Goal: Information Seeking & Learning: Learn about a topic

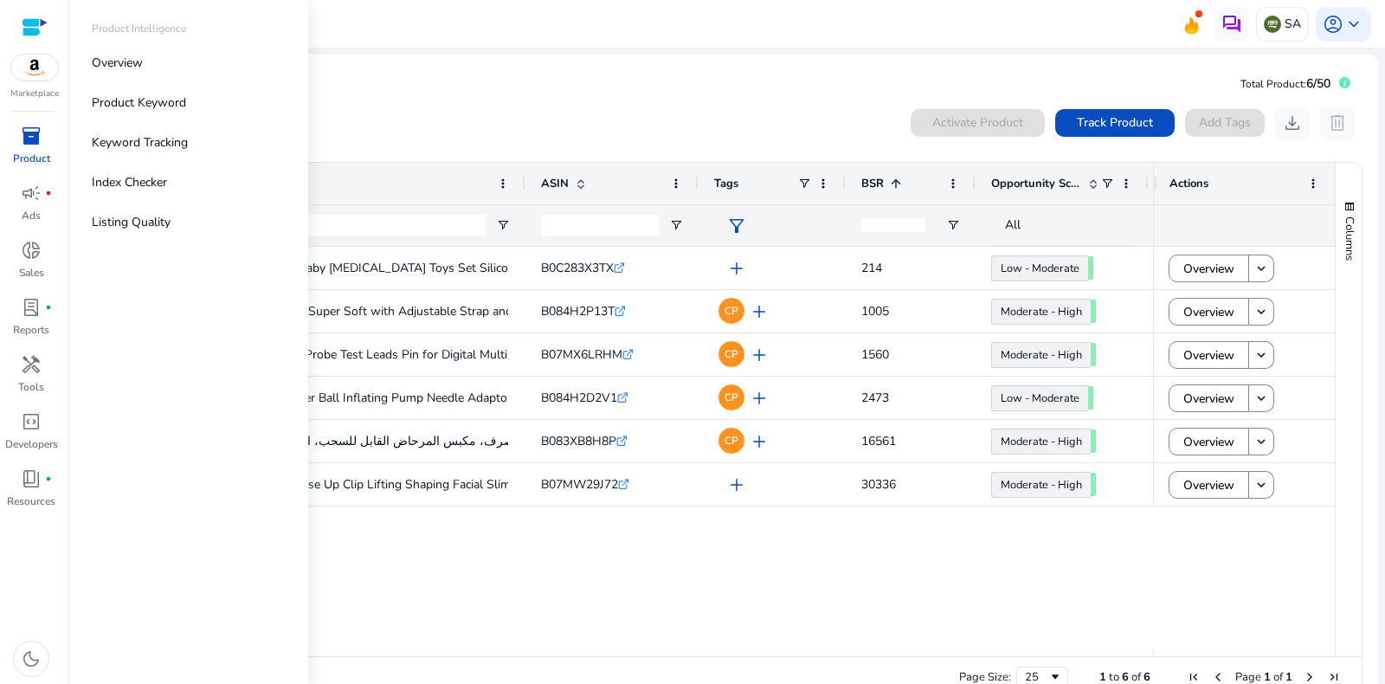
click at [29, 151] on p "Product" at bounding box center [31, 159] width 37 height 16
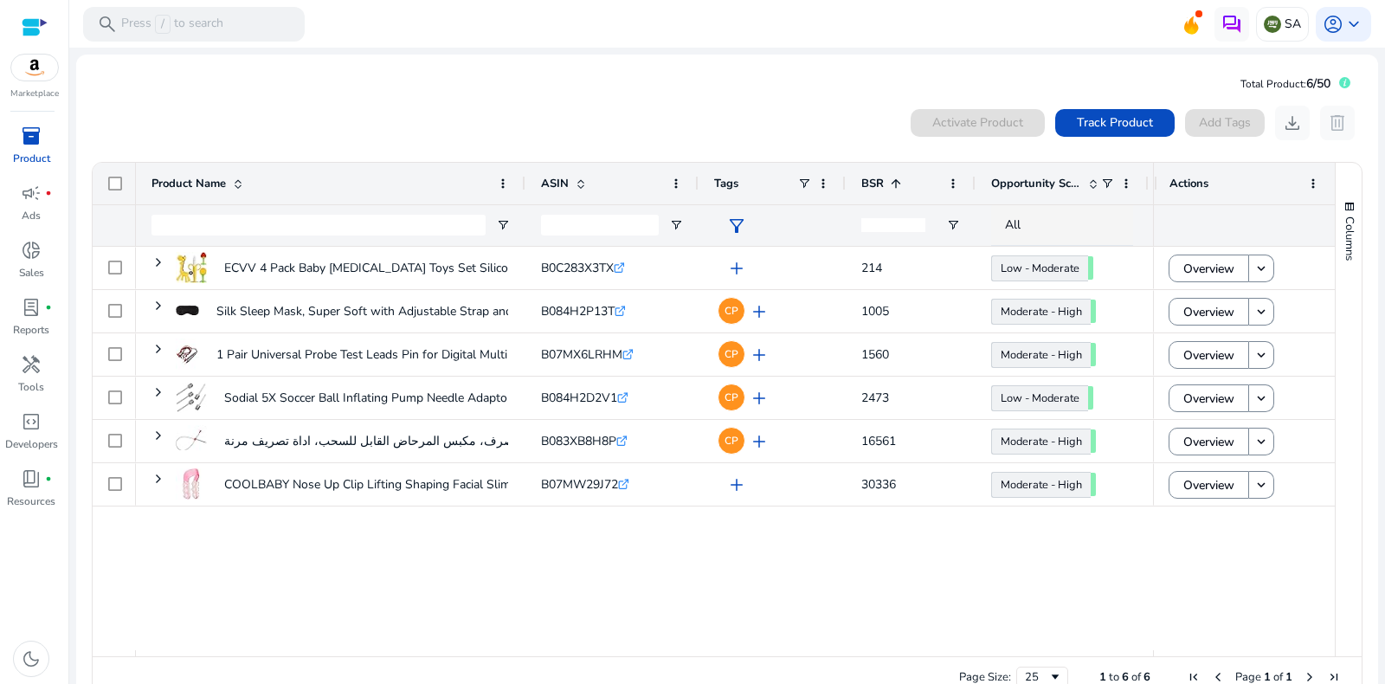
click at [475, 81] on mat-card "Total Product: 6/50 0 products selected Activate Product Track Product Add Tags…" at bounding box center [726, 388] width 1301 height 667
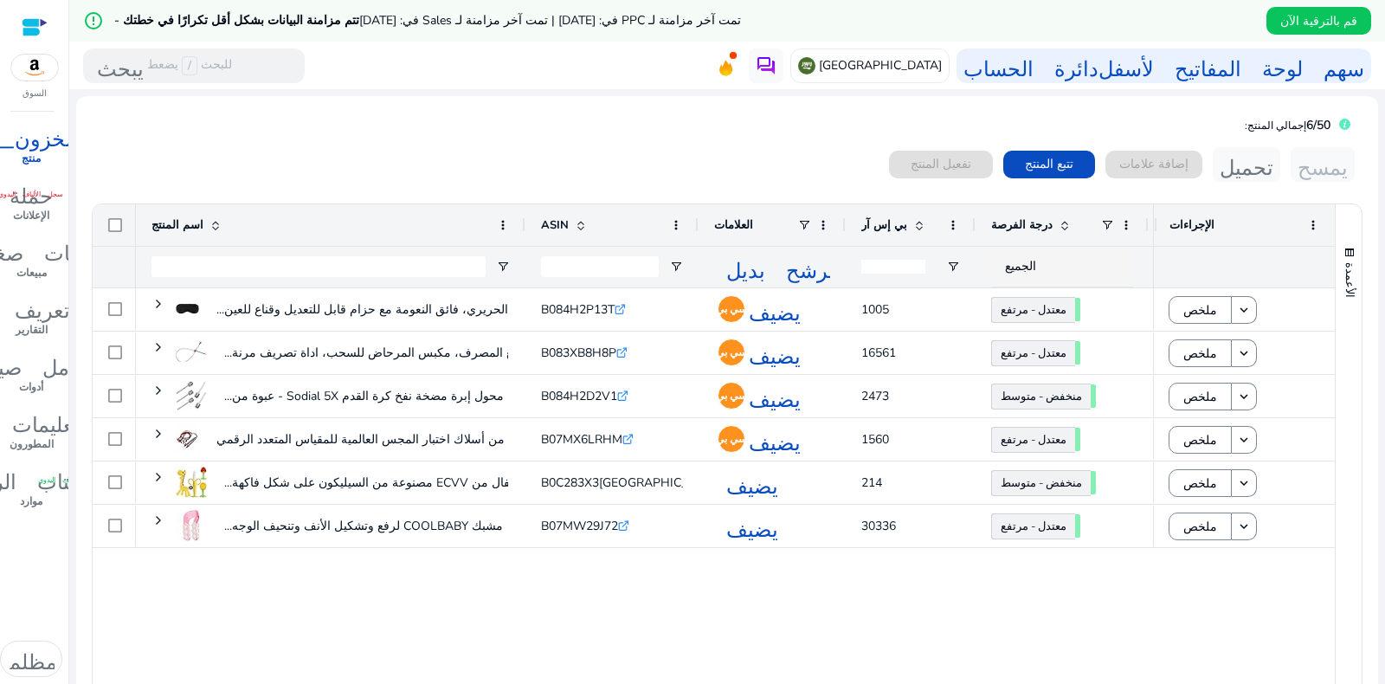
click at [652, 160] on div "0 منتجات مختارة تفعيل المنتج تتبع المنتج إضافة علامات تحميل يمسح" at bounding box center [727, 164] width 1272 height 35
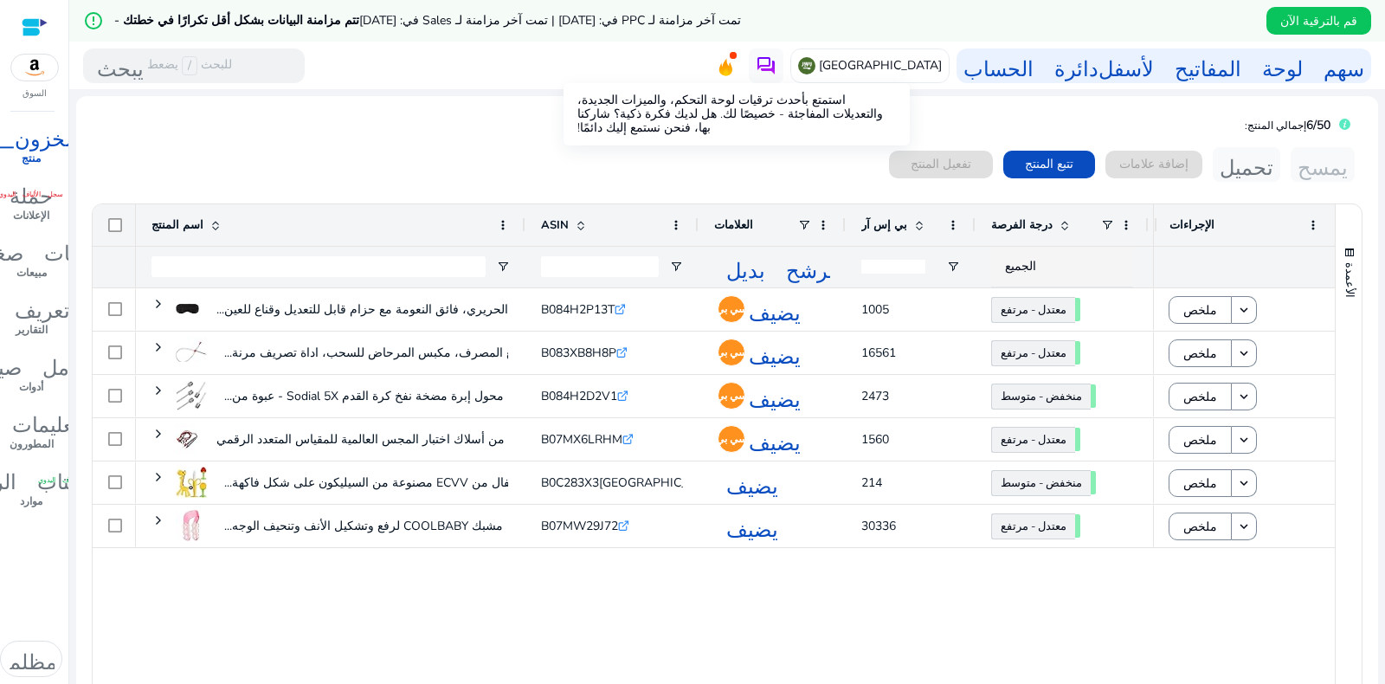
click at [731, 67] on icon at bounding box center [725, 67] width 13 height 17
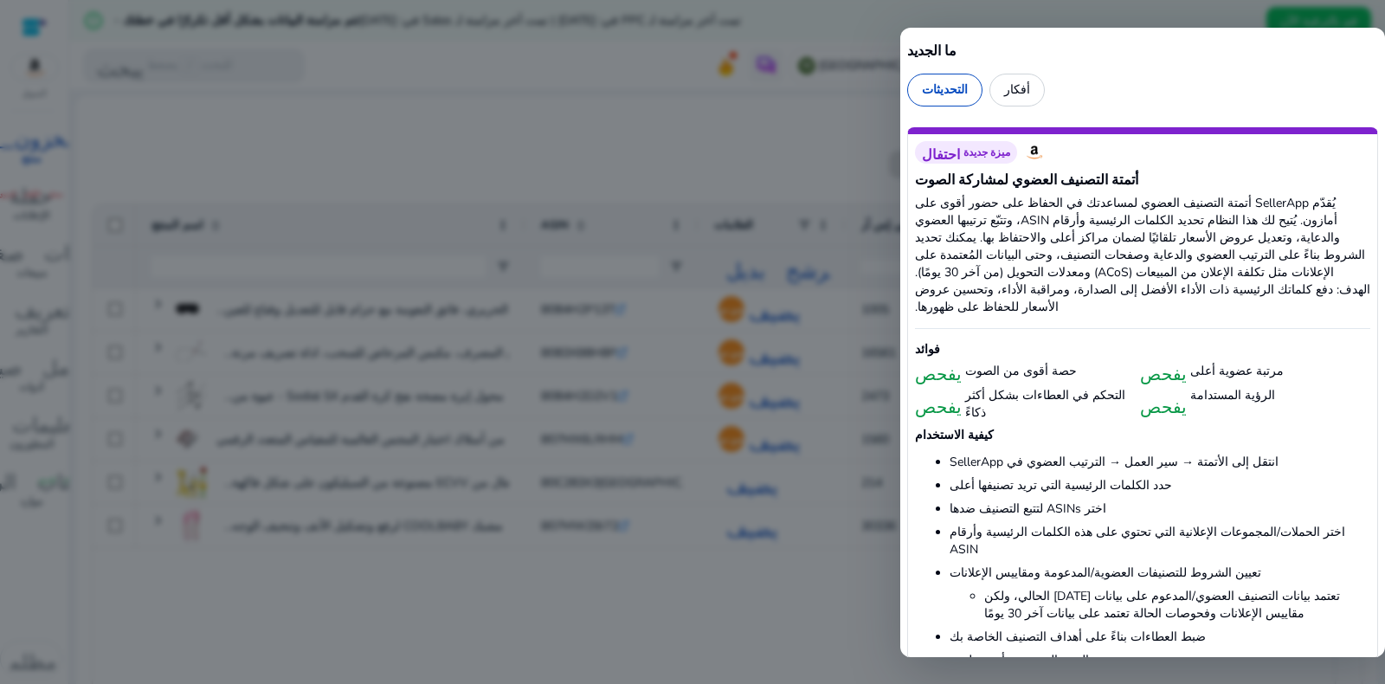
click at [639, 149] on div at bounding box center [692, 342] width 1385 height 684
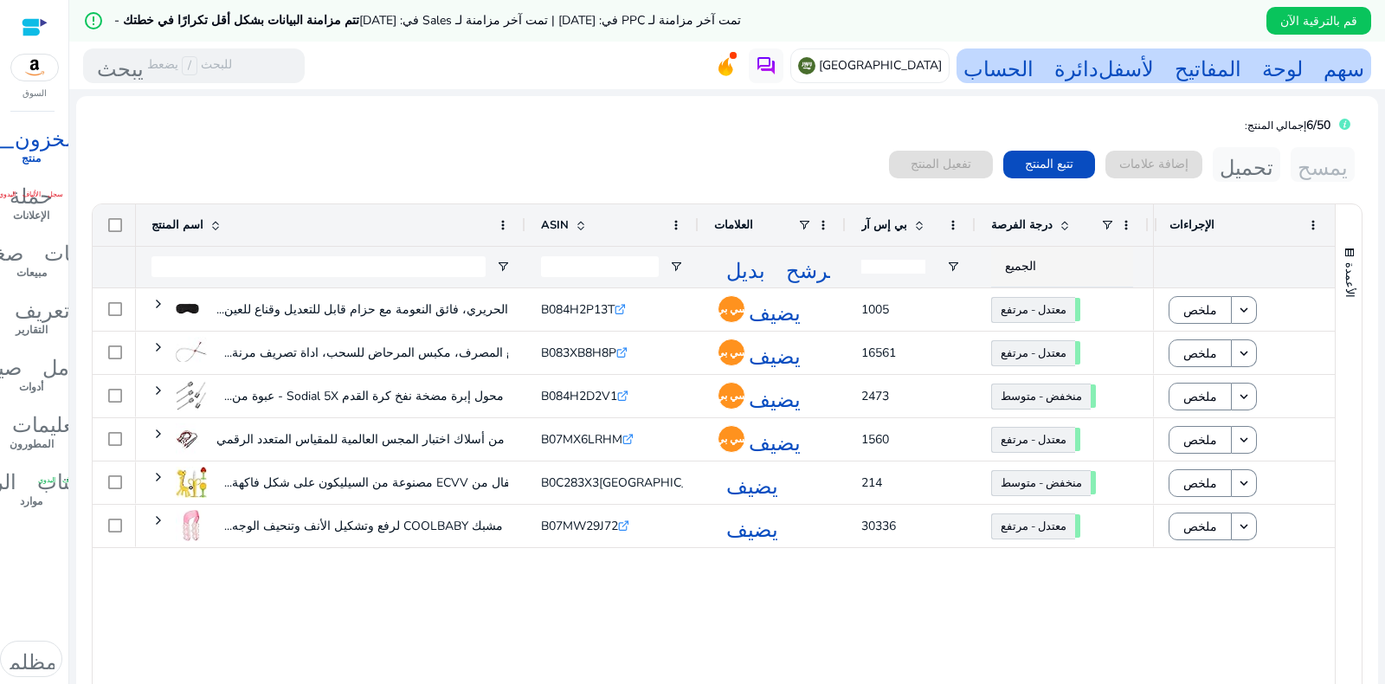
click at [1155, 67] on font "سهم لوحة المفاتيح لأسفل" at bounding box center [1231, 66] width 266 height 24
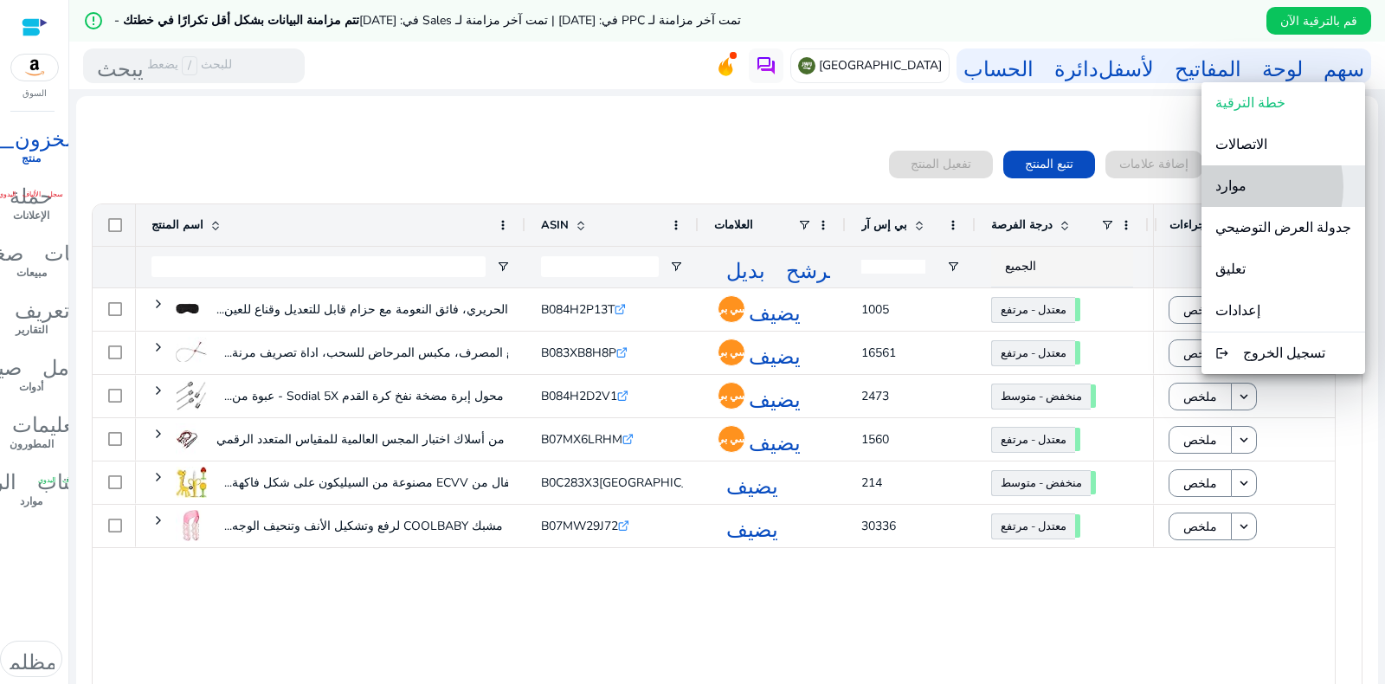
click at [1246, 187] on font "موارد" at bounding box center [1230, 186] width 31 height 19
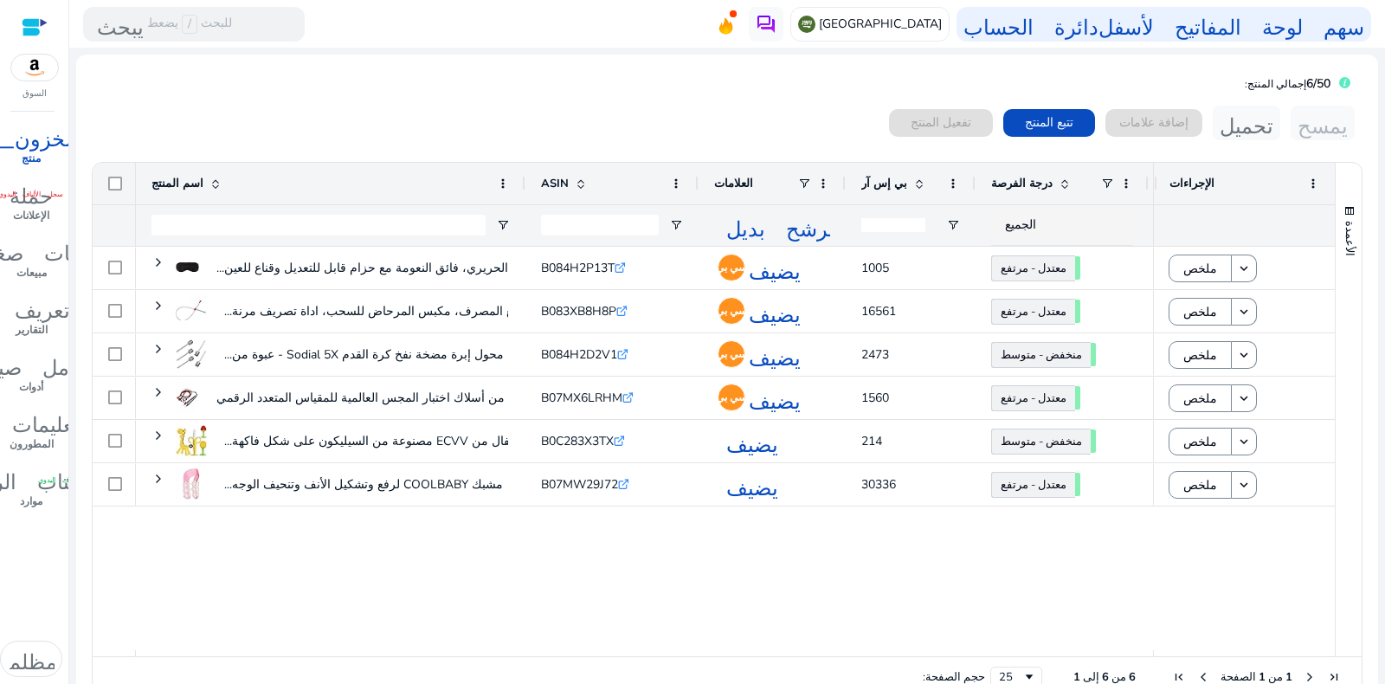
click at [164, 101] on div "0 منتجات مختارة تفعيل المنتج تتبع المنتج إضافة علامات تحميل يمسح 1 إلى 6 من 6. …" at bounding box center [727, 403] width 1274 height 610
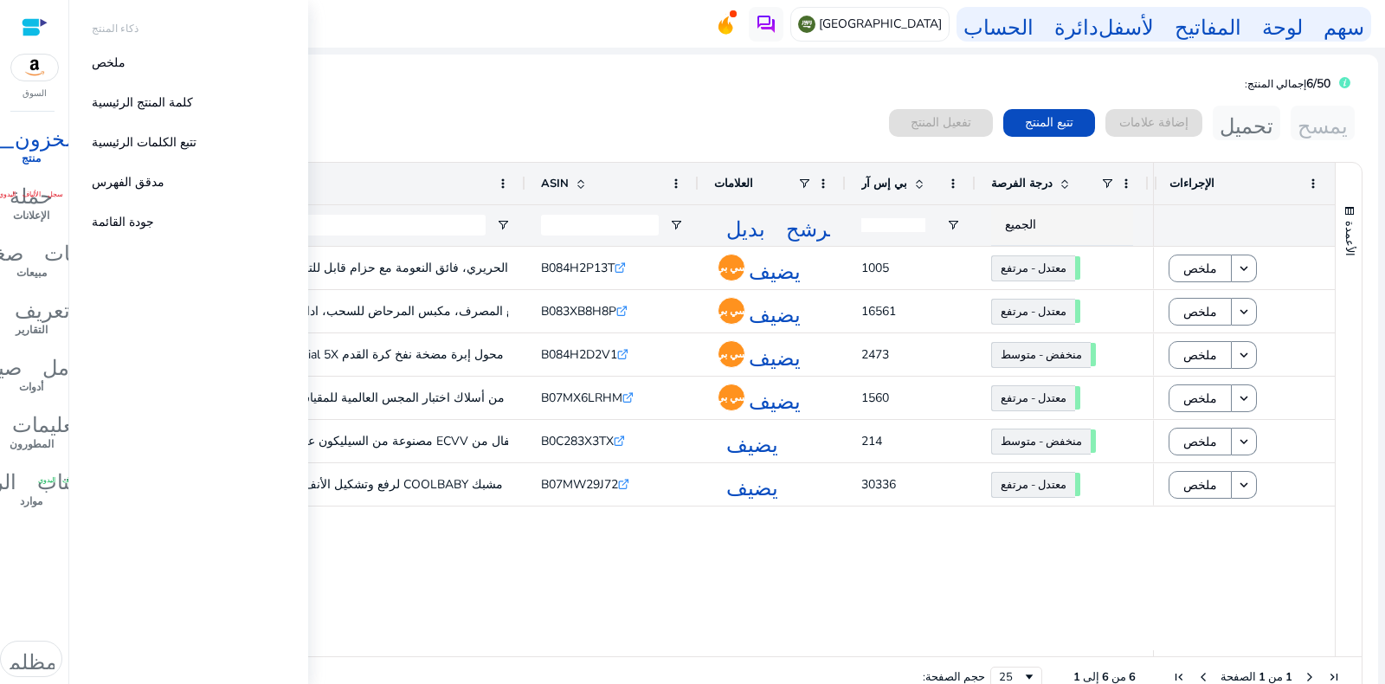
click at [29, 145] on font "المخزون_2" at bounding box center [31, 136] width 117 height 24
click at [117, 66] on font "ملخص" at bounding box center [109, 63] width 34 height 16
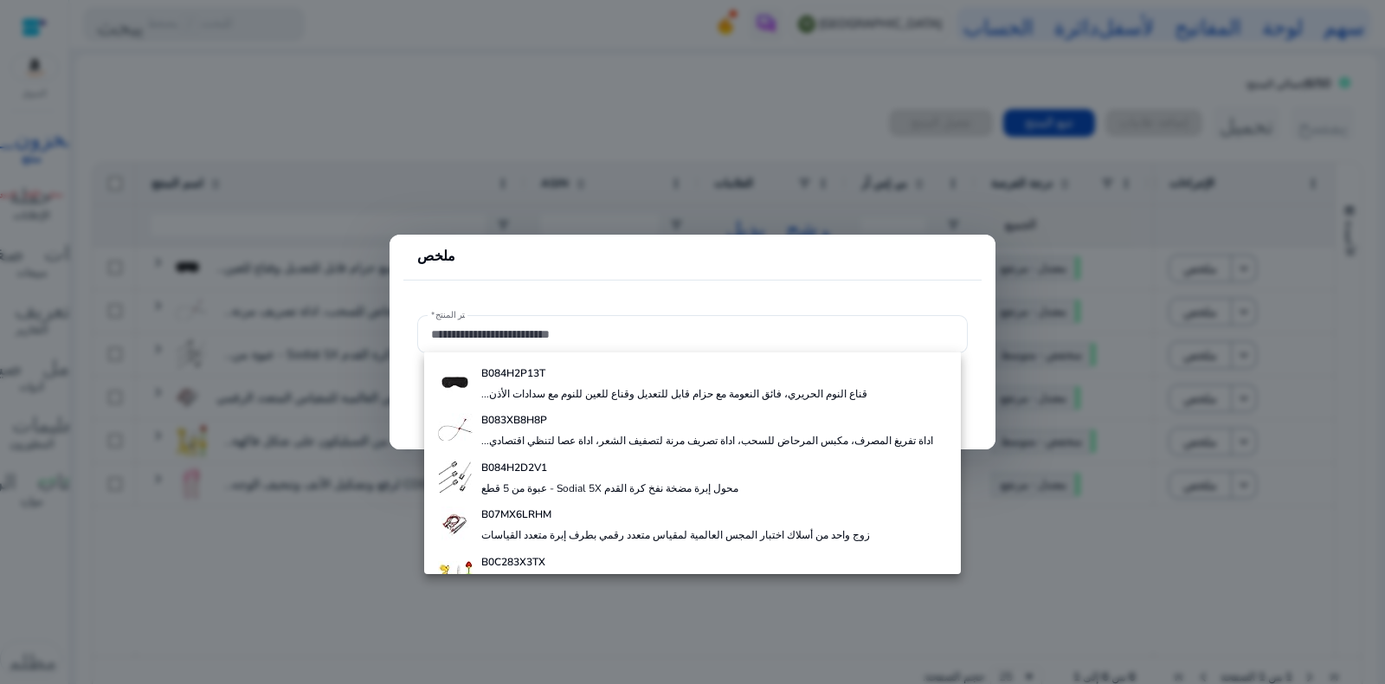
click at [373, 112] on div at bounding box center [692, 342] width 1385 height 684
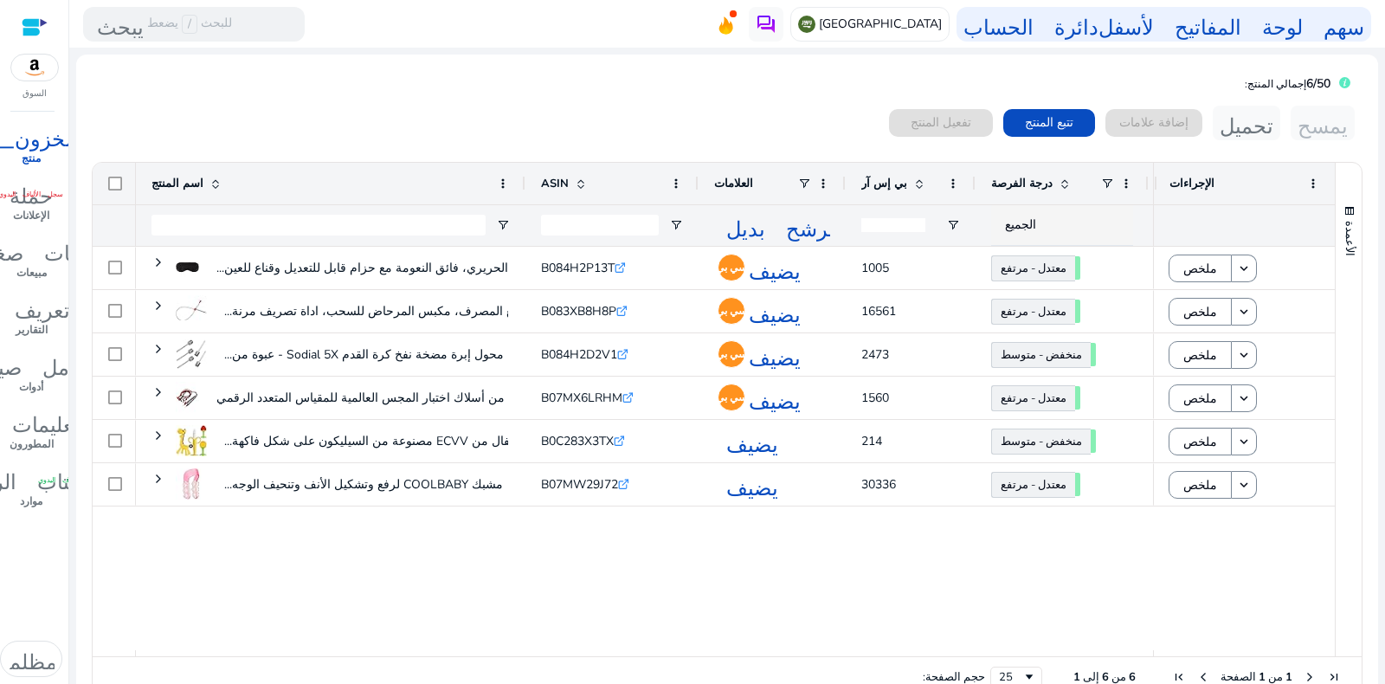
click at [853, 539] on div "قناع النوم الحريري، فائق النعومة مع حزام قابل للتعديل وقناع للعين... B084H2P13T…" at bounding box center [644, 448] width 1017 height 403
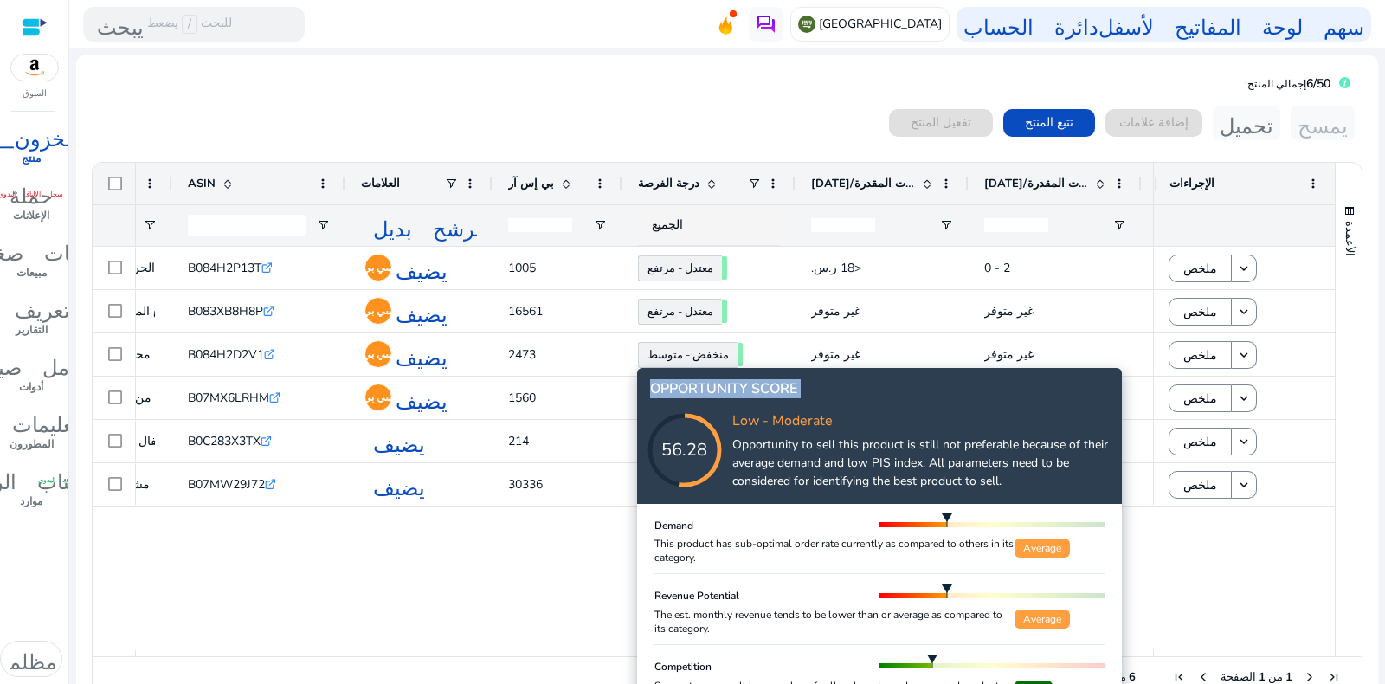
drag, startPoint x: 721, startPoint y: 475, endPoint x: 726, endPoint y: 421, distance: 53.9
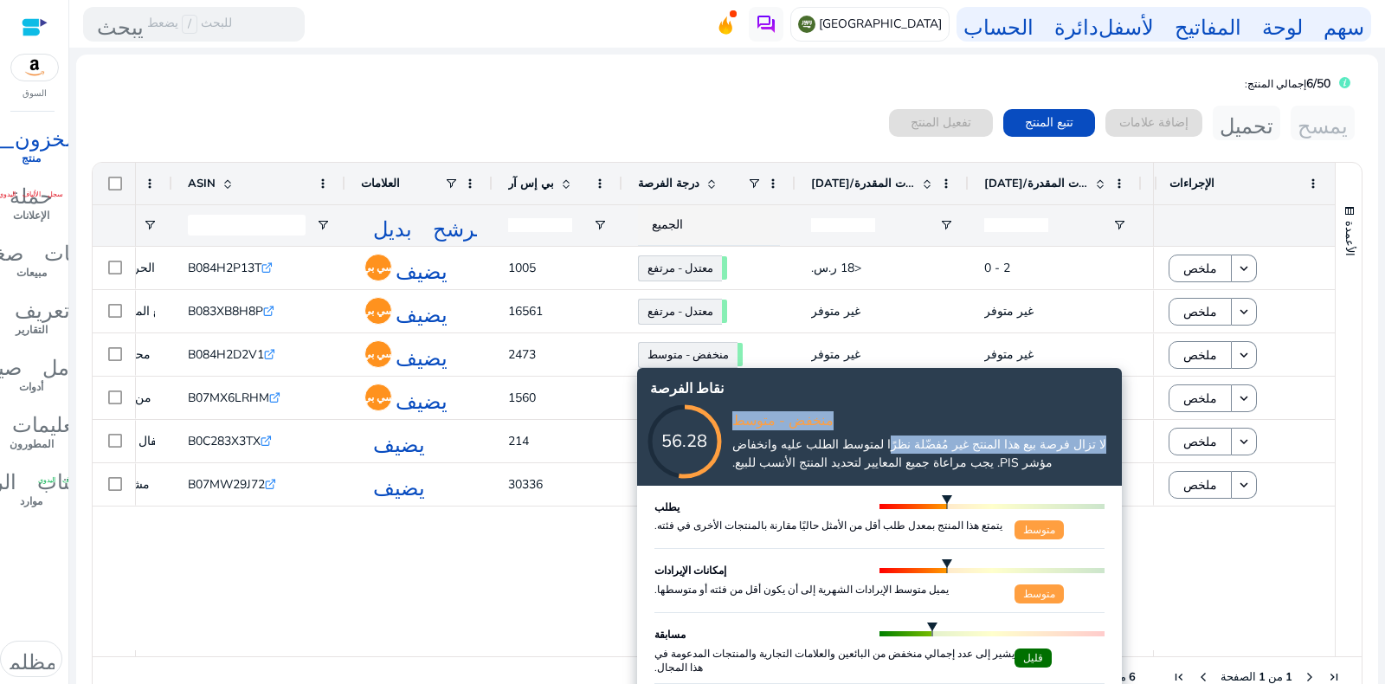
drag, startPoint x: 929, startPoint y: 444, endPoint x: 909, endPoint y: 408, distance: 41.0
click at [909, 408] on div "منخفض - متوسط لا تزال فرصة بيع هذا المنتج غير مُفضّلة نظرًا لمتوسط ​​الطلب عليه…" at bounding box center [914, 441] width 390 height 71
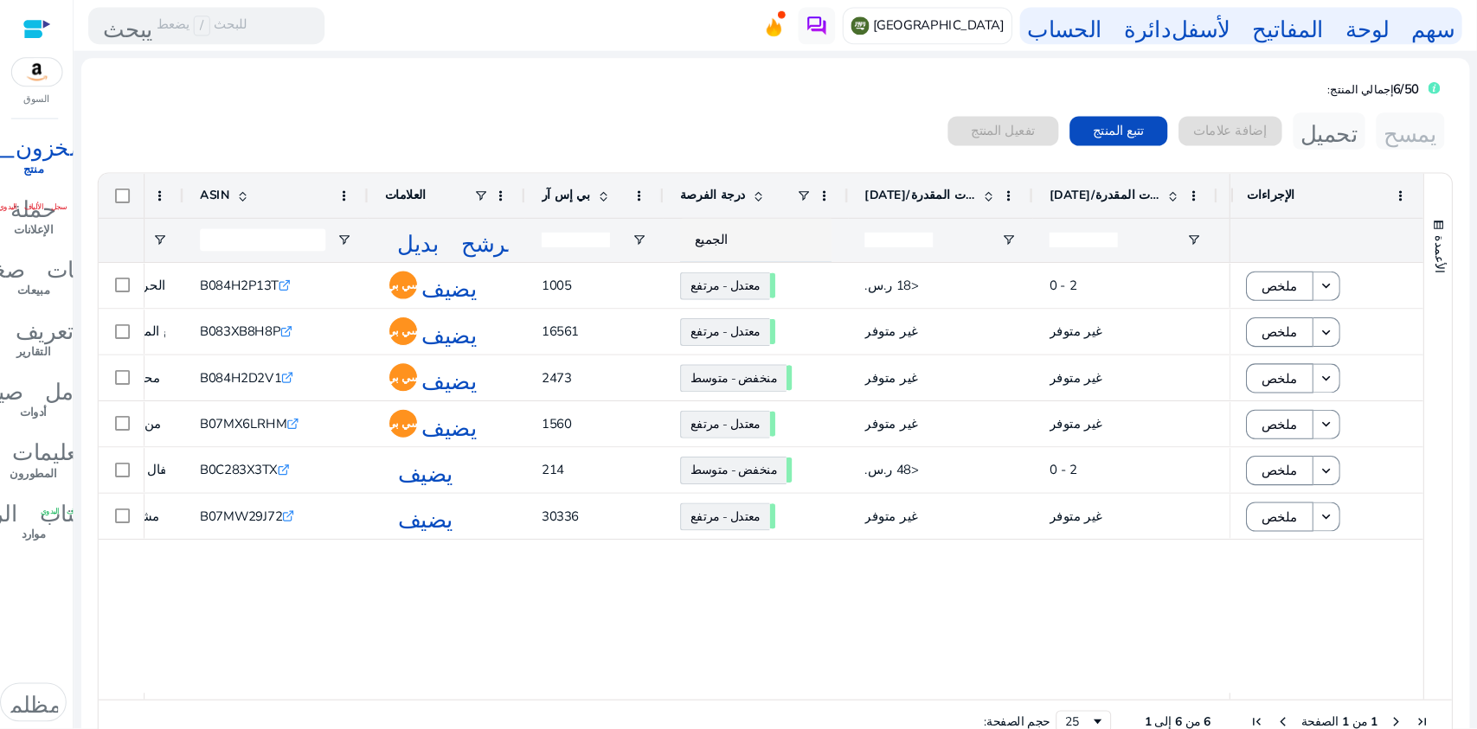
scroll to position [0, 353]
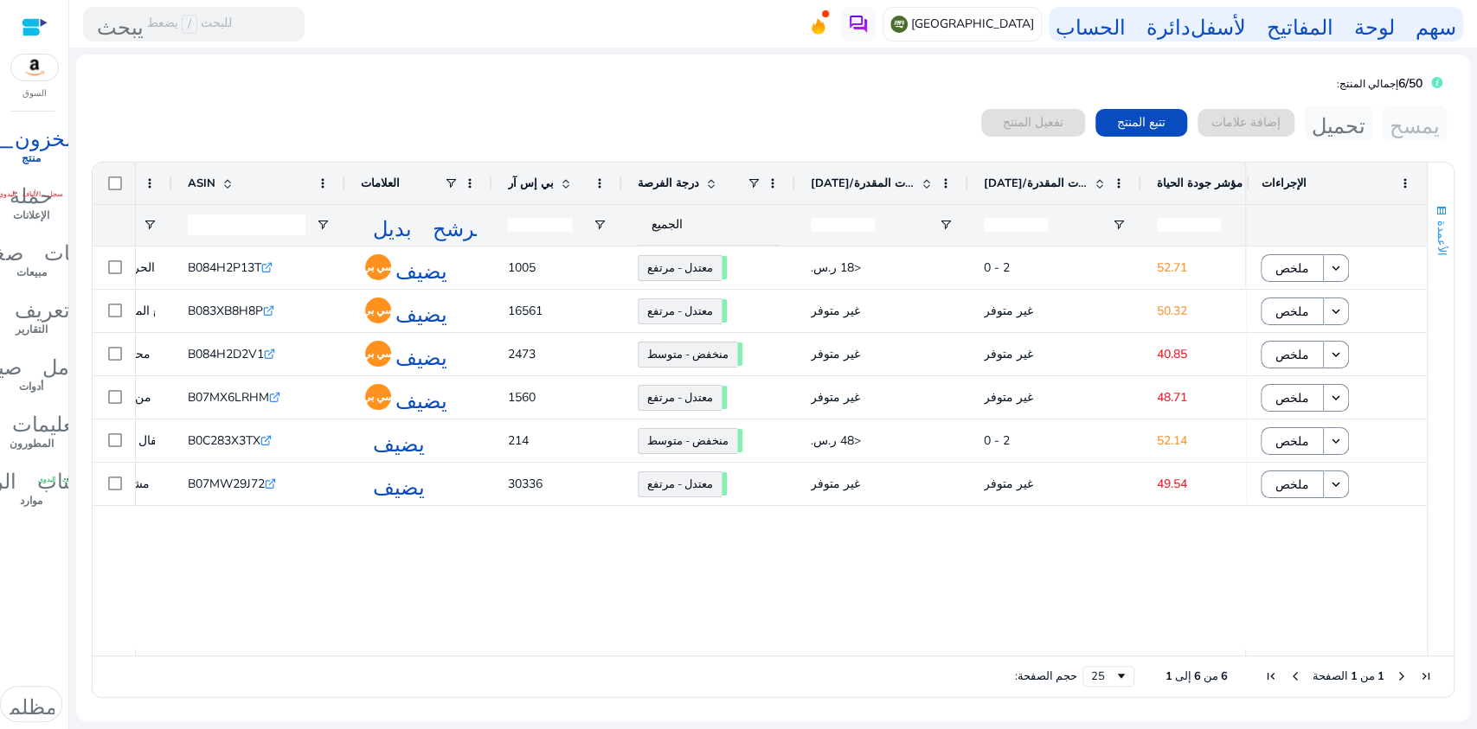
click at [1384, 233] on font "الأعمدة" at bounding box center [1442, 238] width 16 height 35
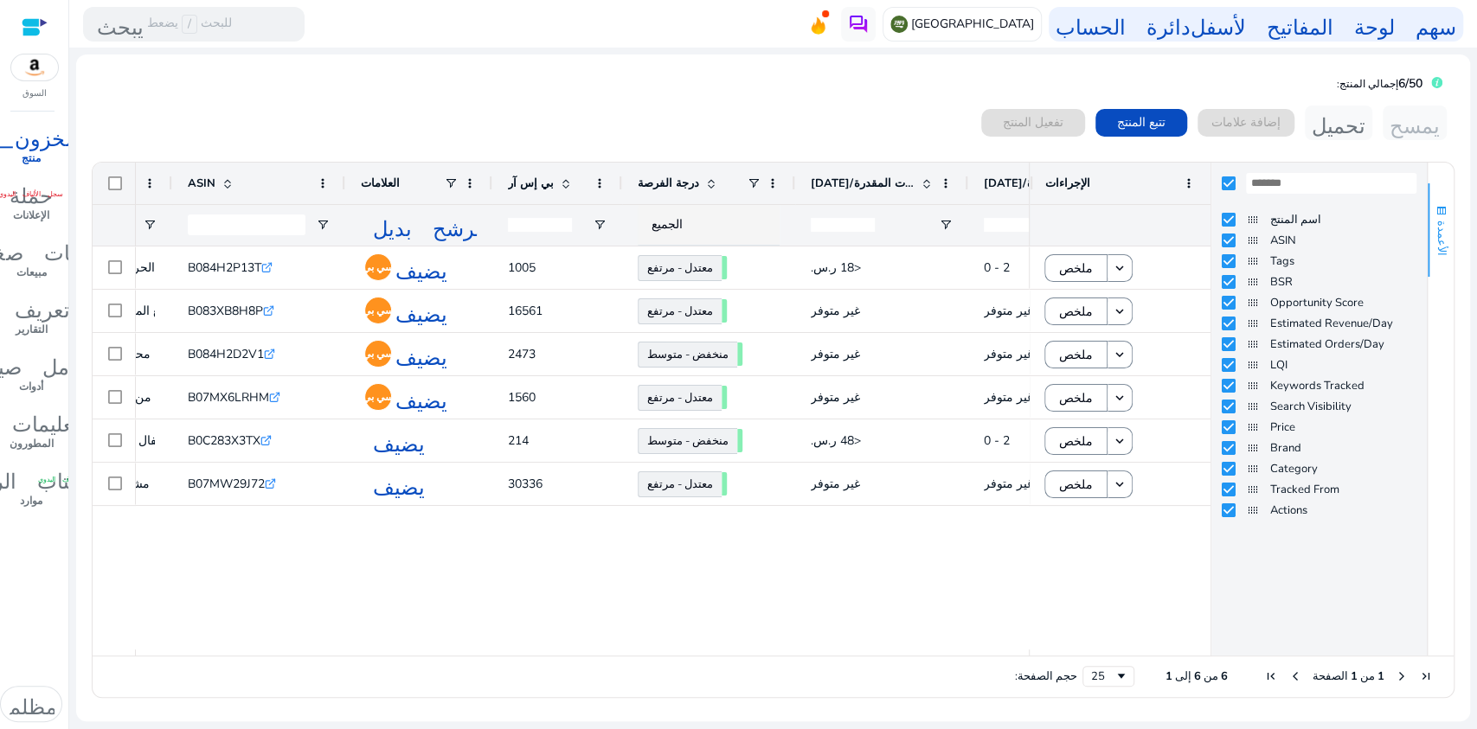
click at [1384, 232] on font "الأعمدة" at bounding box center [1442, 238] width 16 height 35
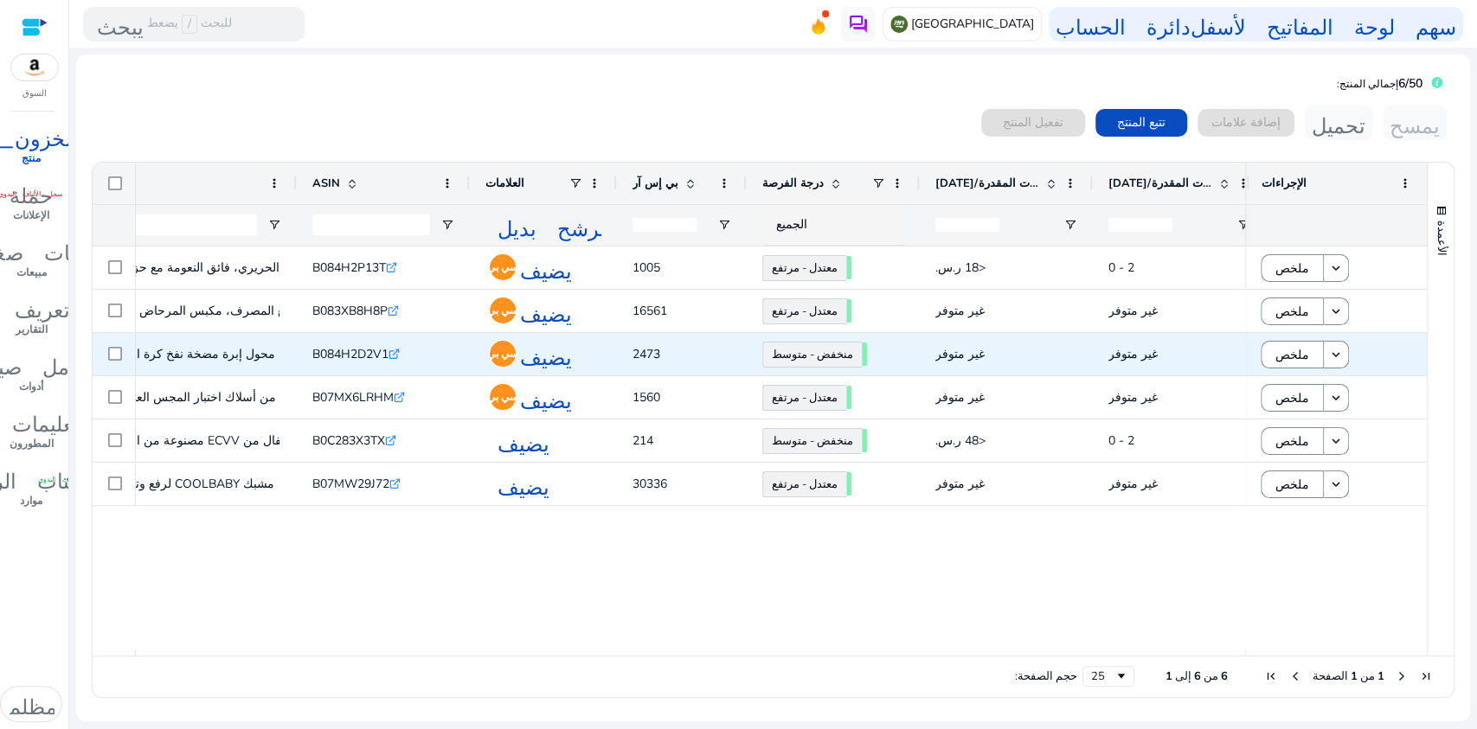
scroll to position [0, 0]
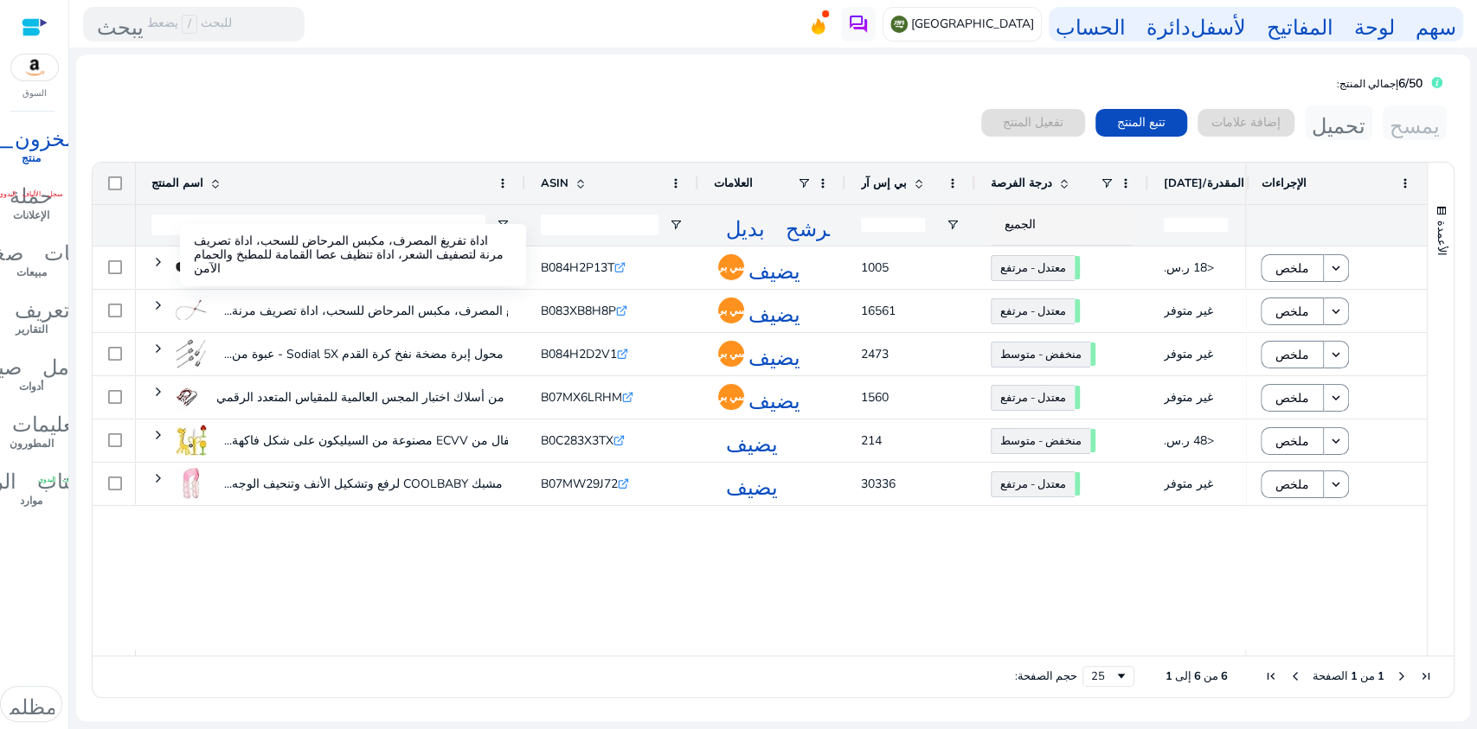
click at [384, 273] on div "اداة تفريغ المصرف، مكبس المرحاض للسحب، اداة تصريف مرنة لتصفيف الشعر، اداة تنظيف…" at bounding box center [353, 255] width 346 height 62
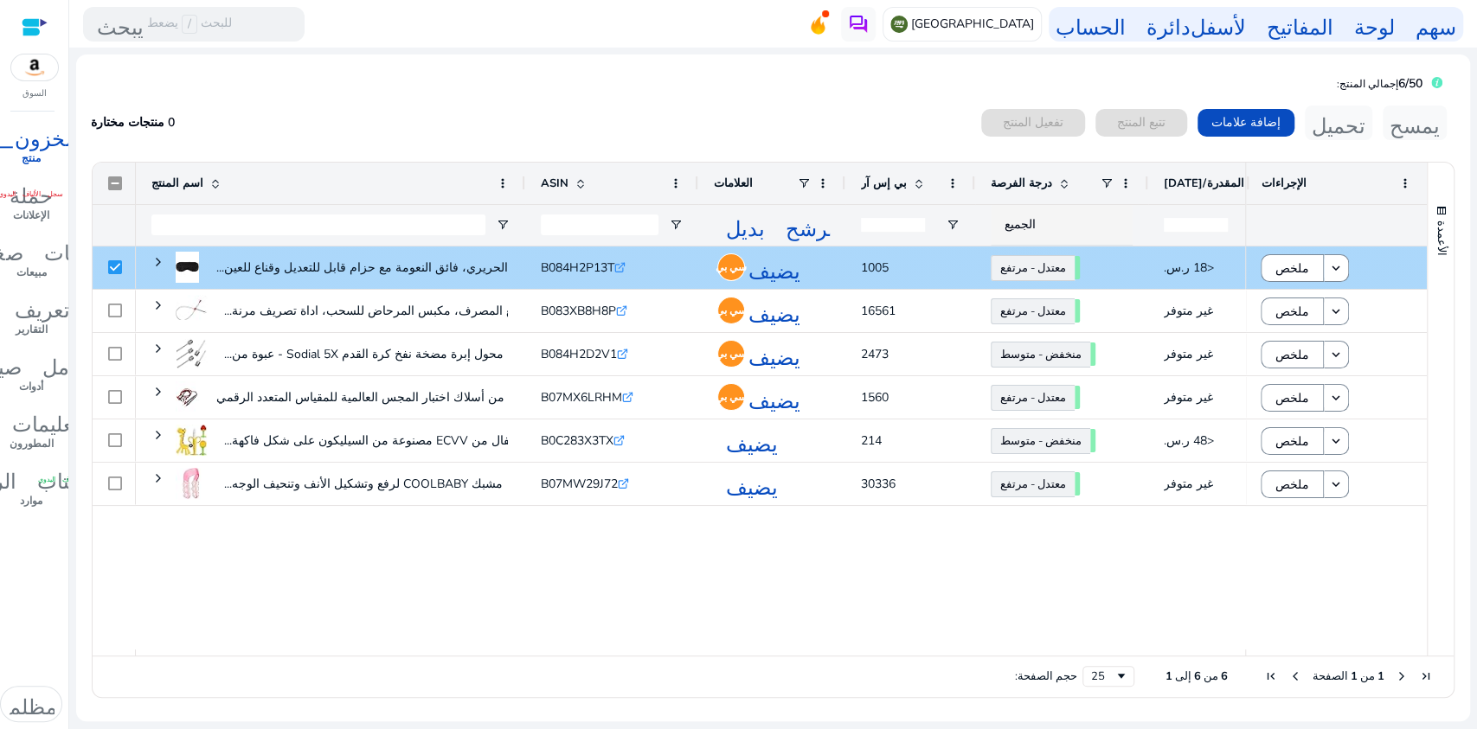
click at [1035, 405] on icon at bounding box center [1023, 448] width 87 height 87
click at [938, 278] on span "1005" at bounding box center [910, 267] width 99 height 35
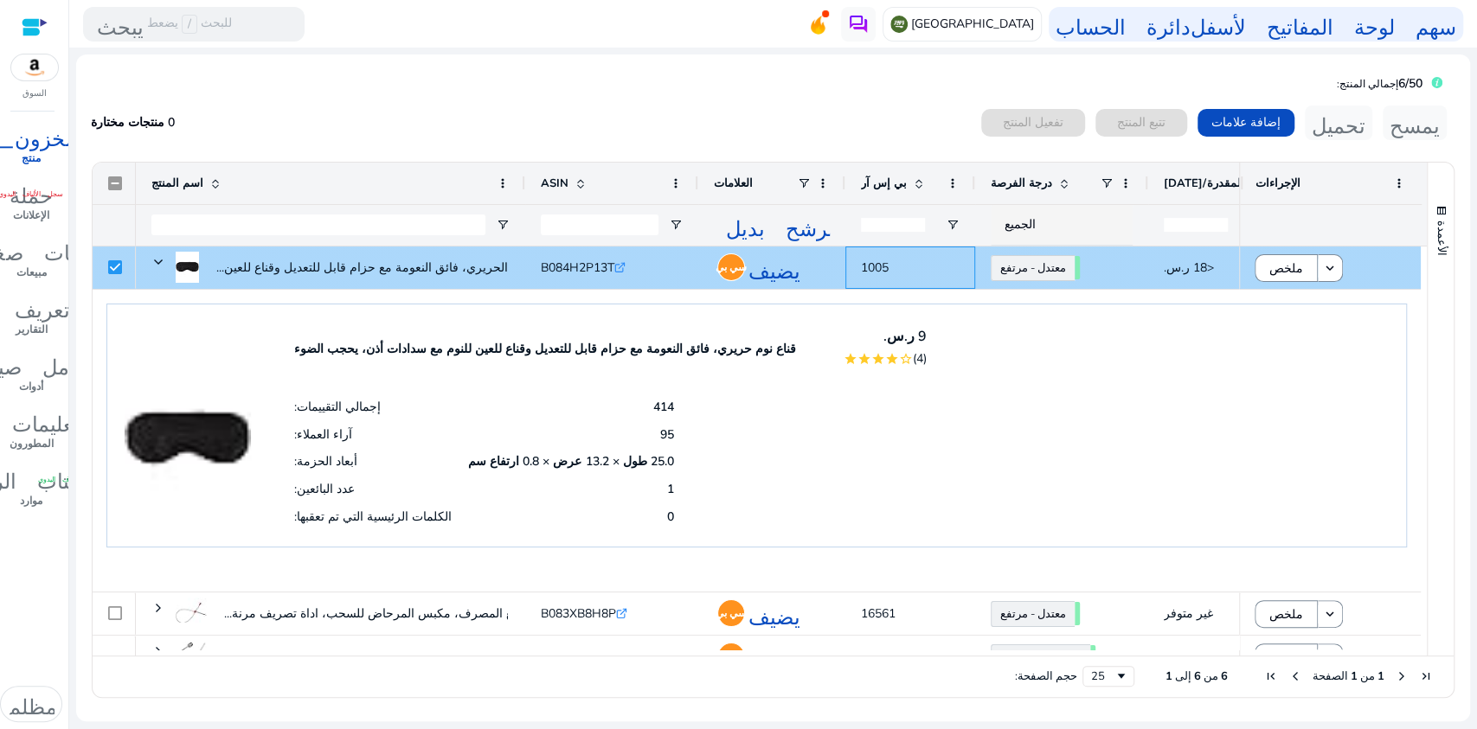
click at [929, 275] on span "1005" at bounding box center [910, 267] width 99 height 35
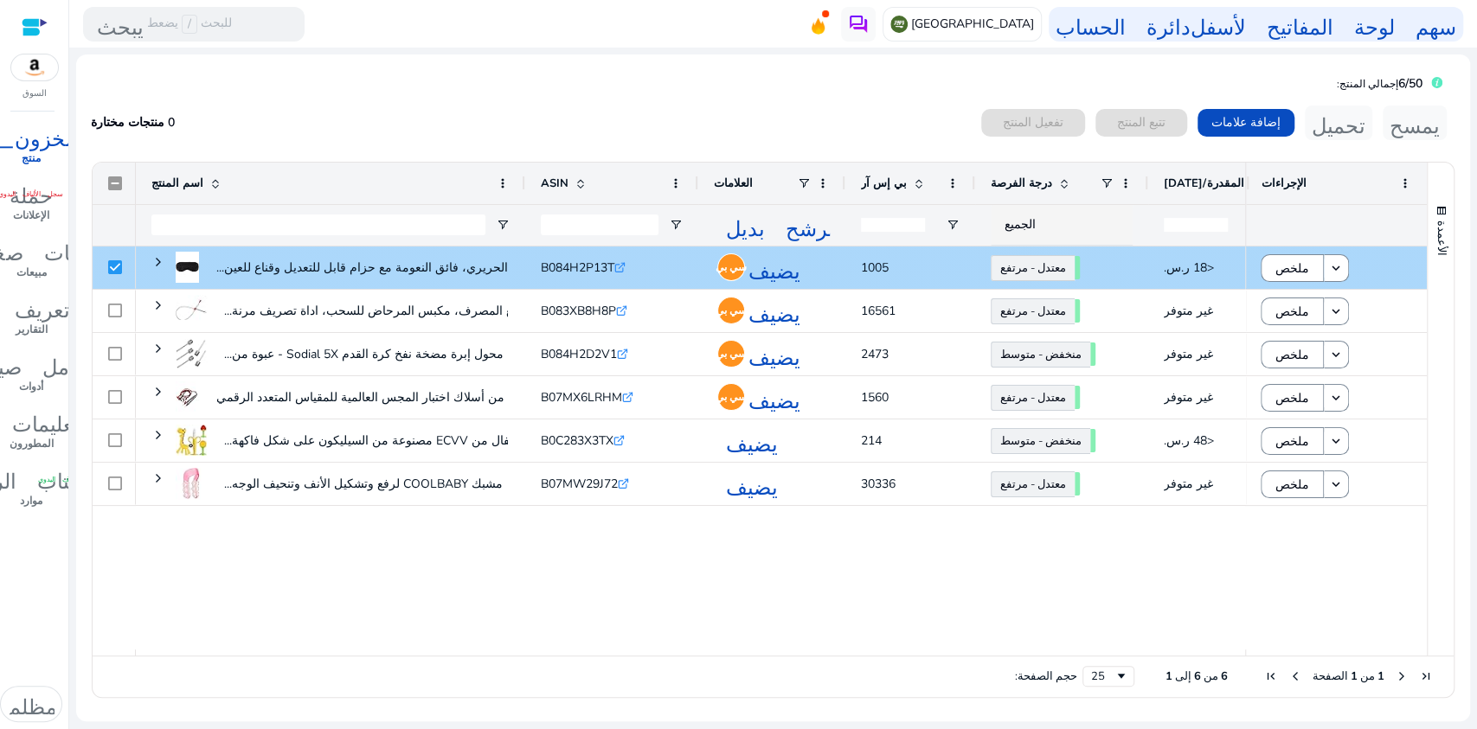
click at [776, 273] on font "يضيف" at bounding box center [775, 268] width 52 height 24
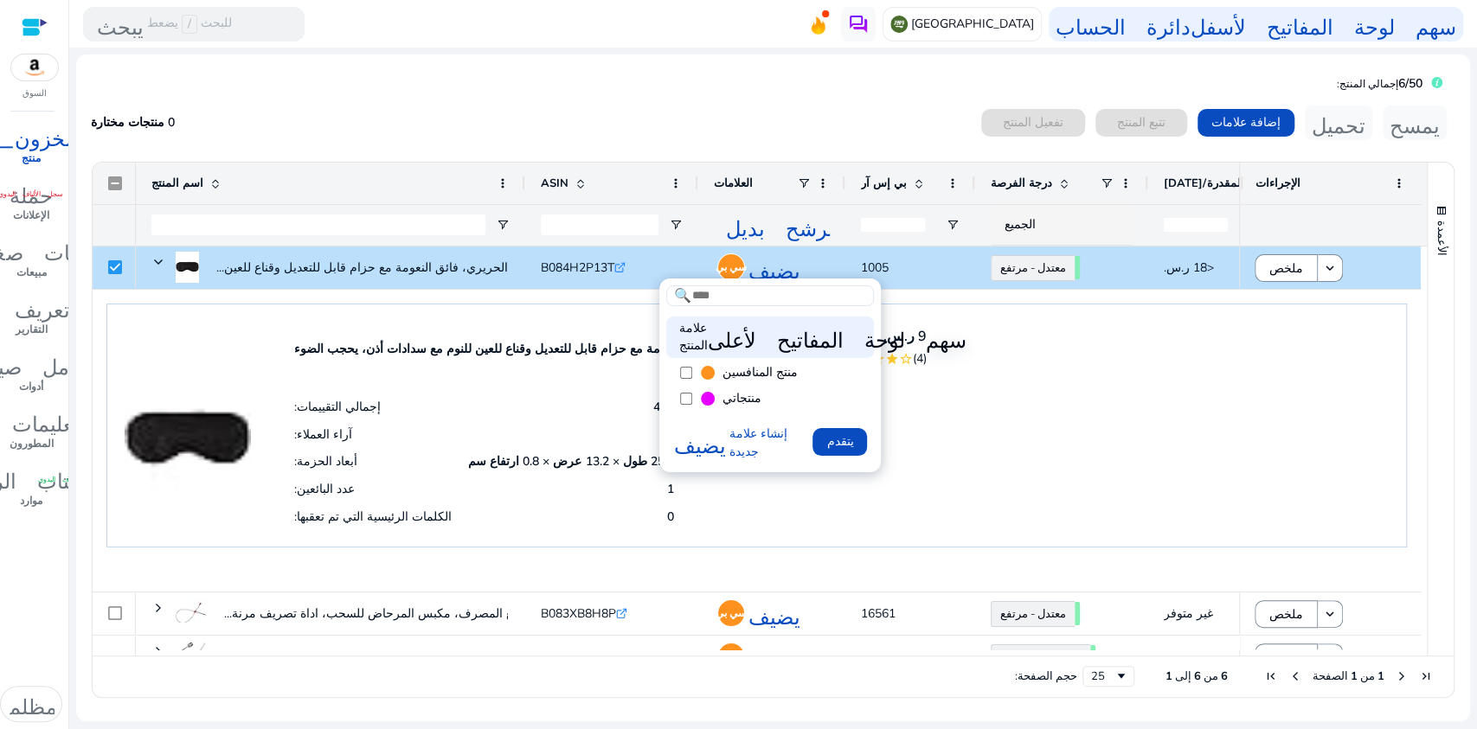
click at [890, 504] on div at bounding box center [738, 364] width 1477 height 729
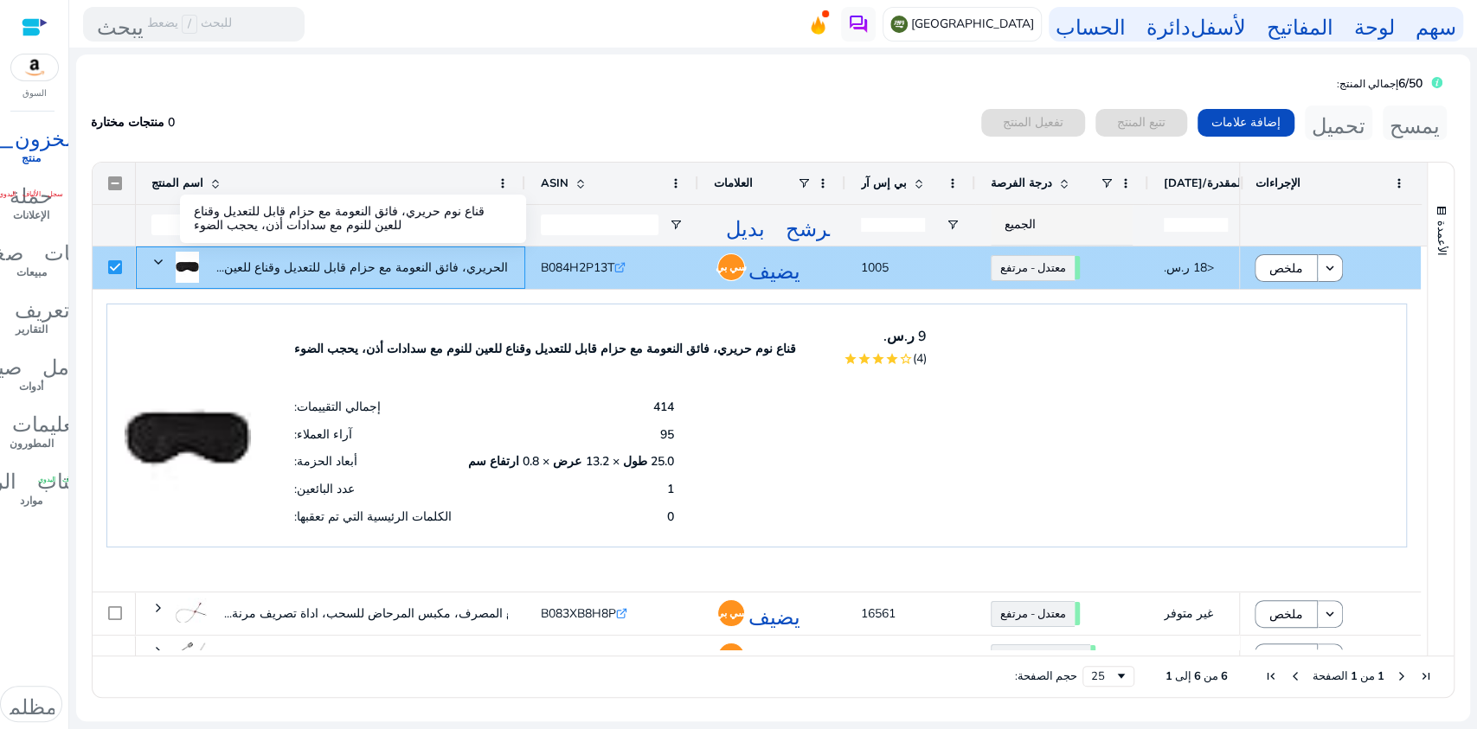
click at [326, 266] on font "قناع النوم الحريري، فائق النعومة مع حزام قابل للتعديل وقناع للعين..." at bounding box center [387, 268] width 343 height 16
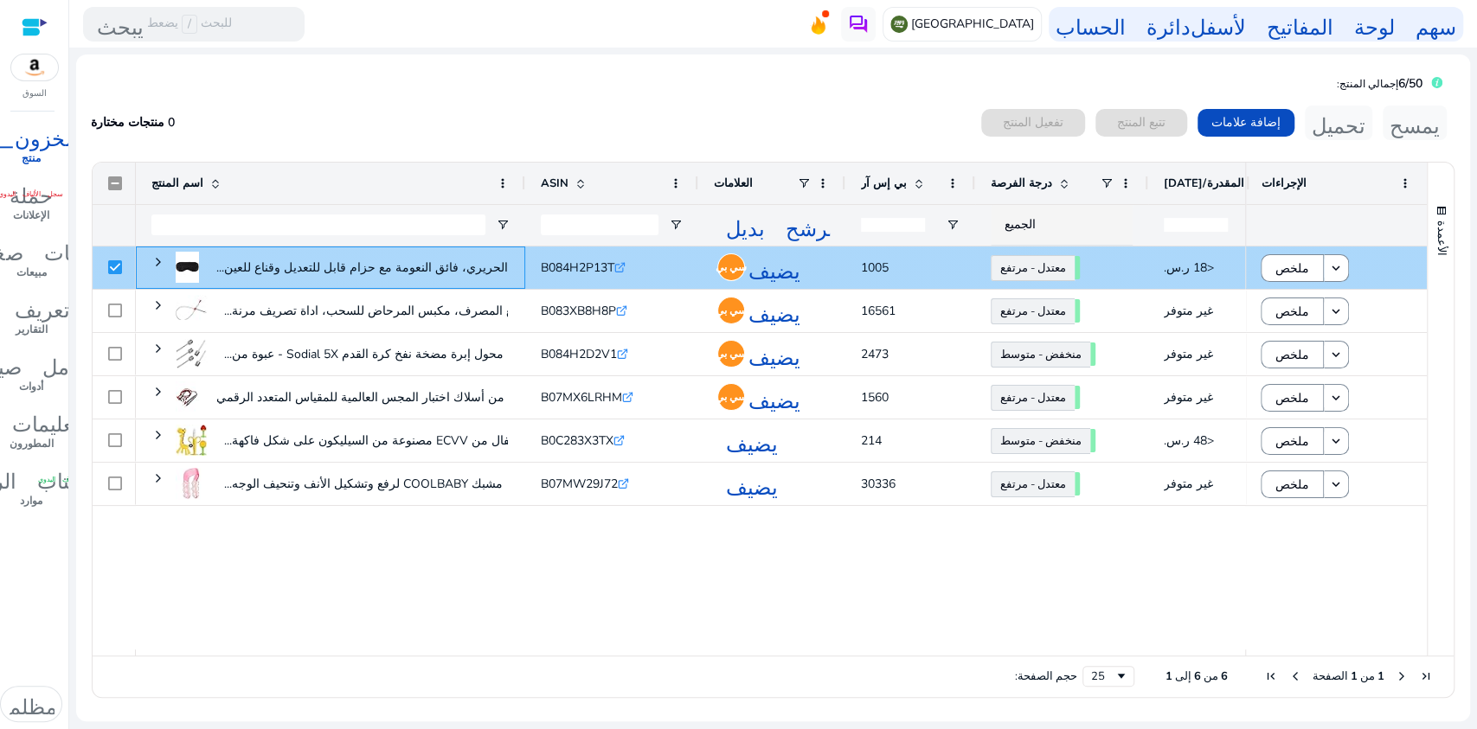
click at [326, 266] on font "قناع النوم الحريري، فائق النعومة مع حزام قابل للتعديل وقناع للعين..." at bounding box center [387, 268] width 343 height 16
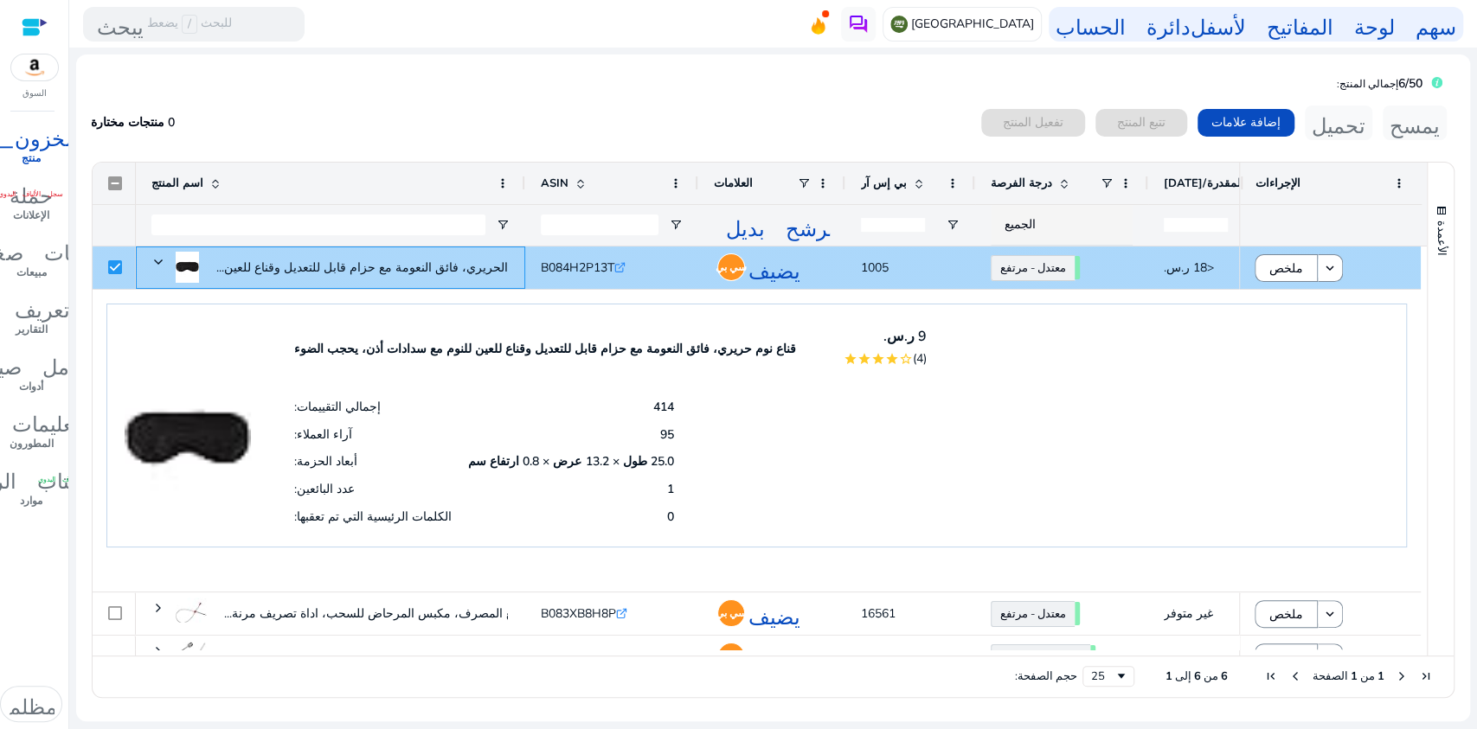
click at [325, 266] on font "قناع النوم الحريري، فائق النعومة مع حزام قابل للتعديل وقناع للعين..." at bounding box center [387, 268] width 343 height 16
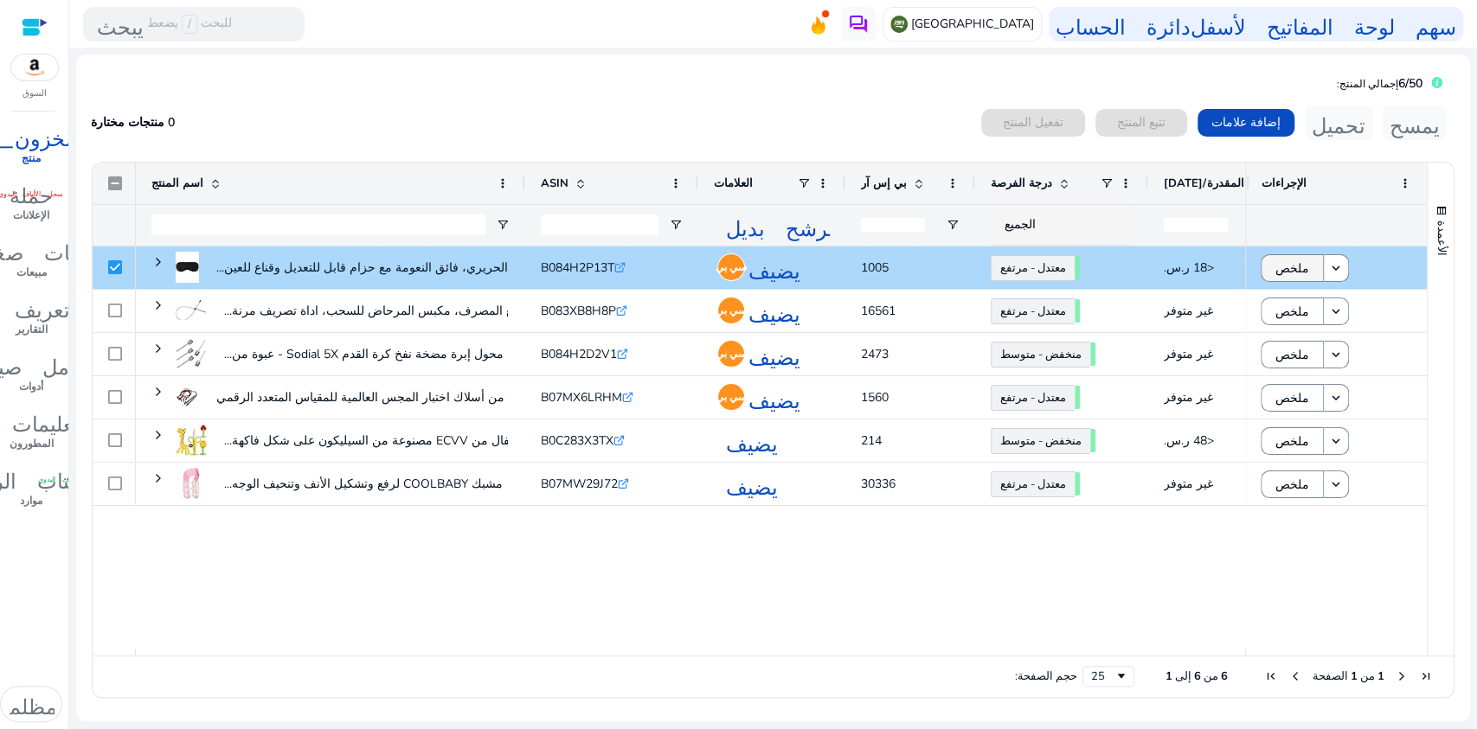
click at [1289, 264] on font "ملخص" at bounding box center [1293, 268] width 34 height 16
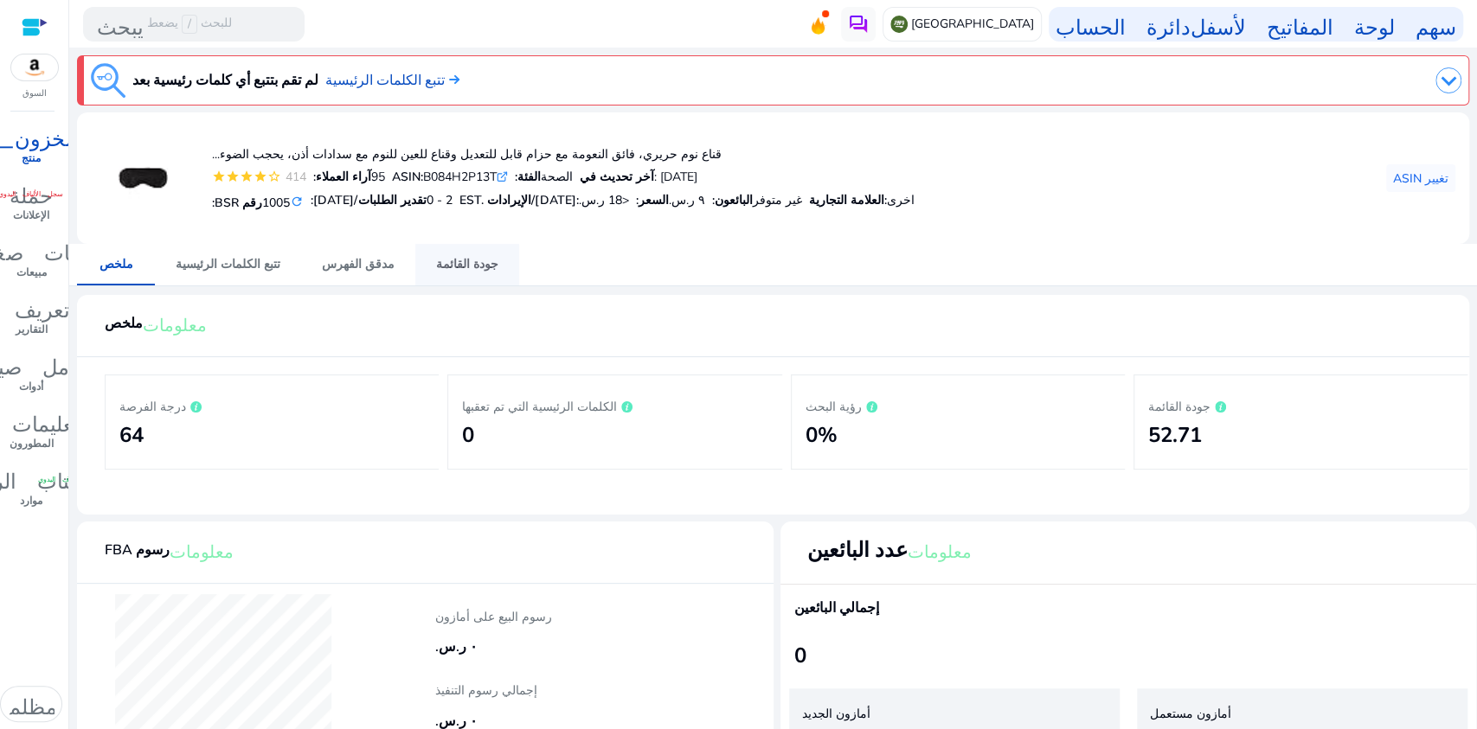
click at [436, 263] on font "جودة القائمة" at bounding box center [467, 264] width 62 height 16
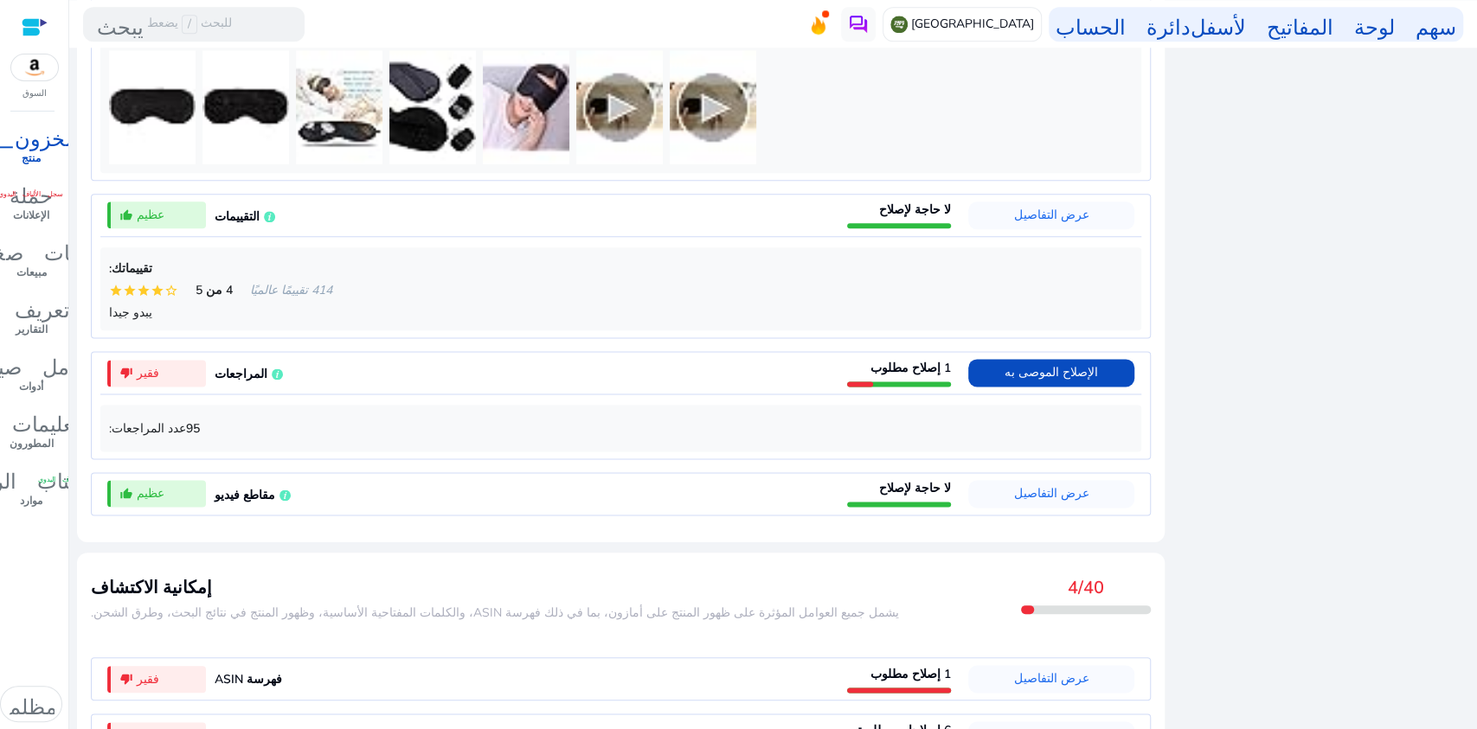
scroll to position [1338, 0]
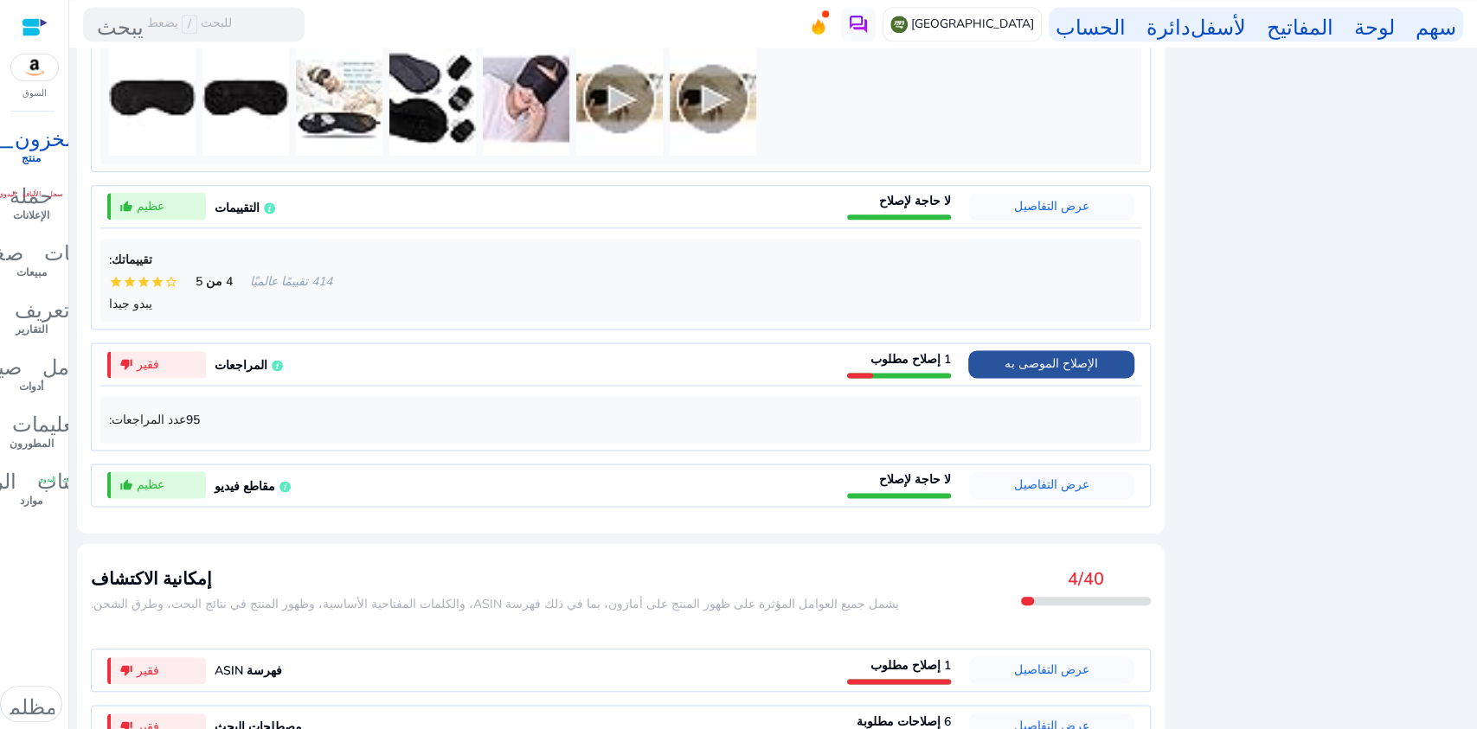
click at [1017, 372] on font "الإصلاح الموصى به" at bounding box center [1051, 364] width 93 height 16
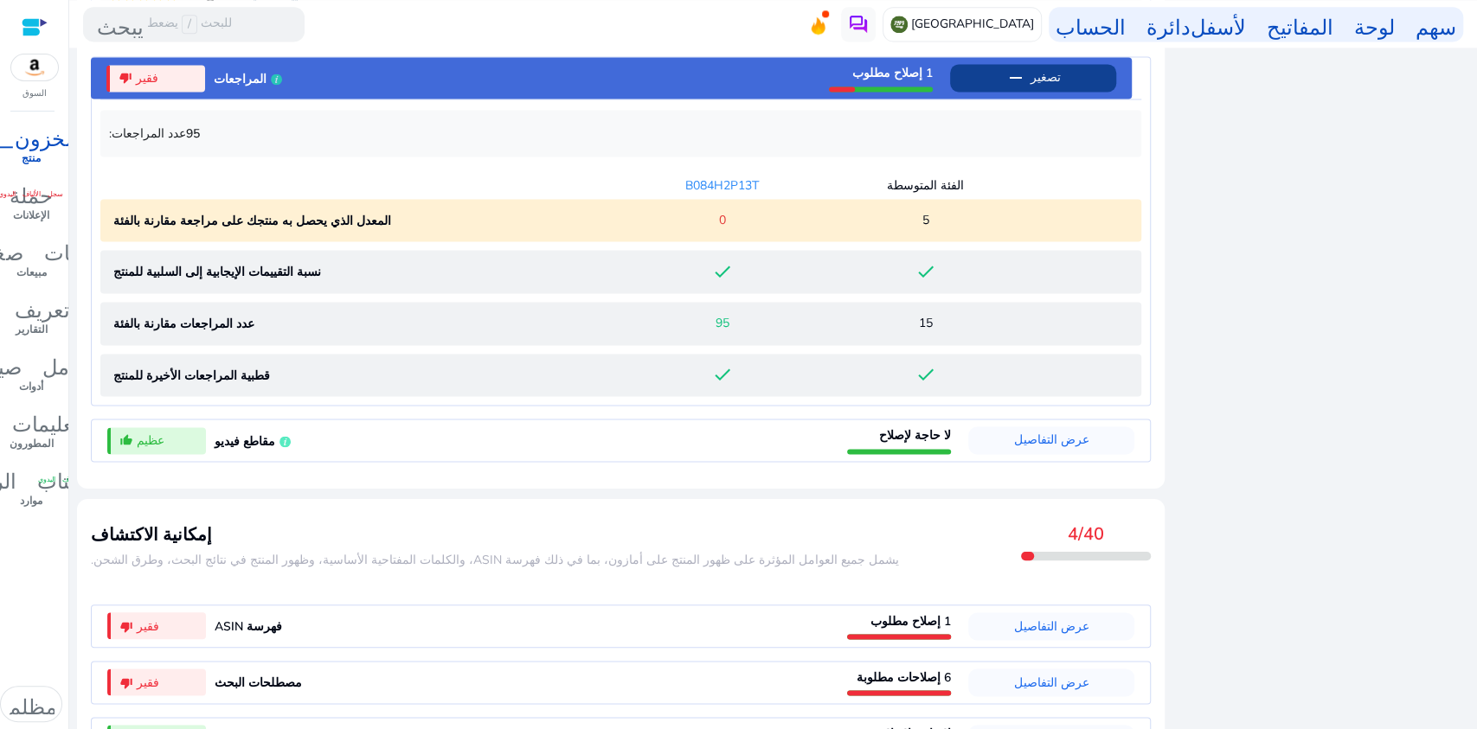
scroll to position [1623, 0]
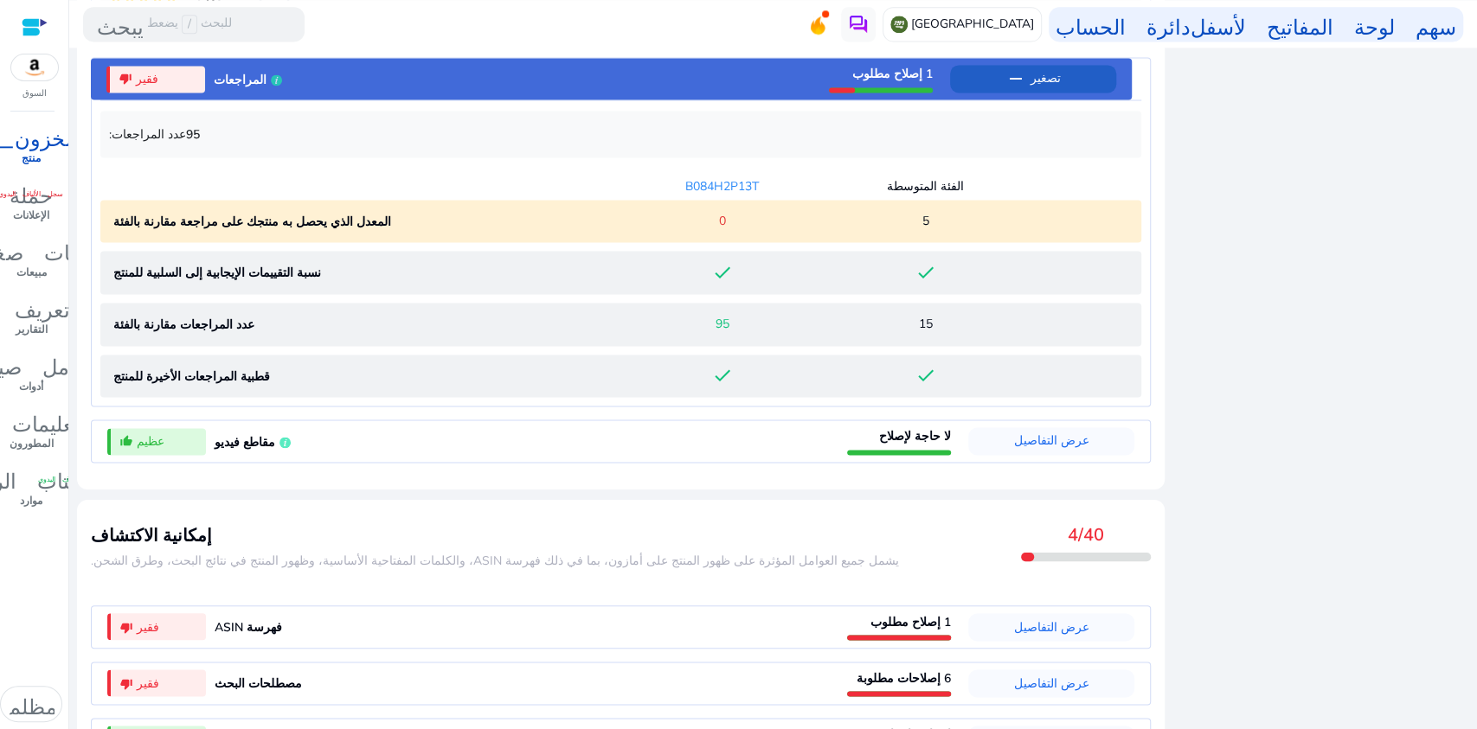
click at [1012, 89] on mat-icon "remove" at bounding box center [1016, 78] width 21 height 21
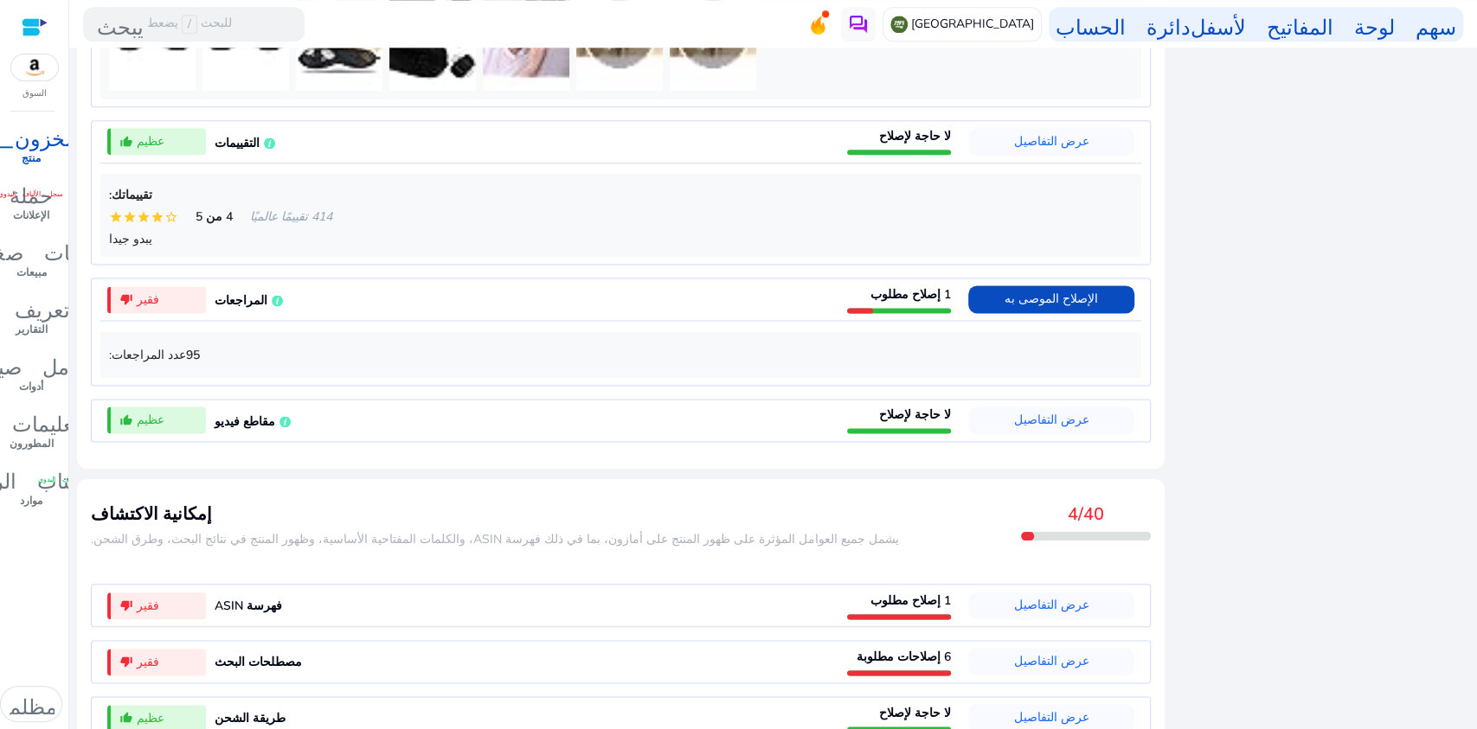
scroll to position [1458, 0]
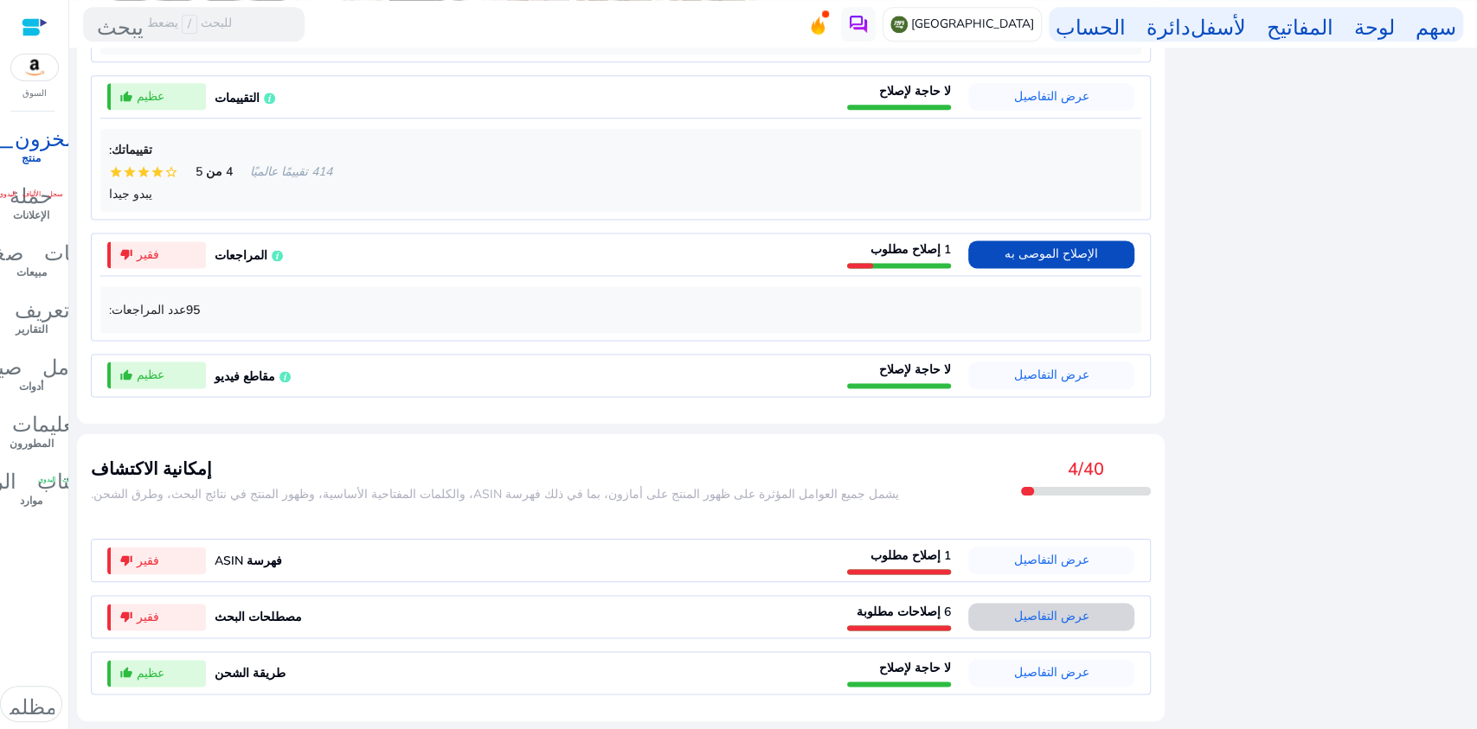
click at [1041, 614] on font "عرض التفاصيل" at bounding box center [1051, 616] width 75 height 16
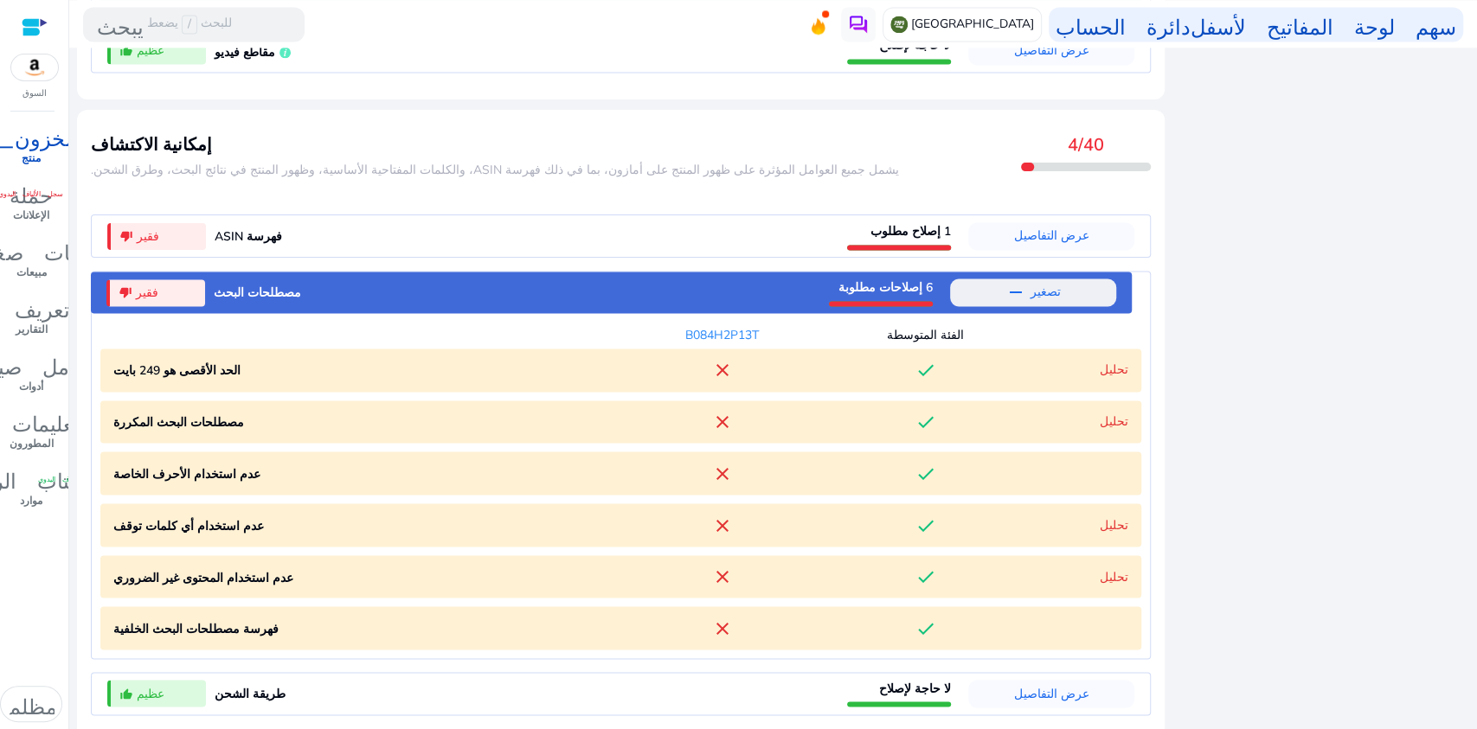
scroll to position [1803, 0]
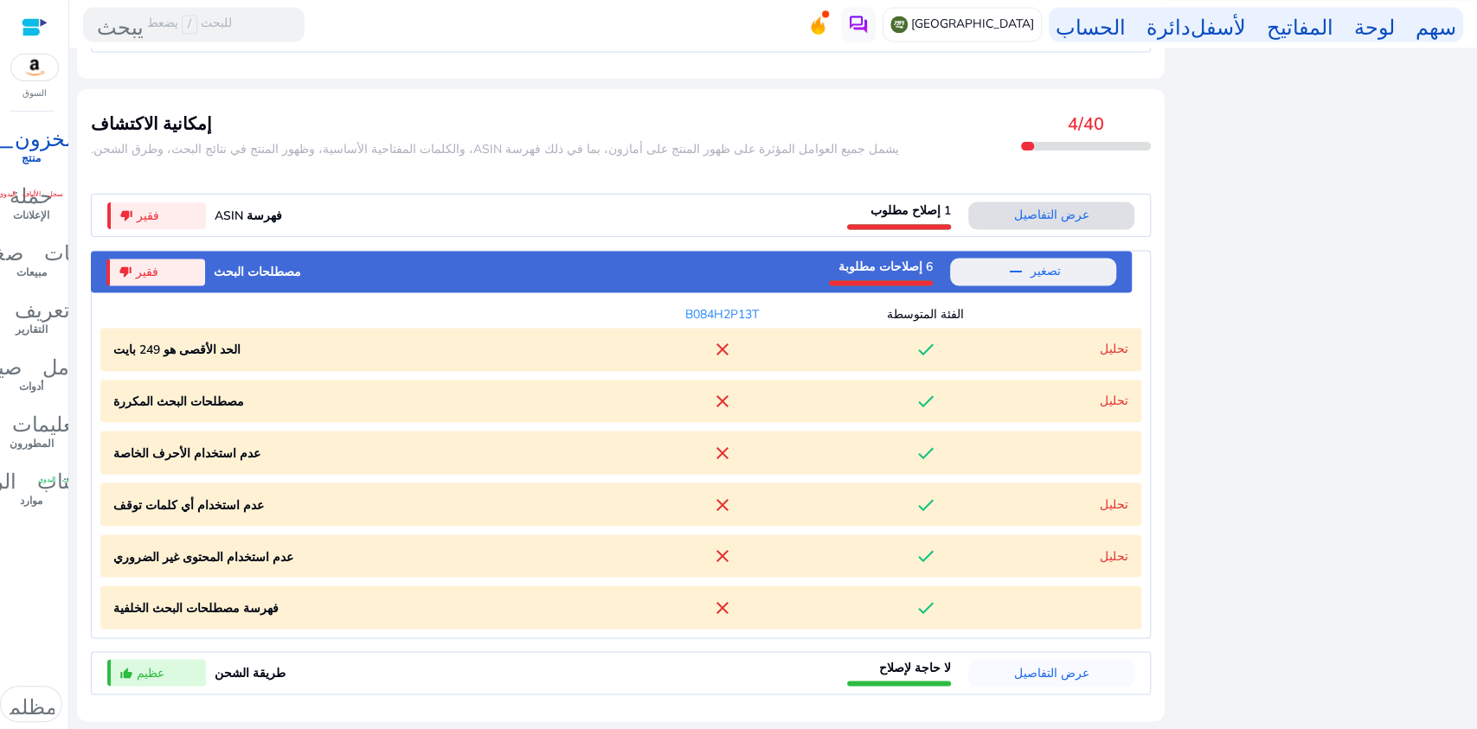
click at [1041, 209] on font "عرض التفاصيل" at bounding box center [1051, 215] width 75 height 16
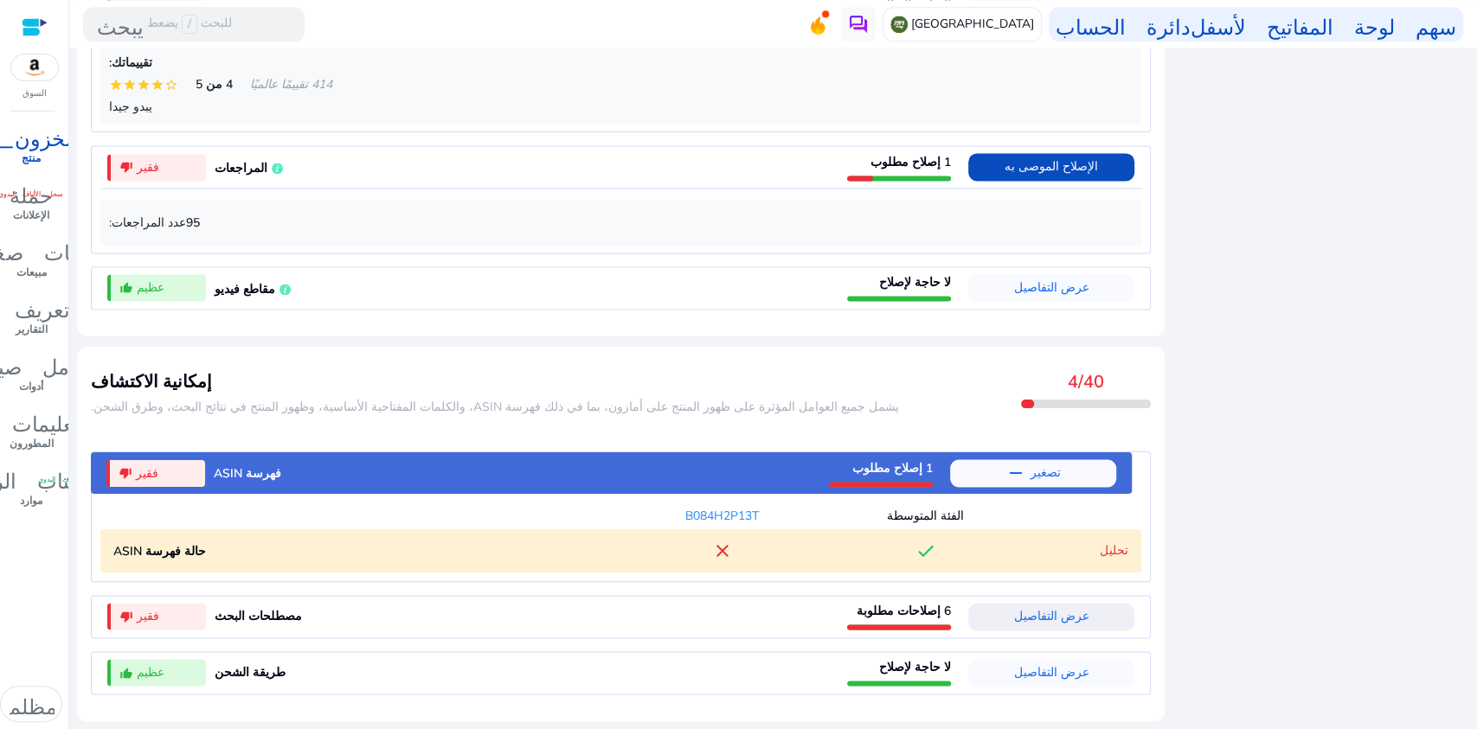
click at [139, 480] on font "فقير" at bounding box center [147, 474] width 22 height 16
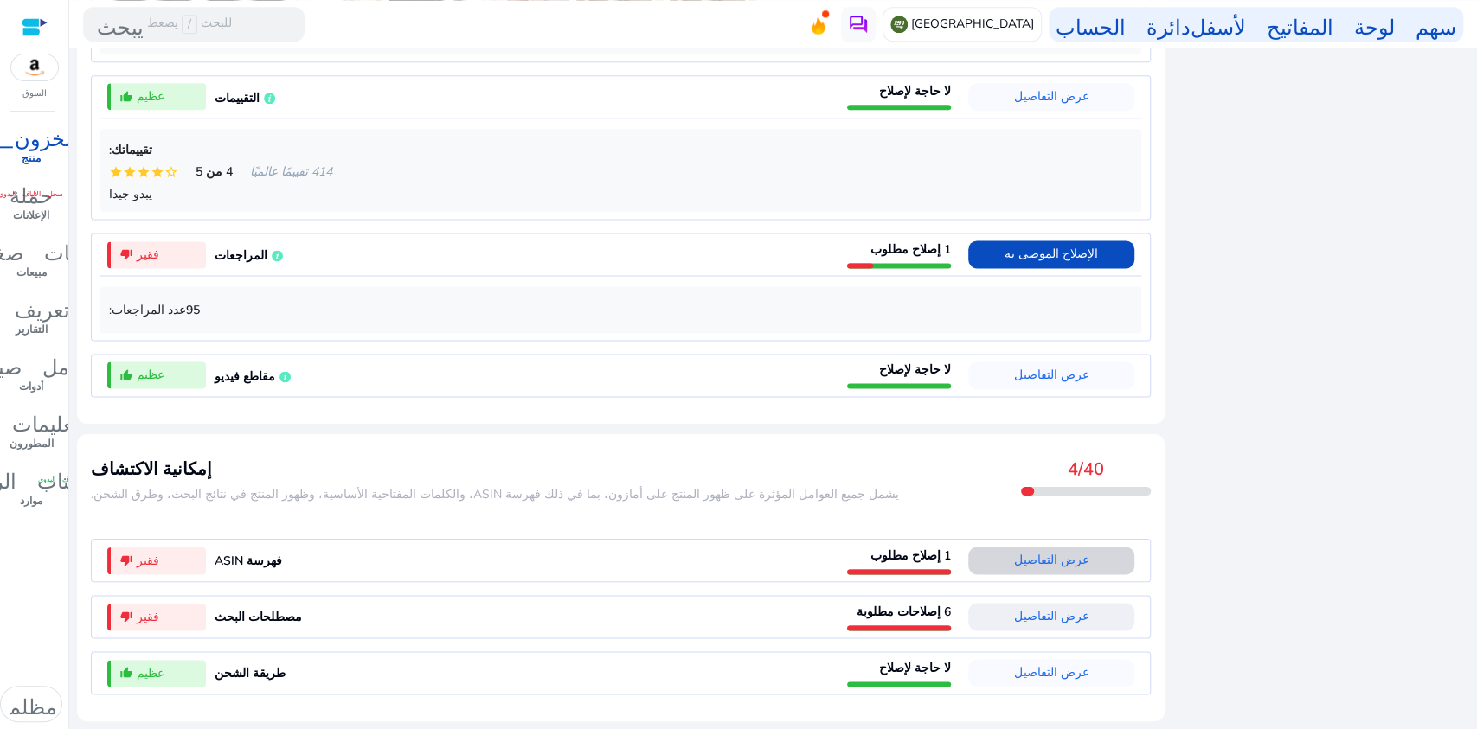
click at [1034, 557] on font "عرض التفاصيل" at bounding box center [1051, 560] width 75 height 16
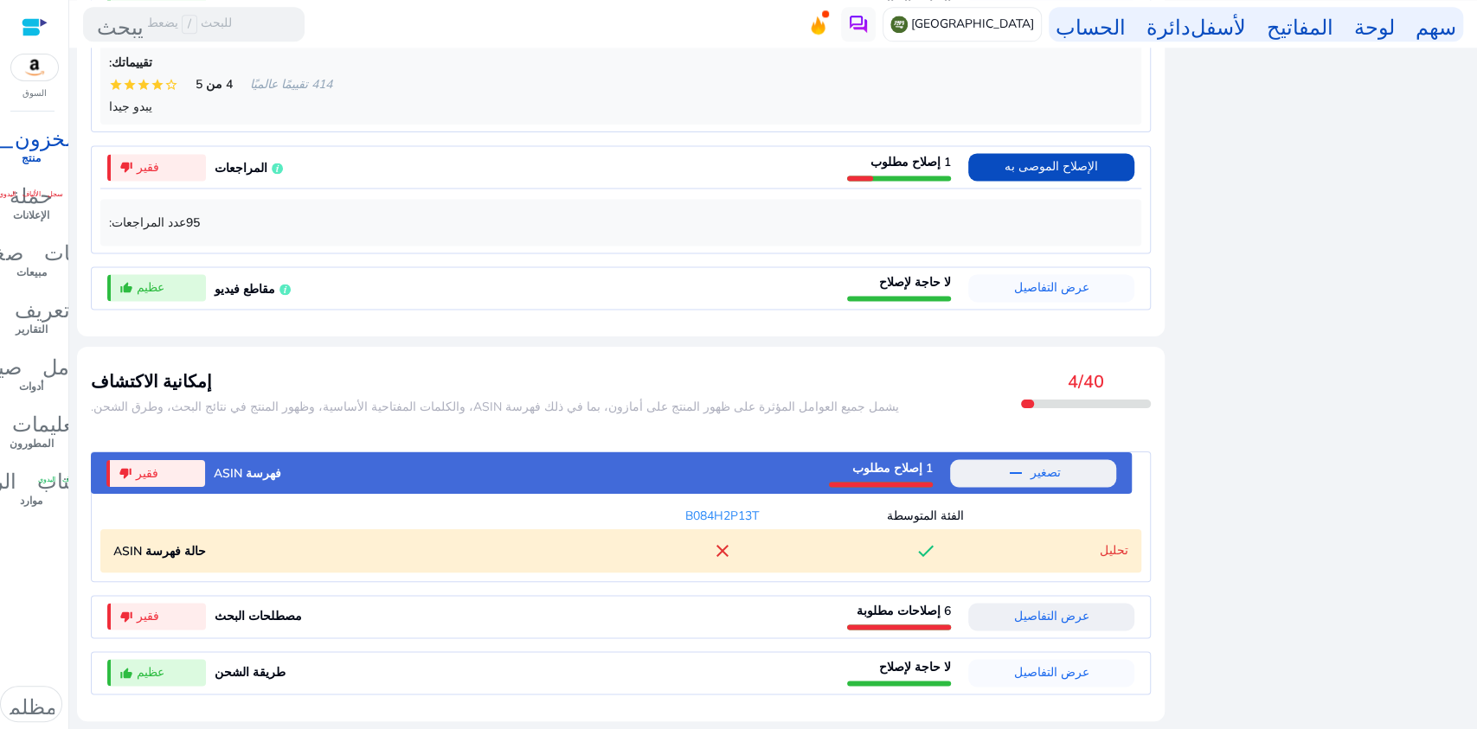
scroll to position [1546, 0]
click at [1120, 550] on font "تحليل" at bounding box center [1114, 551] width 29 height 16
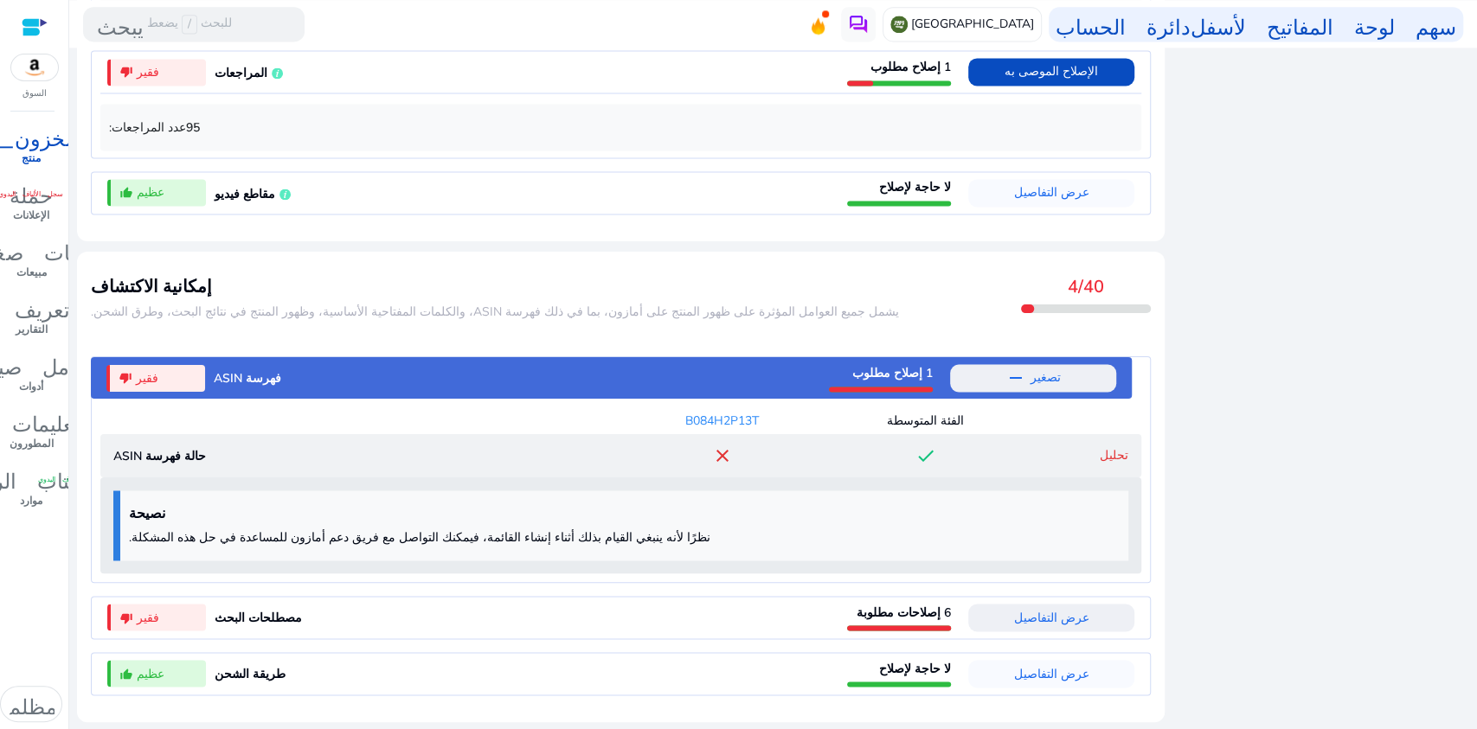
scroll to position [1641, 0]
click at [1008, 376] on mat-icon "remove" at bounding box center [1016, 377] width 21 height 21
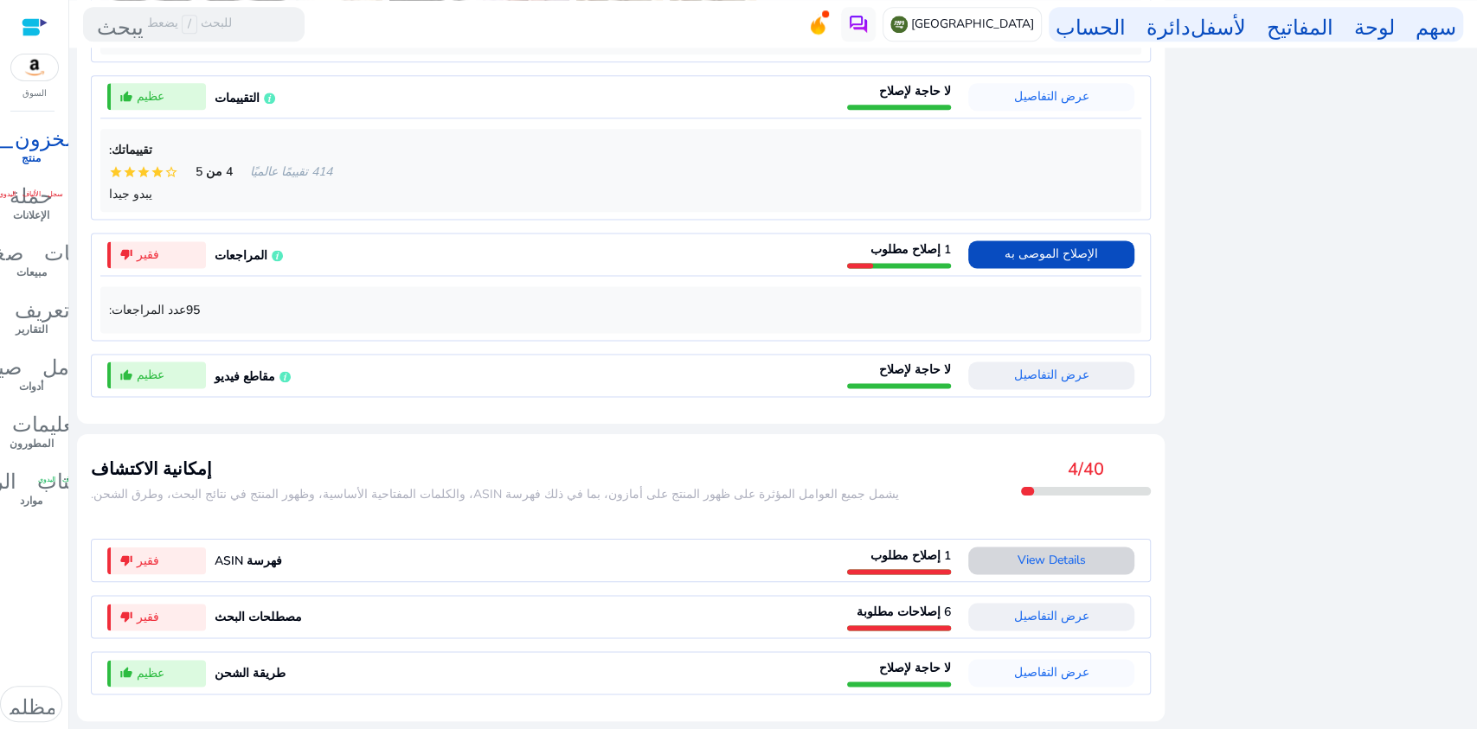
scroll to position [1458, 0]
click at [1062, 613] on font "عرض التفاصيل" at bounding box center [1051, 616] width 75 height 16
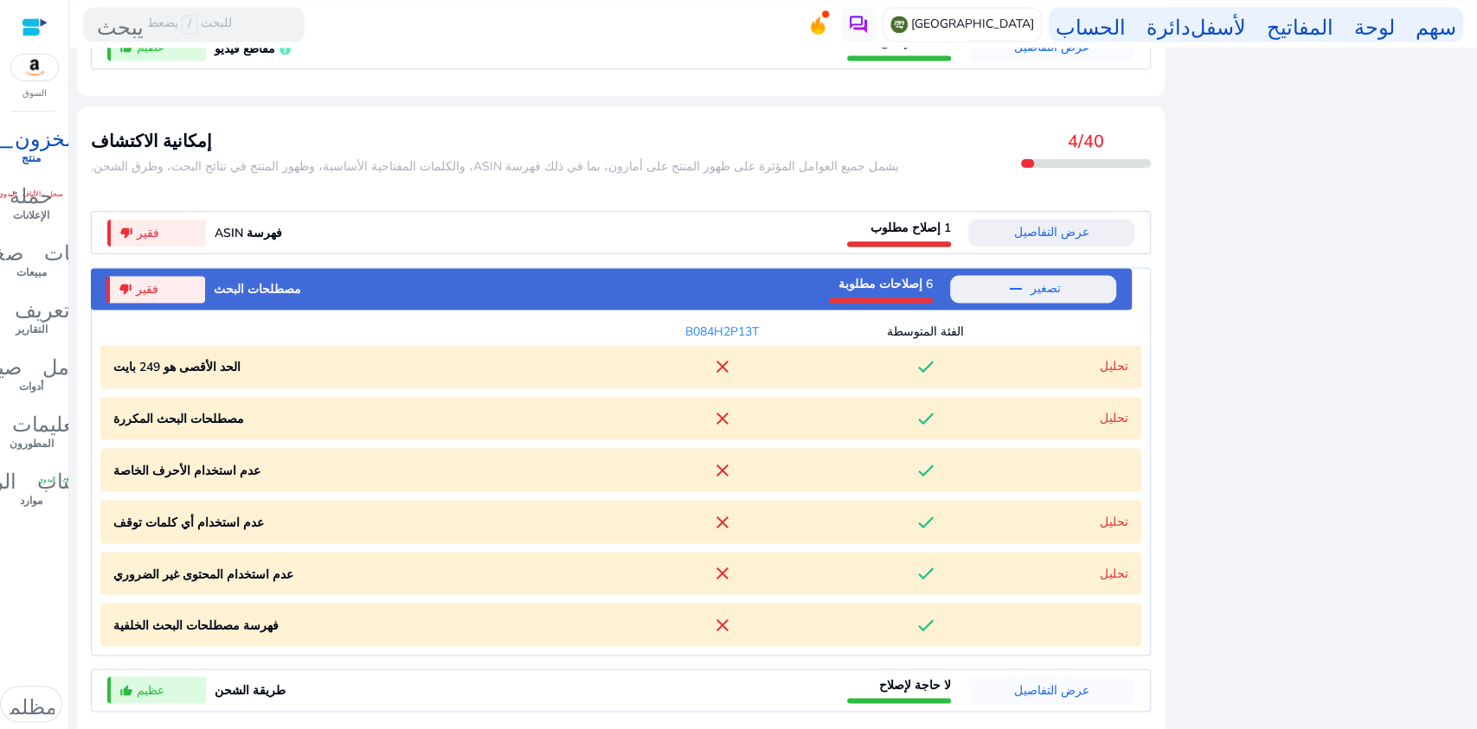
scroll to position [1803, 0]
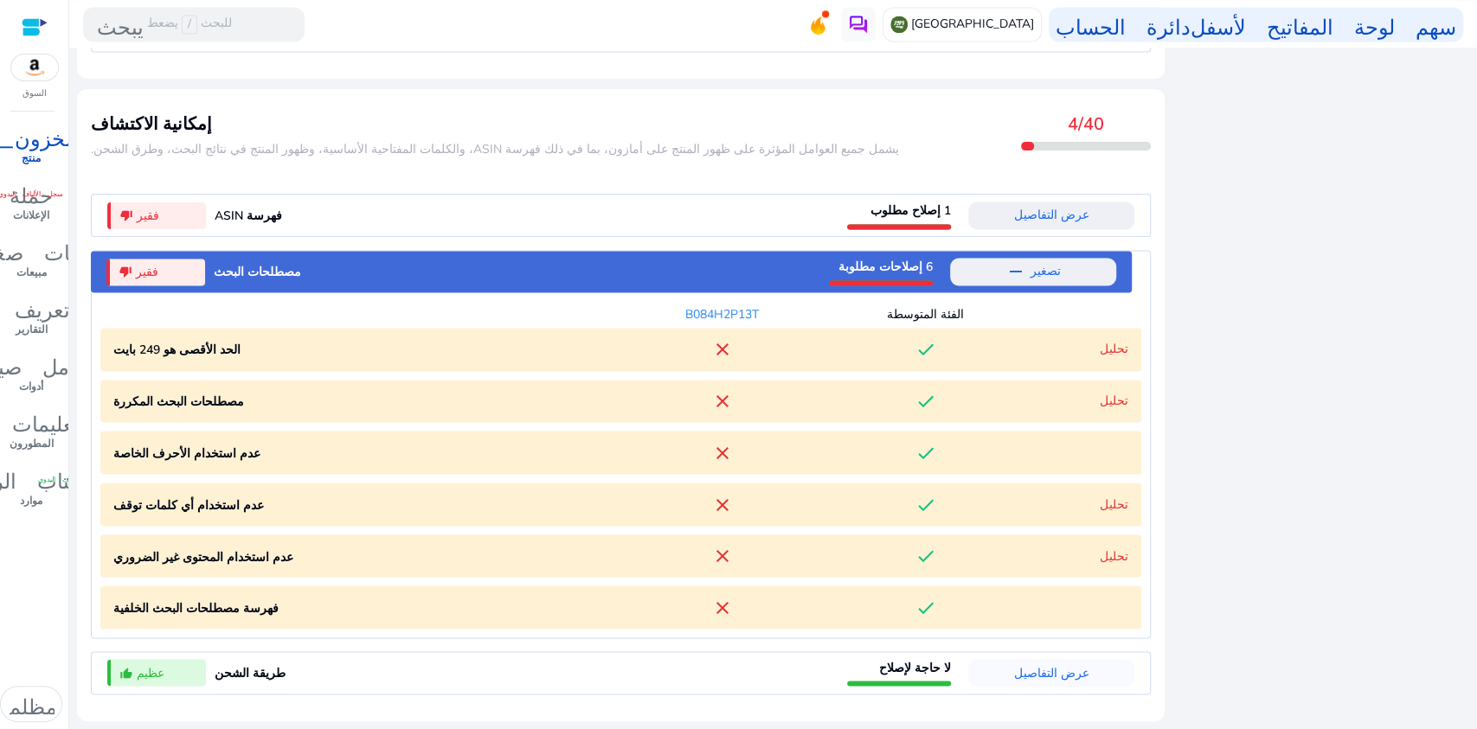
click at [1109, 350] on font "تحليل" at bounding box center [1114, 349] width 29 height 16
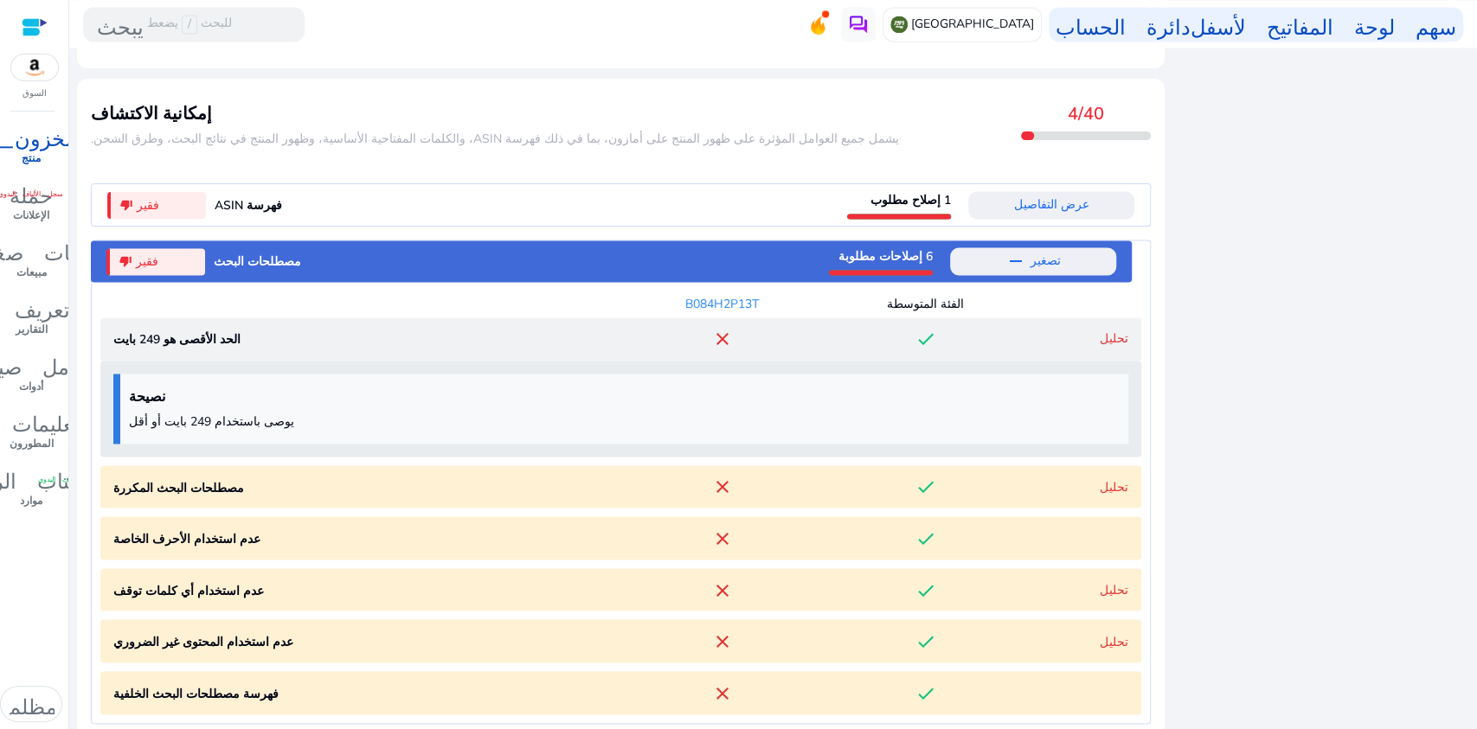
scroll to position [1899, 0]
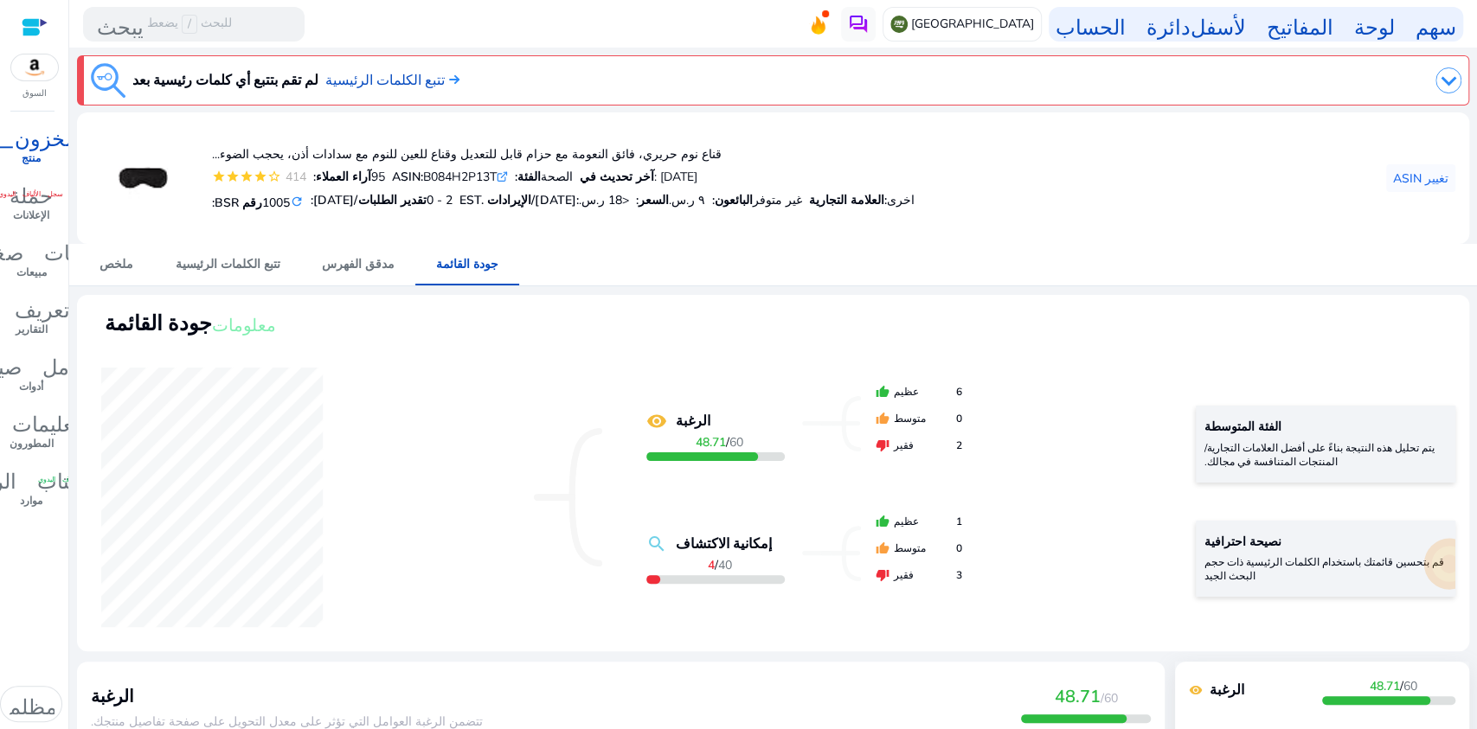
scroll to position [1899, 0]
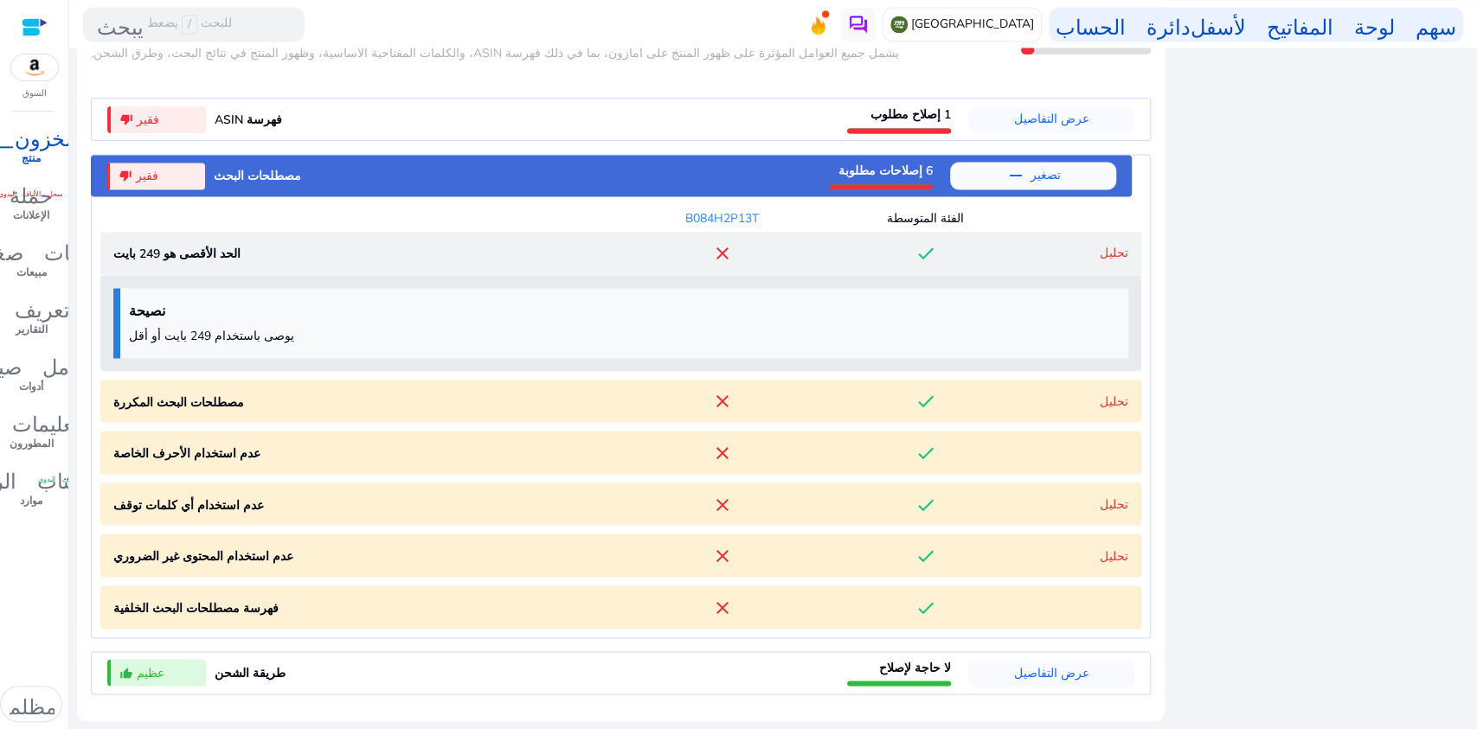
click at [1115, 393] on font "تحليل" at bounding box center [1114, 401] width 29 height 16
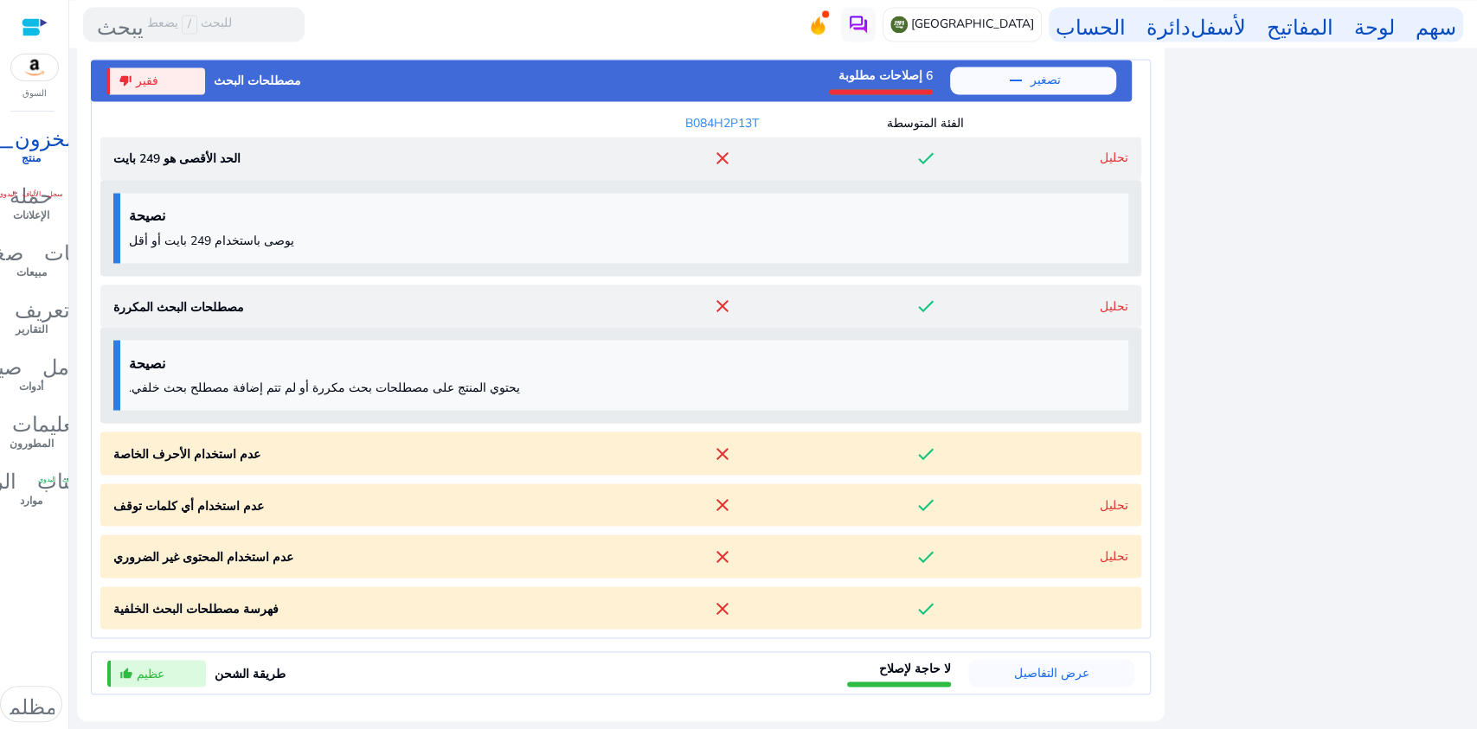
scroll to position [1995, 0]
click at [1079, 453] on characters "عدم استخدام الأحرف الخاصة close done" at bounding box center [620, 453] width 1041 height 43
click at [1113, 505] on font "تحليل" at bounding box center [1114, 505] width 29 height 16
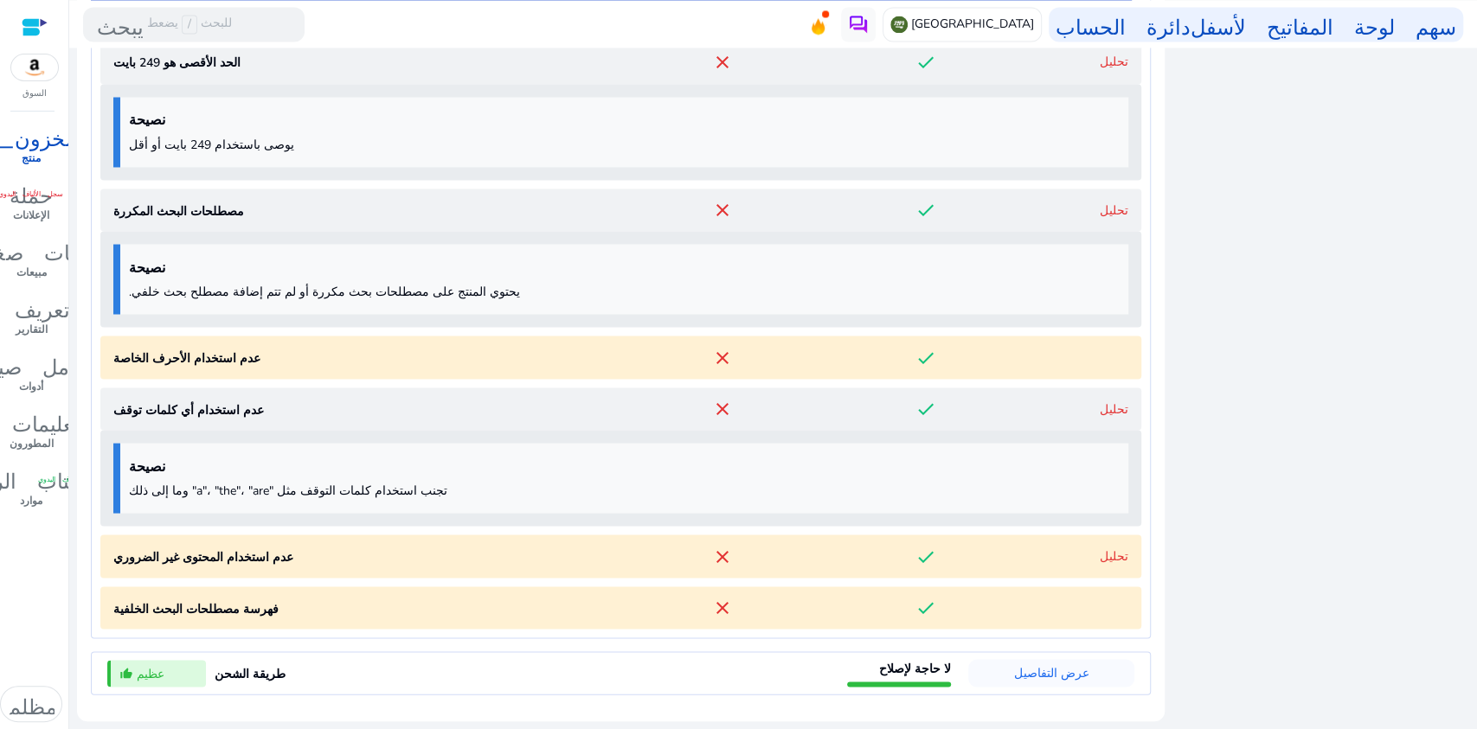
scroll to position [2091, 0]
click at [1115, 553] on font "تحليل" at bounding box center [1114, 556] width 29 height 16
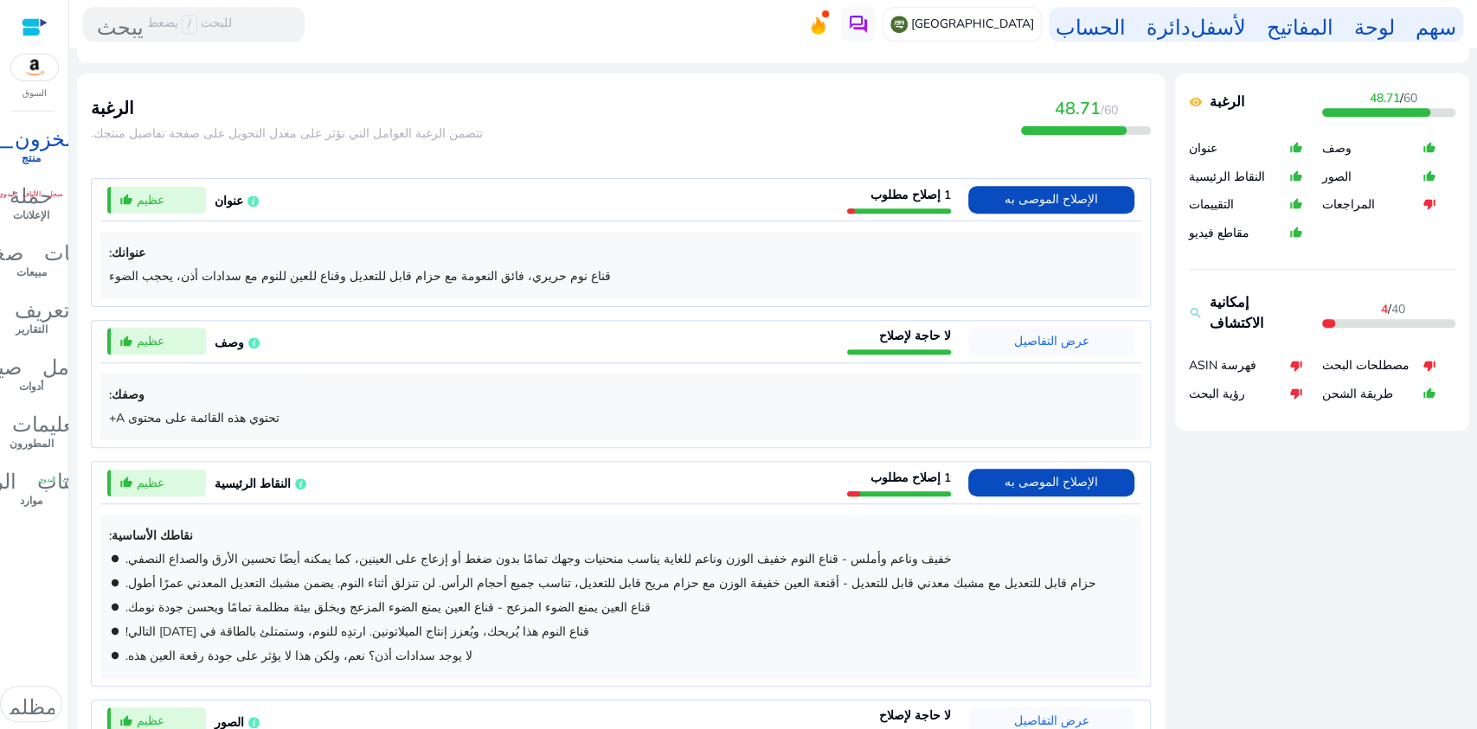
scroll to position [562, 0]
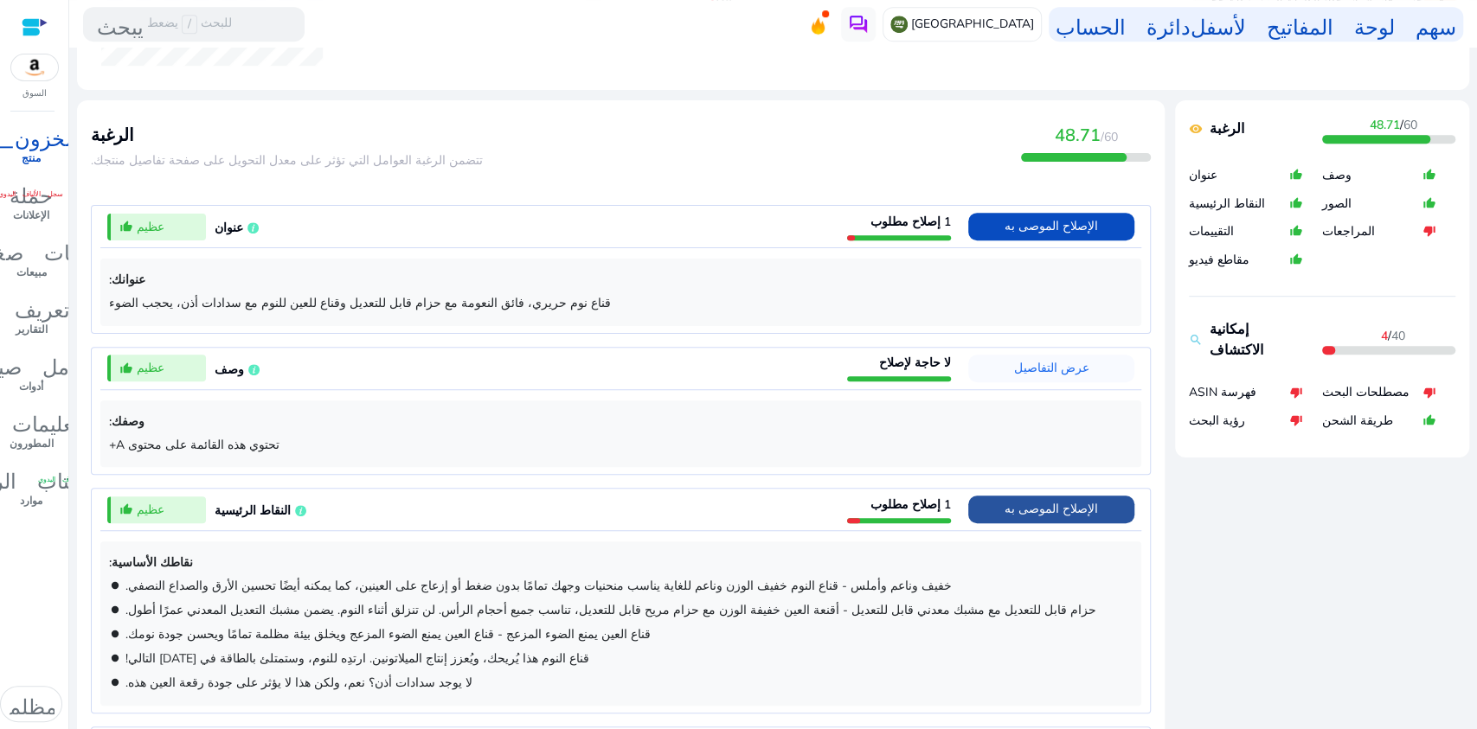
click at [1051, 514] on font "الإصلاح الموصى به" at bounding box center [1051, 509] width 93 height 16
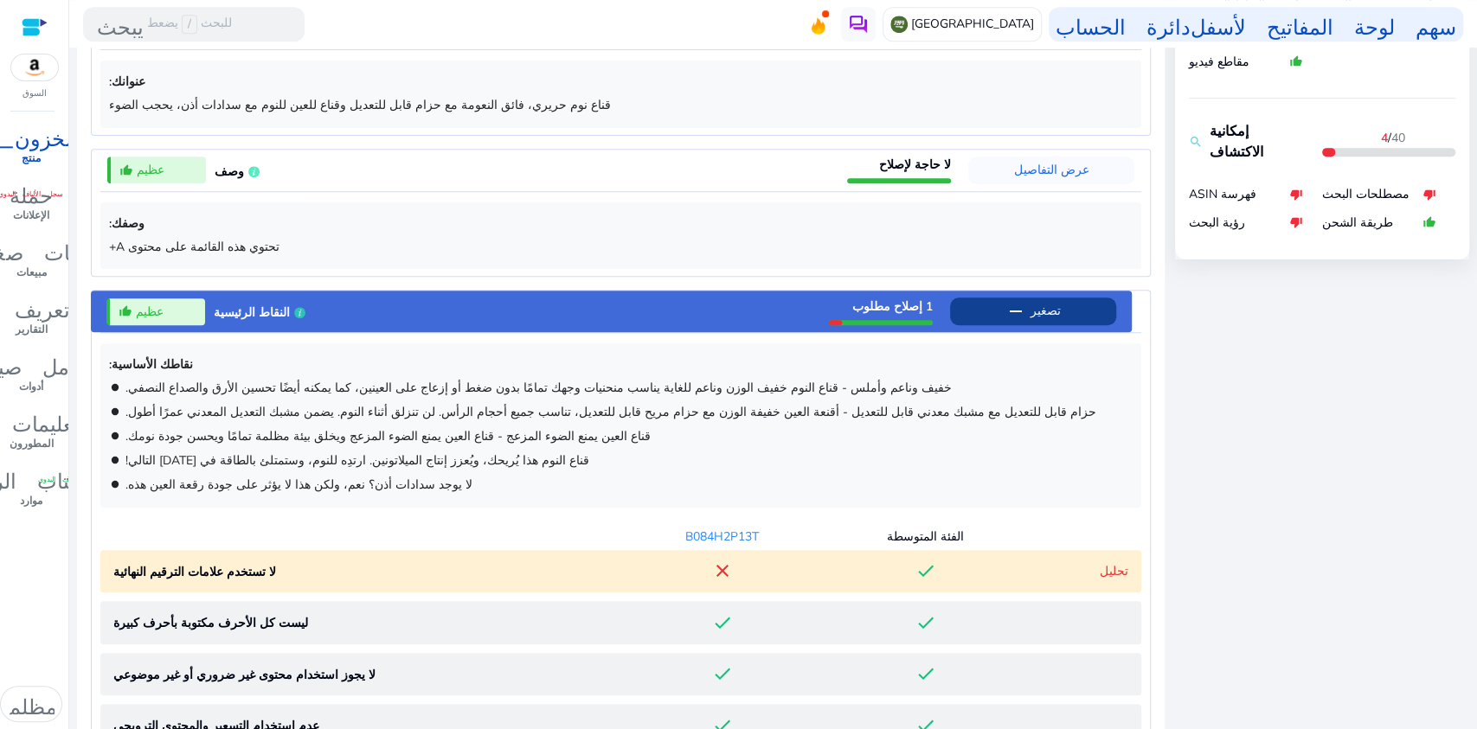
scroll to position [758, 0]
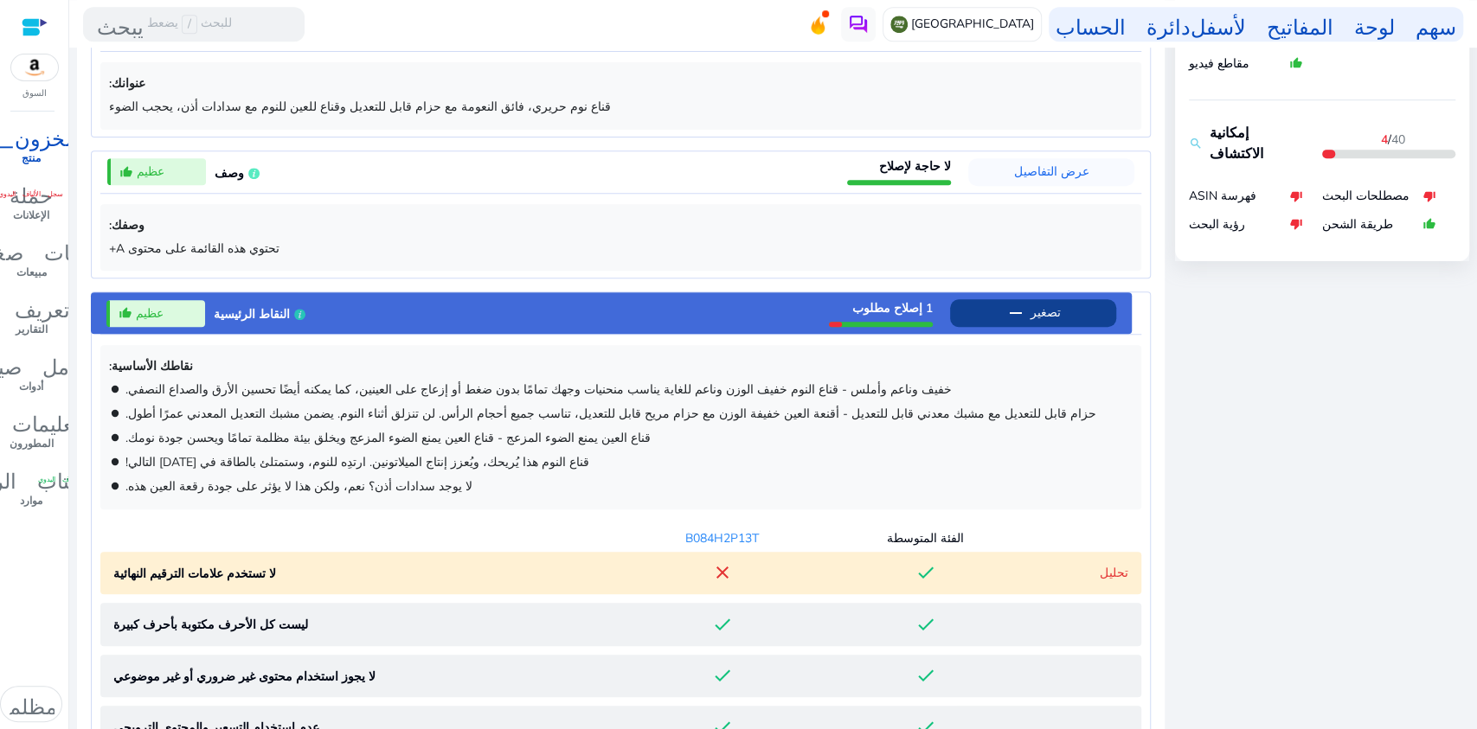
click at [853, 300] on font "1 إصلاح مطلوب" at bounding box center [892, 308] width 80 height 16
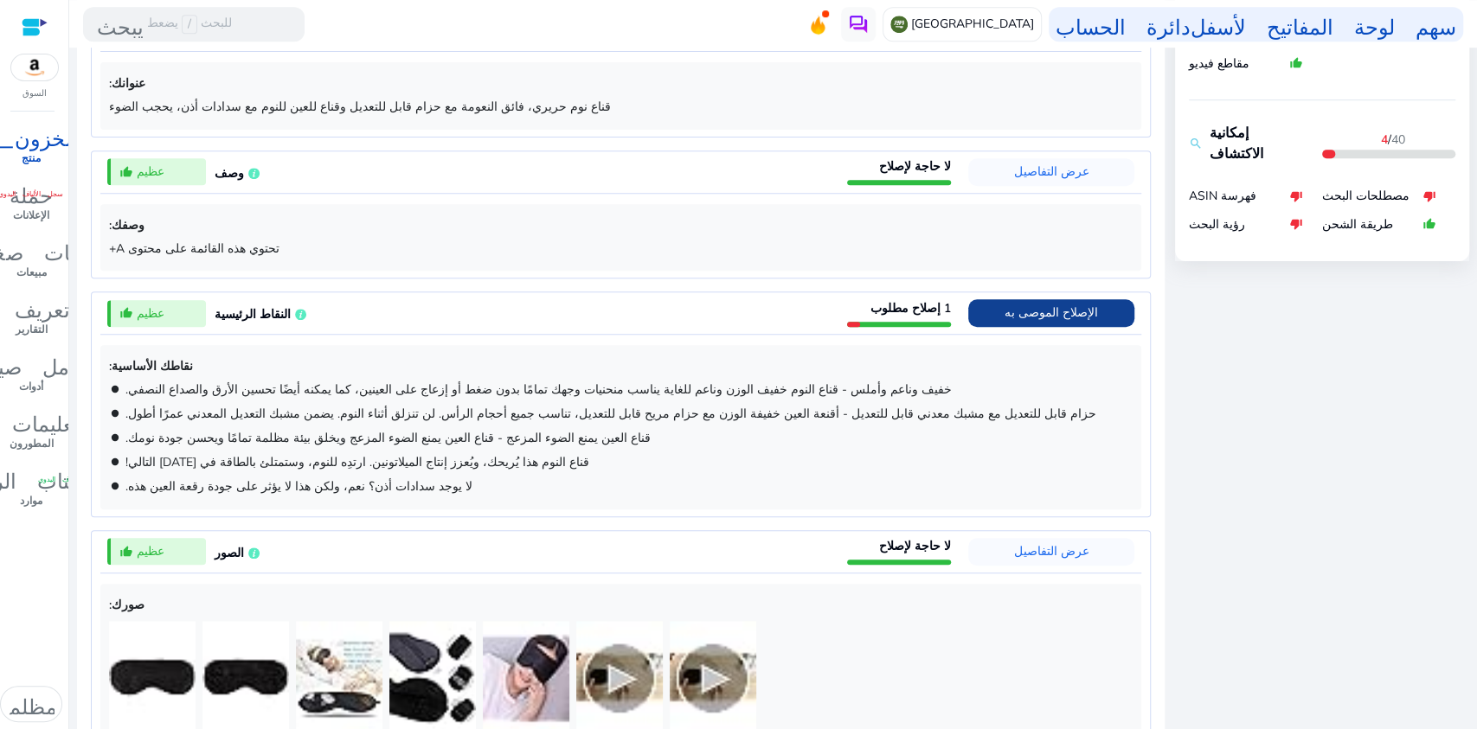
click at [857, 305] on div "1 إصلاح مطلوب" at bounding box center [899, 313] width 104 height 27
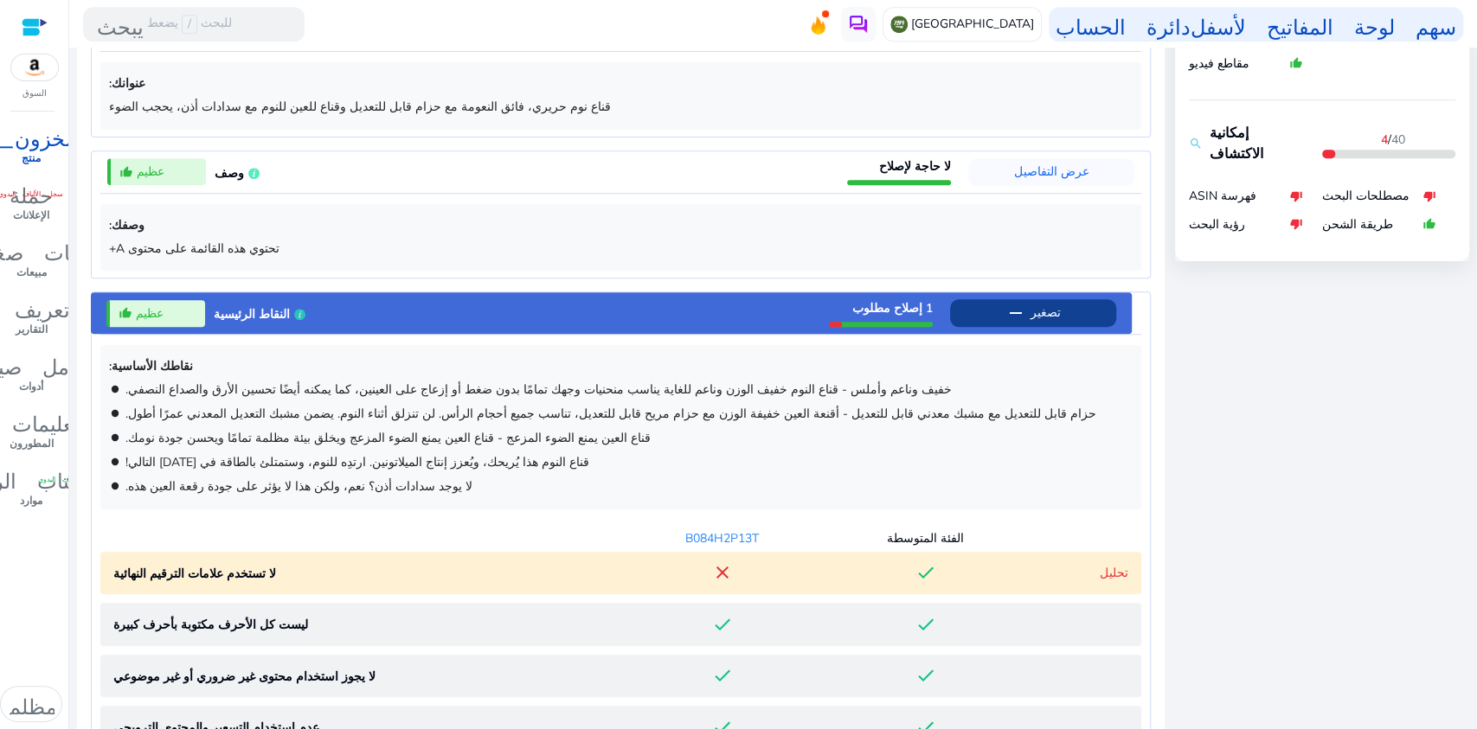
click at [857, 305] on font "1 إصلاح مطلوب" at bounding box center [892, 308] width 80 height 16
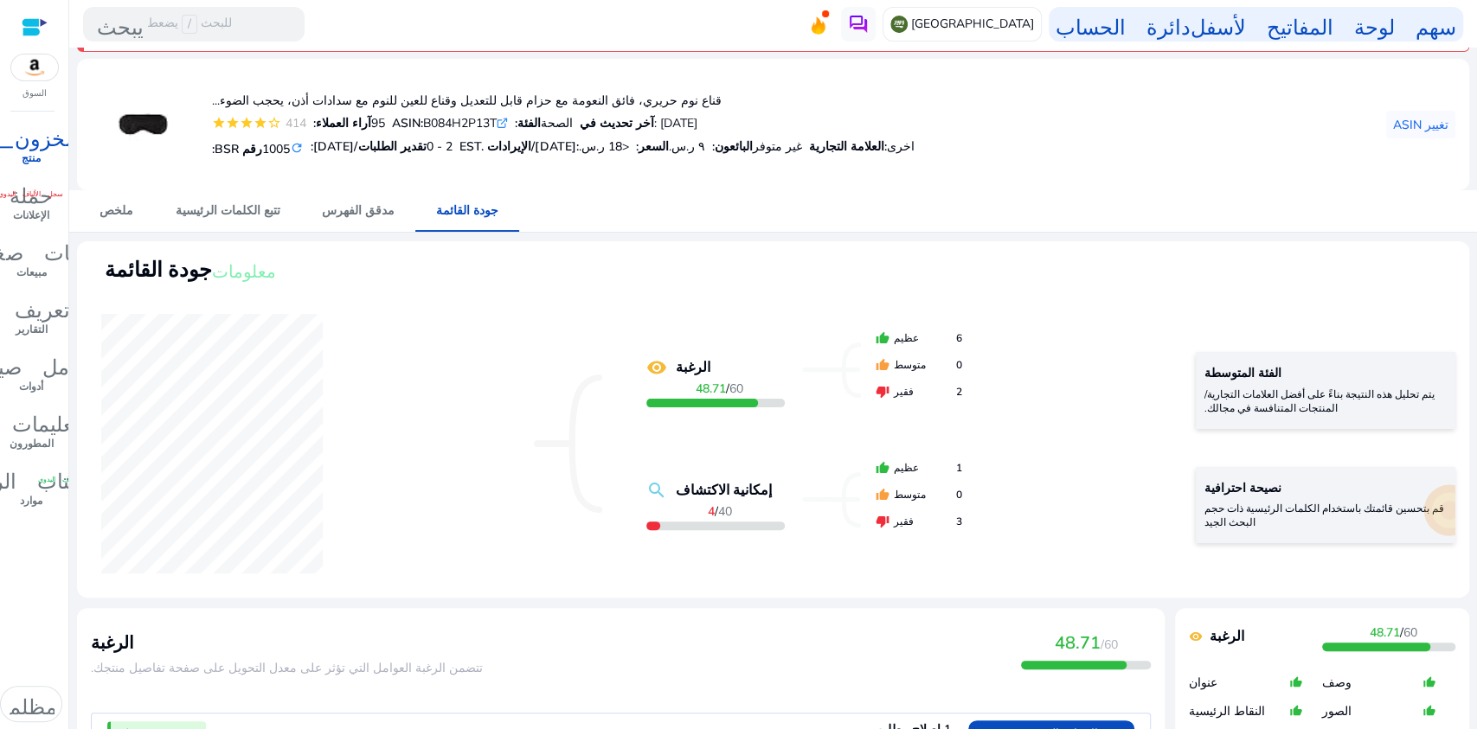
scroll to position [0, 0]
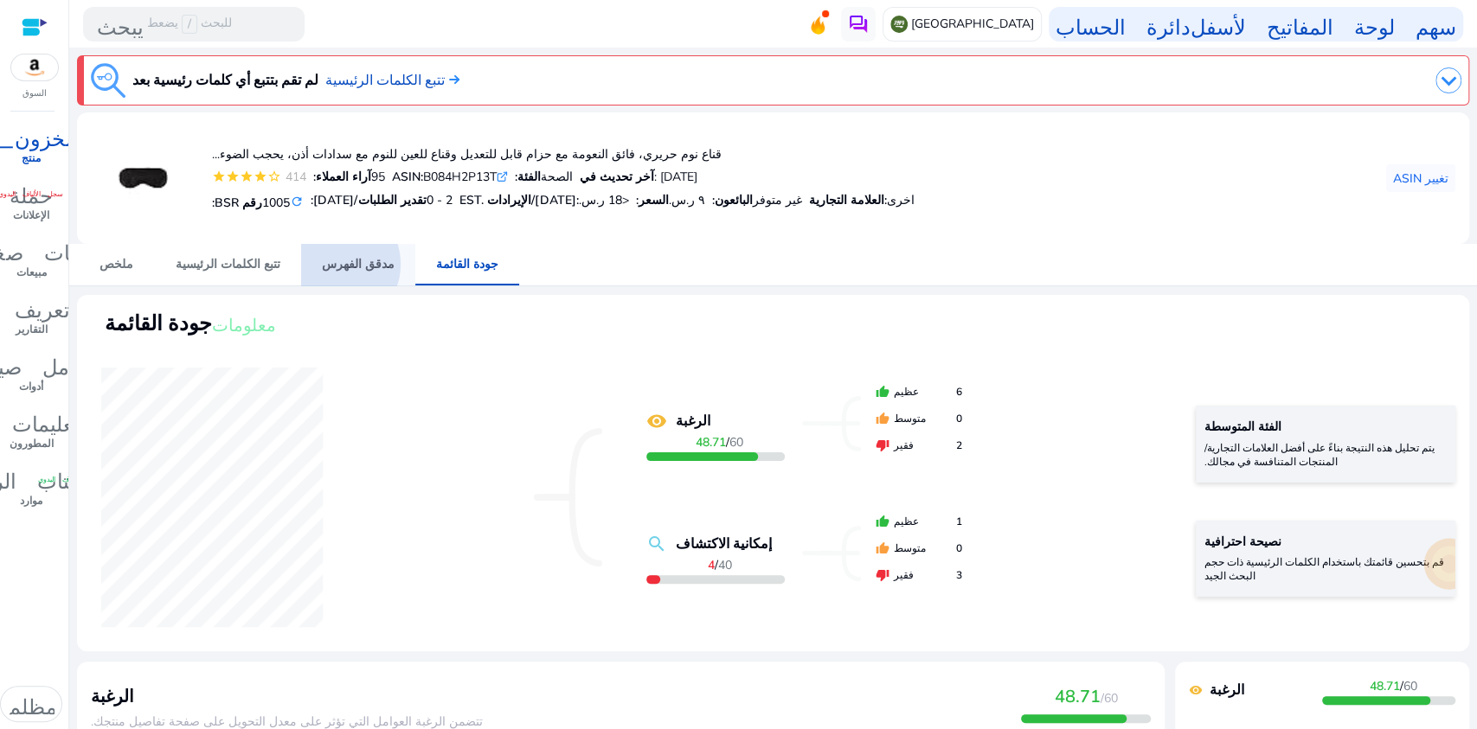
click at [322, 264] on font "مدقق الفهرس" at bounding box center [358, 264] width 73 height 16
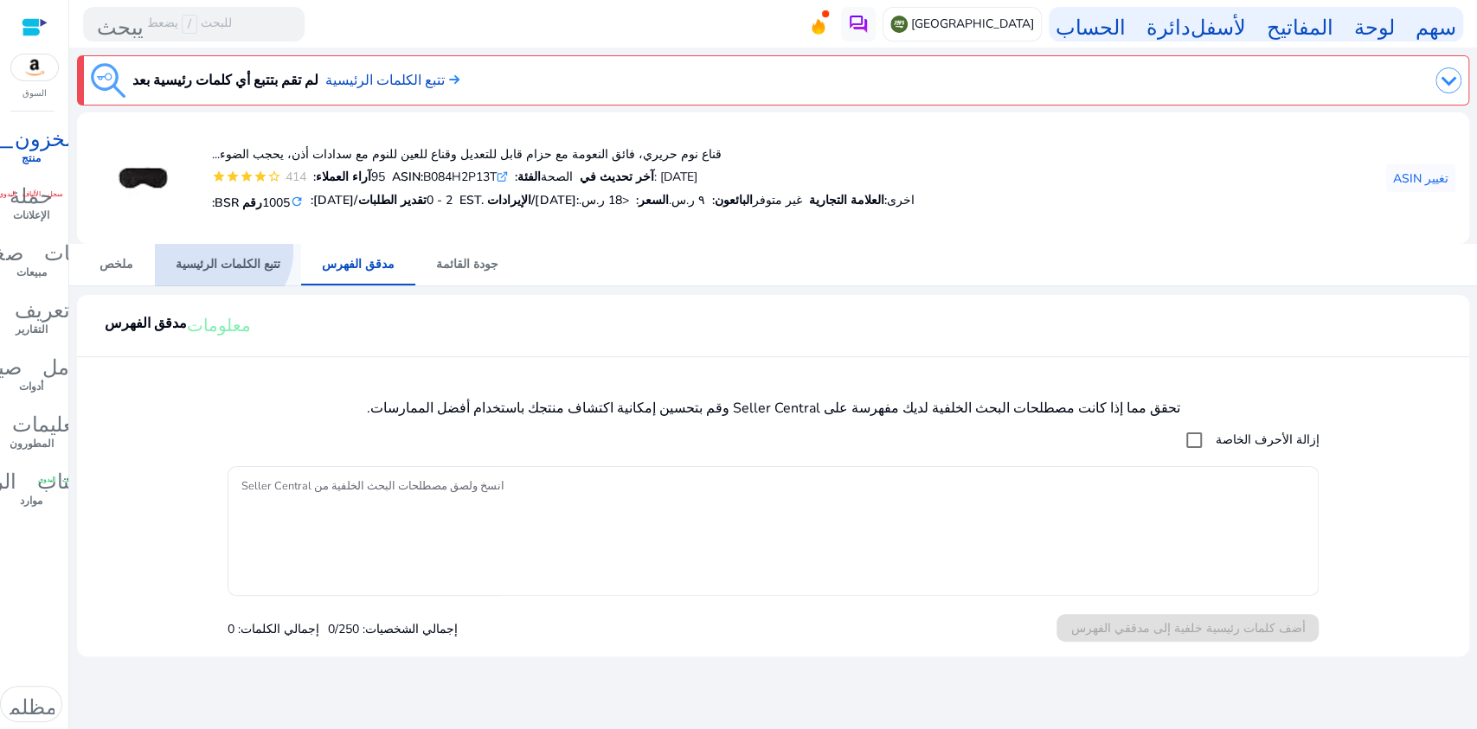
click at [220, 251] on span "تتبع الكلمات الرئيسية" at bounding box center [228, 265] width 105 height 42
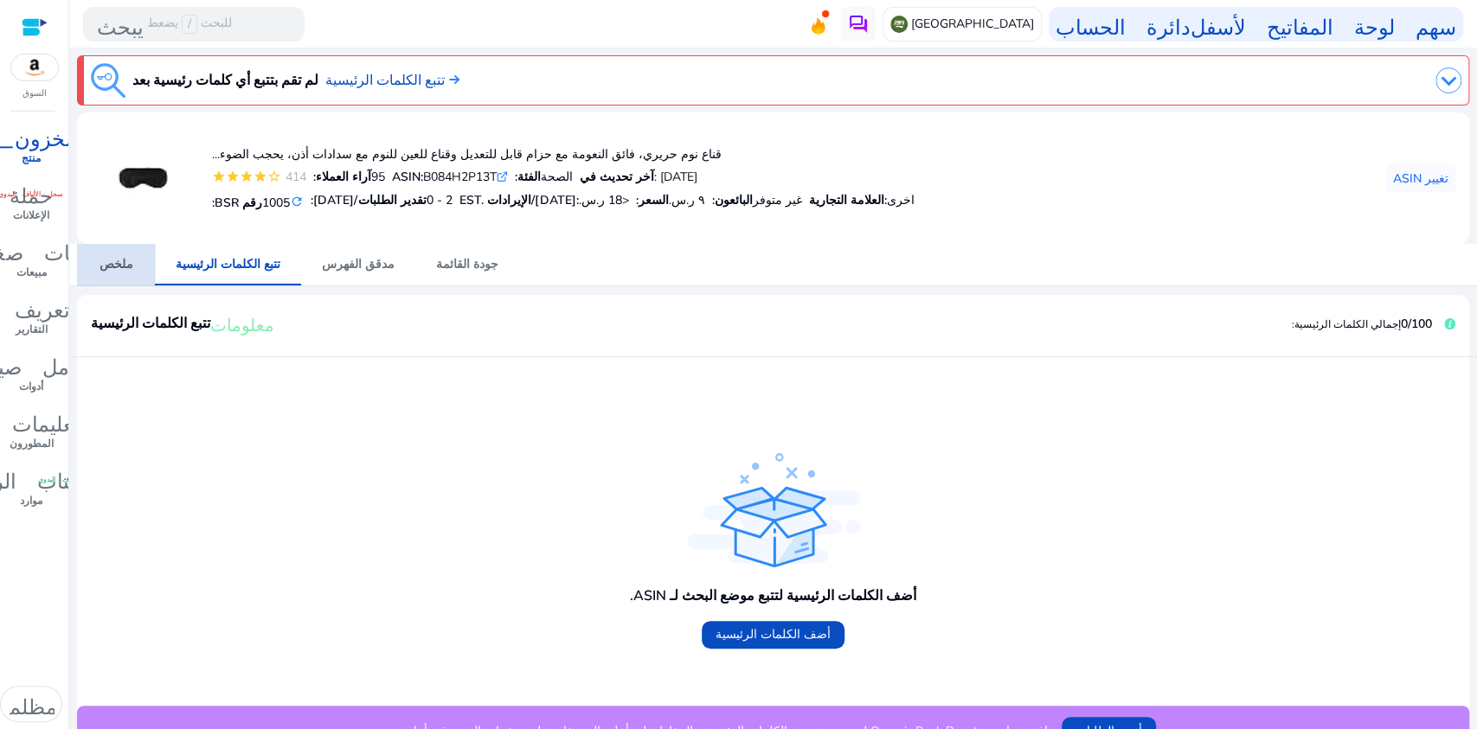
click at [118, 260] on font "ملخص" at bounding box center [117, 264] width 34 height 16
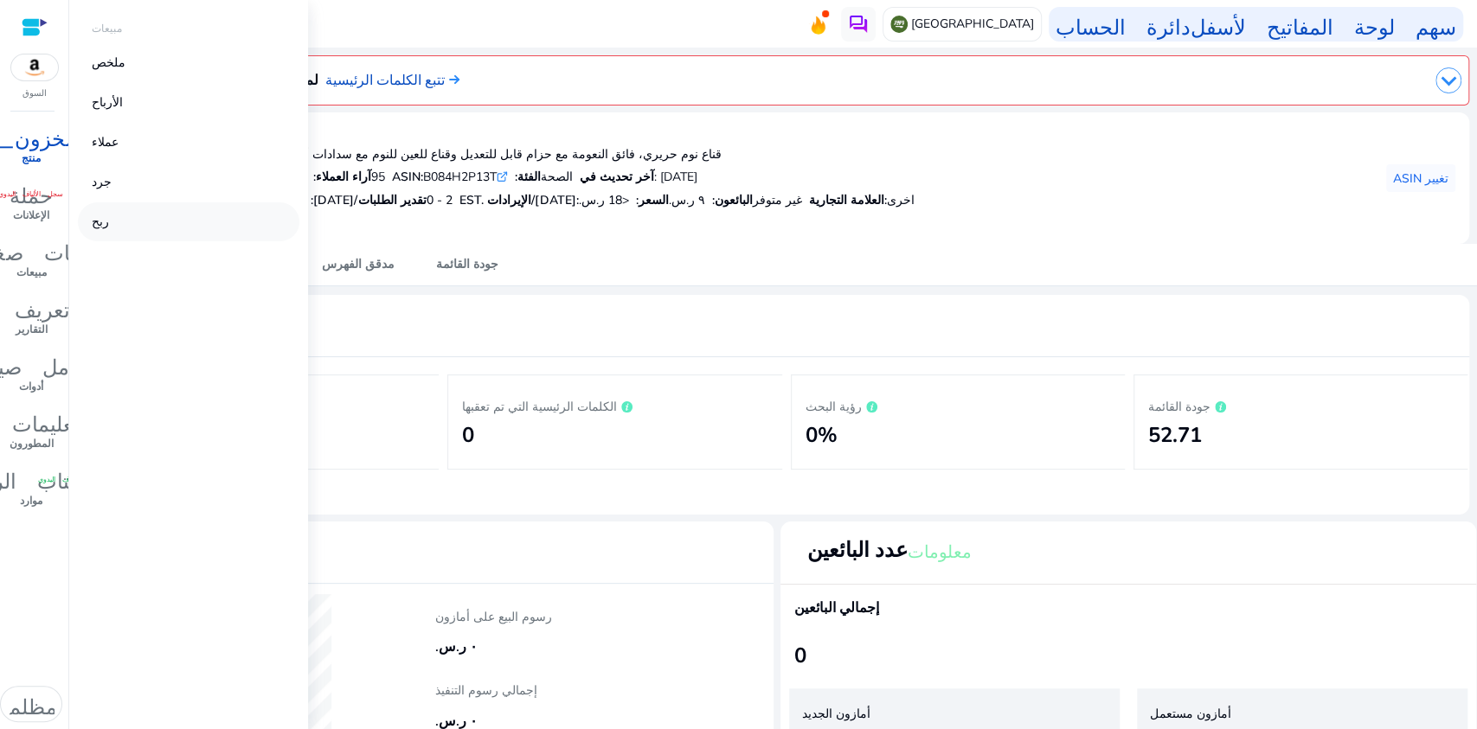
click at [93, 223] on font "ربح" at bounding box center [100, 222] width 17 height 16
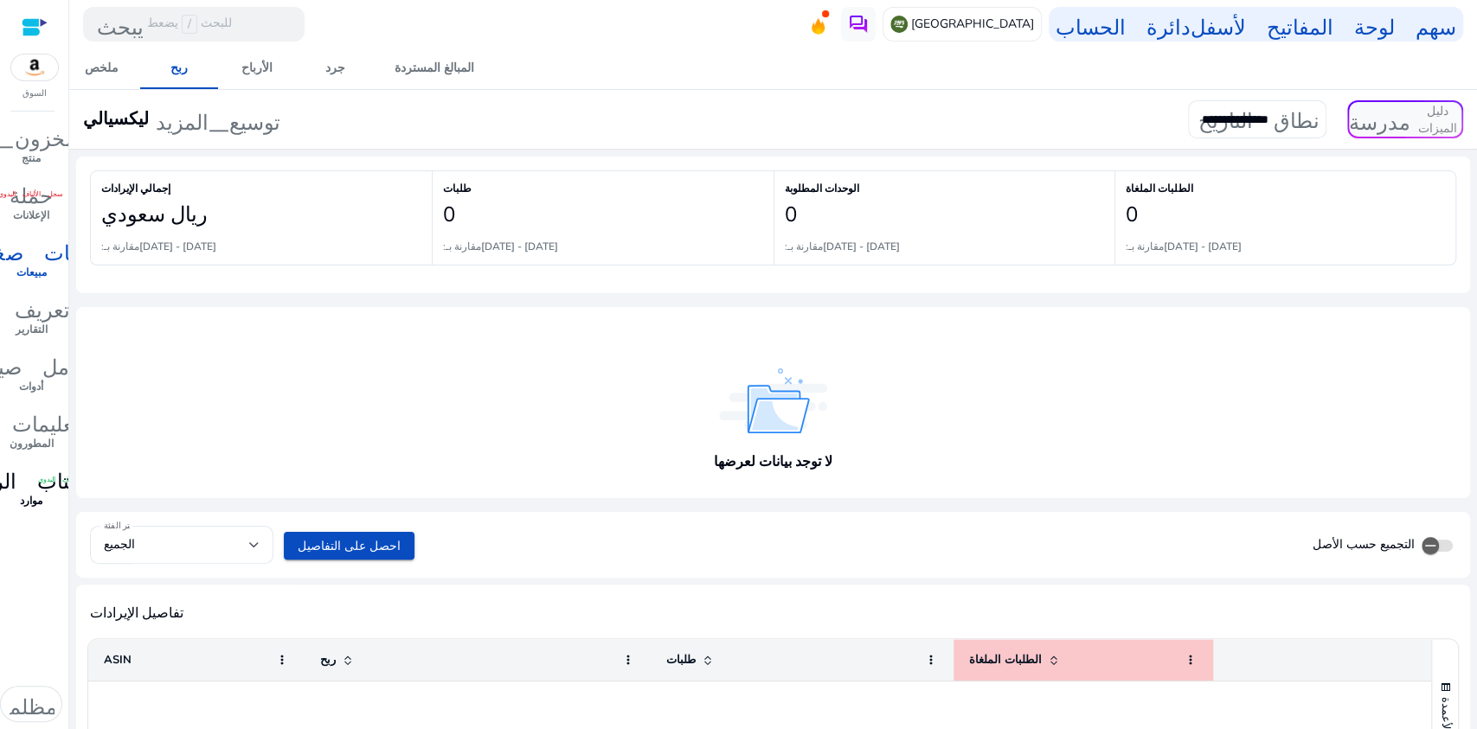
click at [32, 498] on font "موارد" at bounding box center [31, 501] width 22 height 14
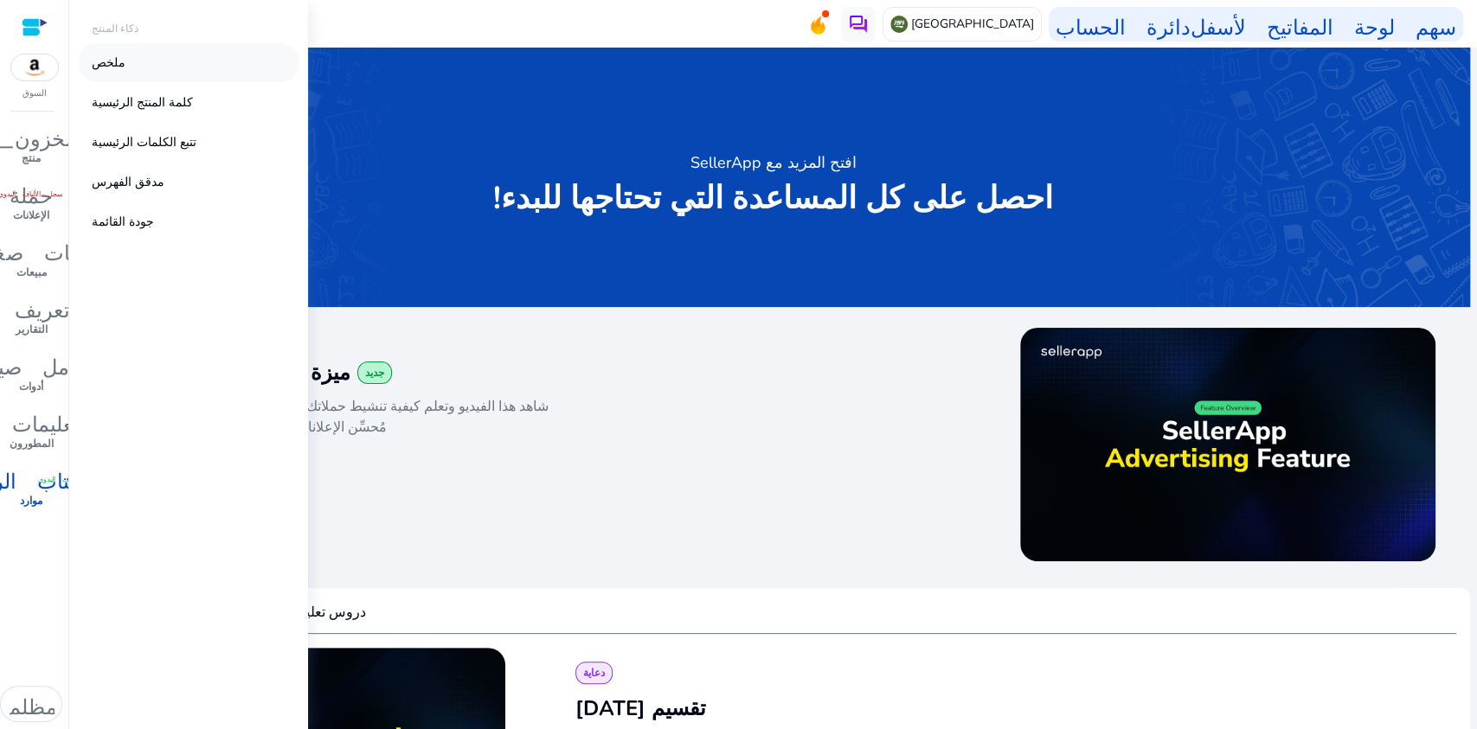
click at [115, 55] on font "ملخص" at bounding box center [109, 63] width 34 height 16
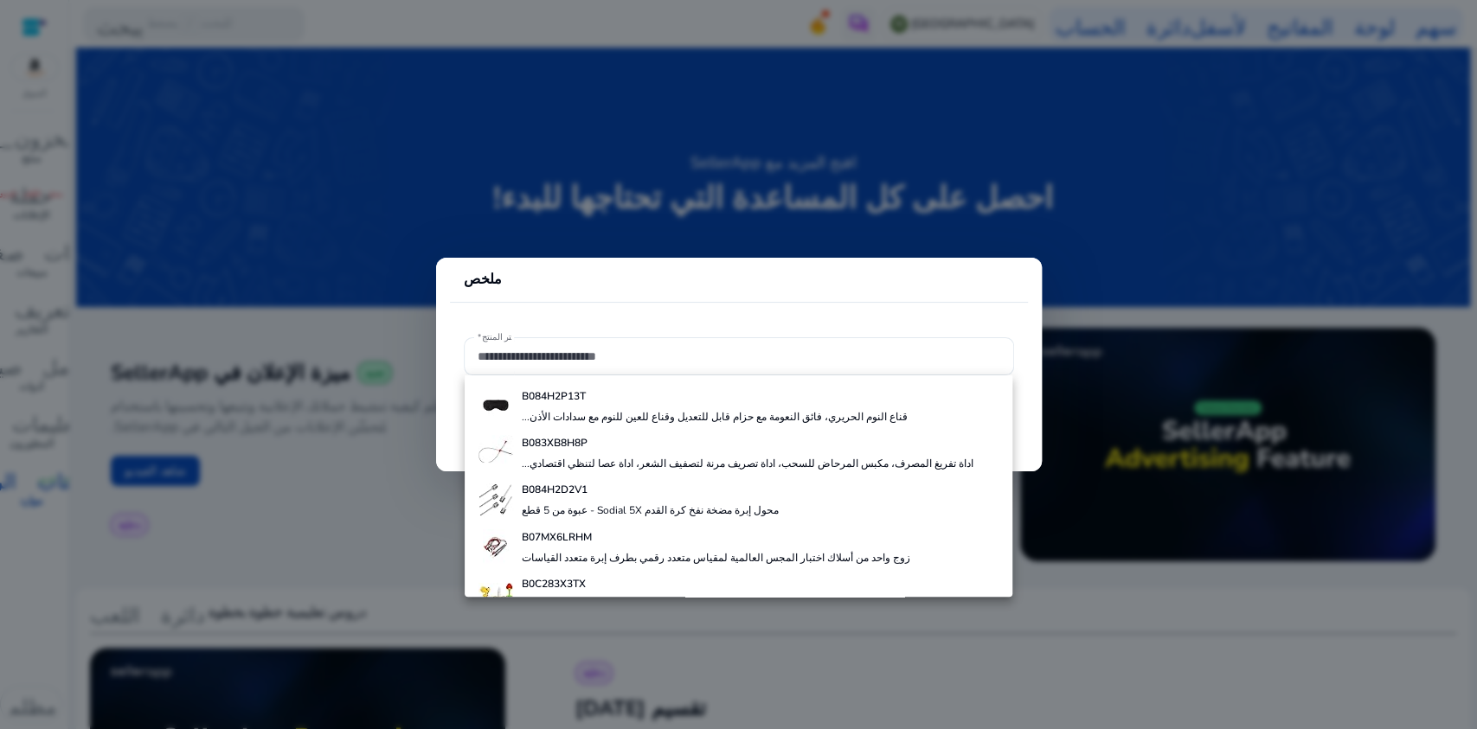
click at [550, 315] on mat-card "ملخص اختر المنتج*" at bounding box center [739, 365] width 606 height 214
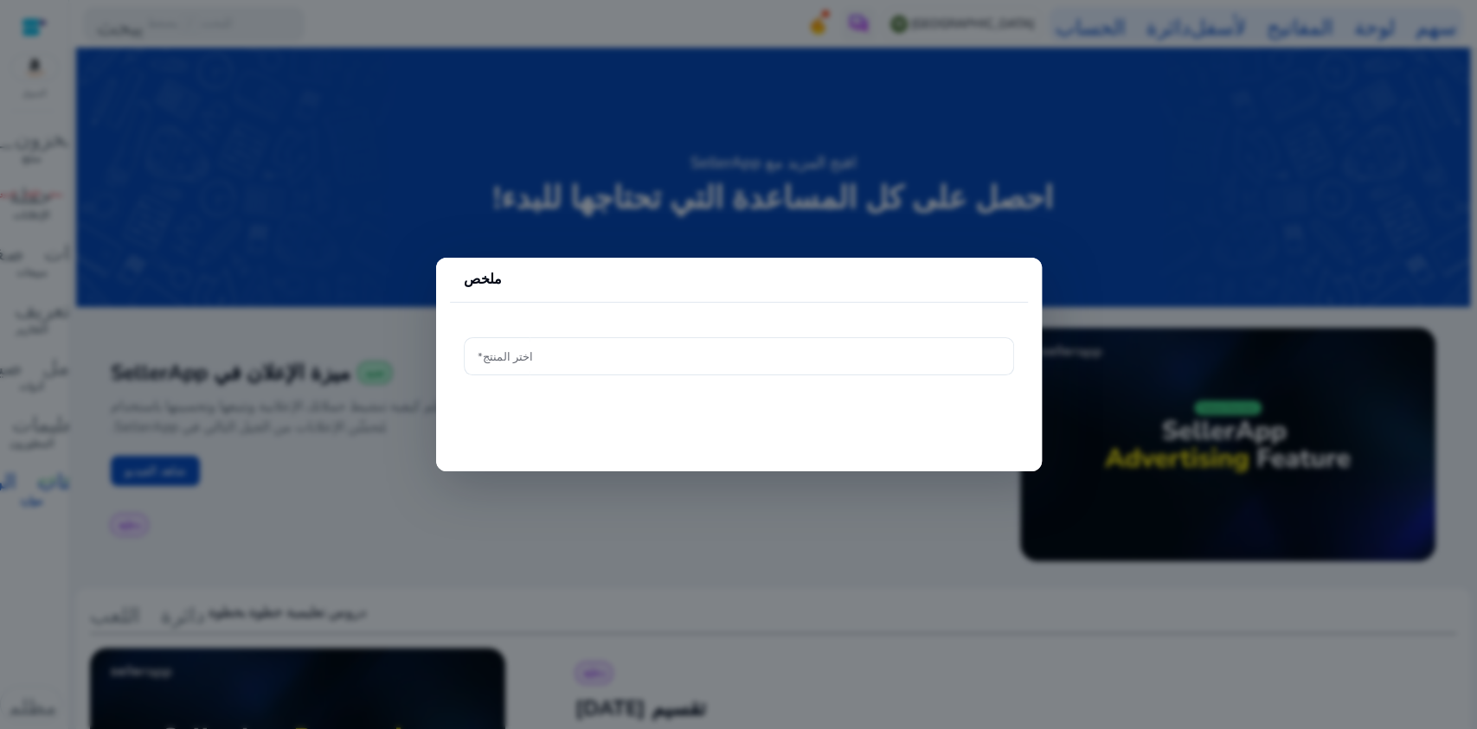
click at [35, 164] on div at bounding box center [738, 364] width 1477 height 729
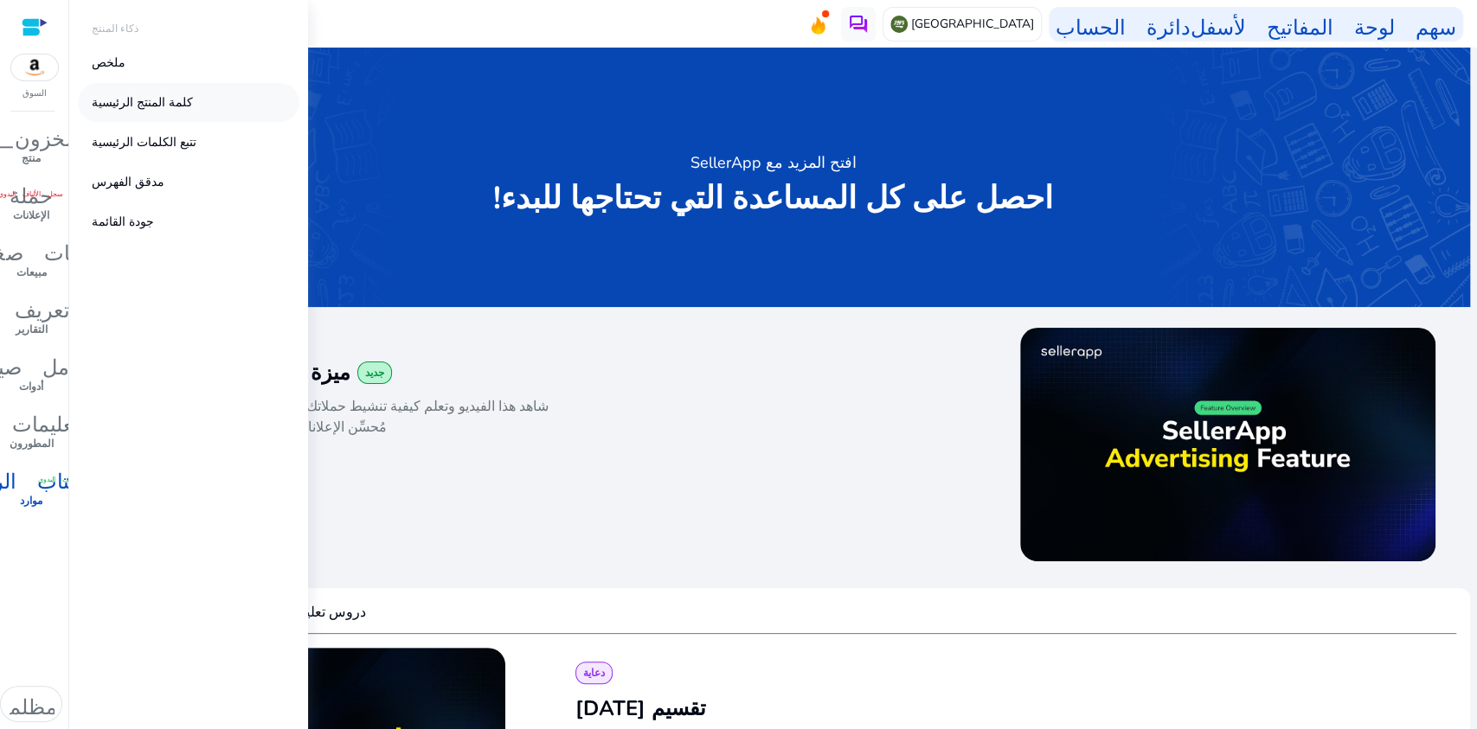
click at [162, 114] on link "كلمة المنتج الرئيسية" at bounding box center [189, 102] width 222 height 39
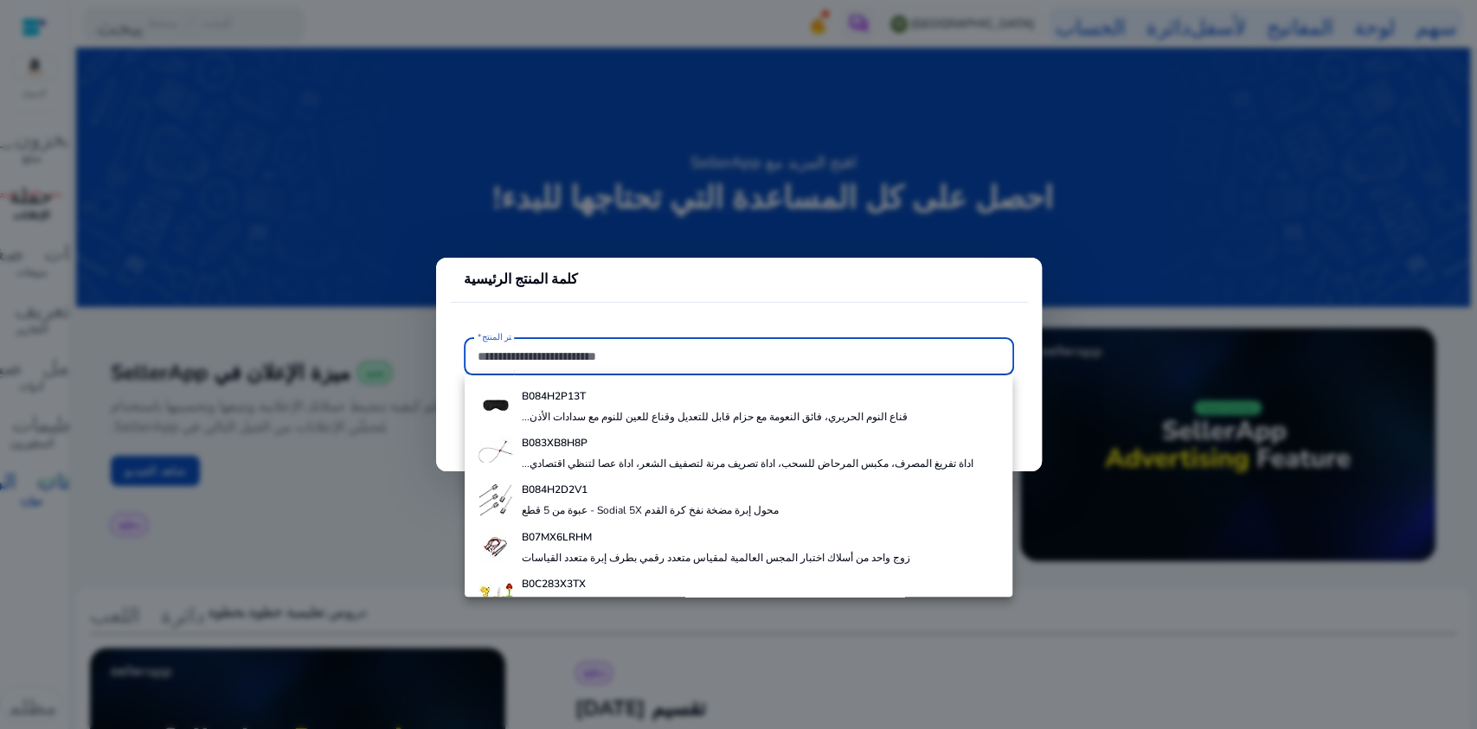
click at [24, 179] on div at bounding box center [738, 364] width 1477 height 729
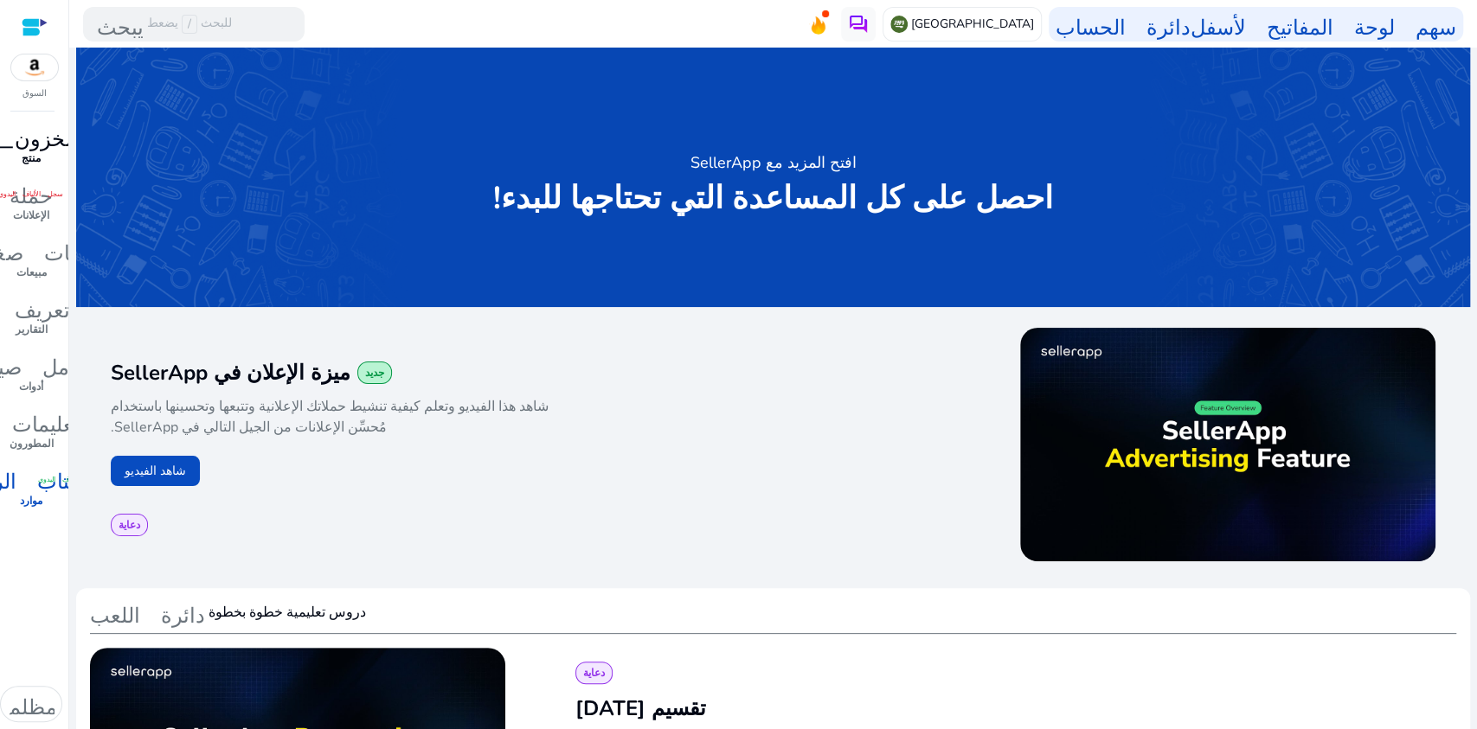
click at [33, 152] on font "منتج" at bounding box center [31, 158] width 19 height 14
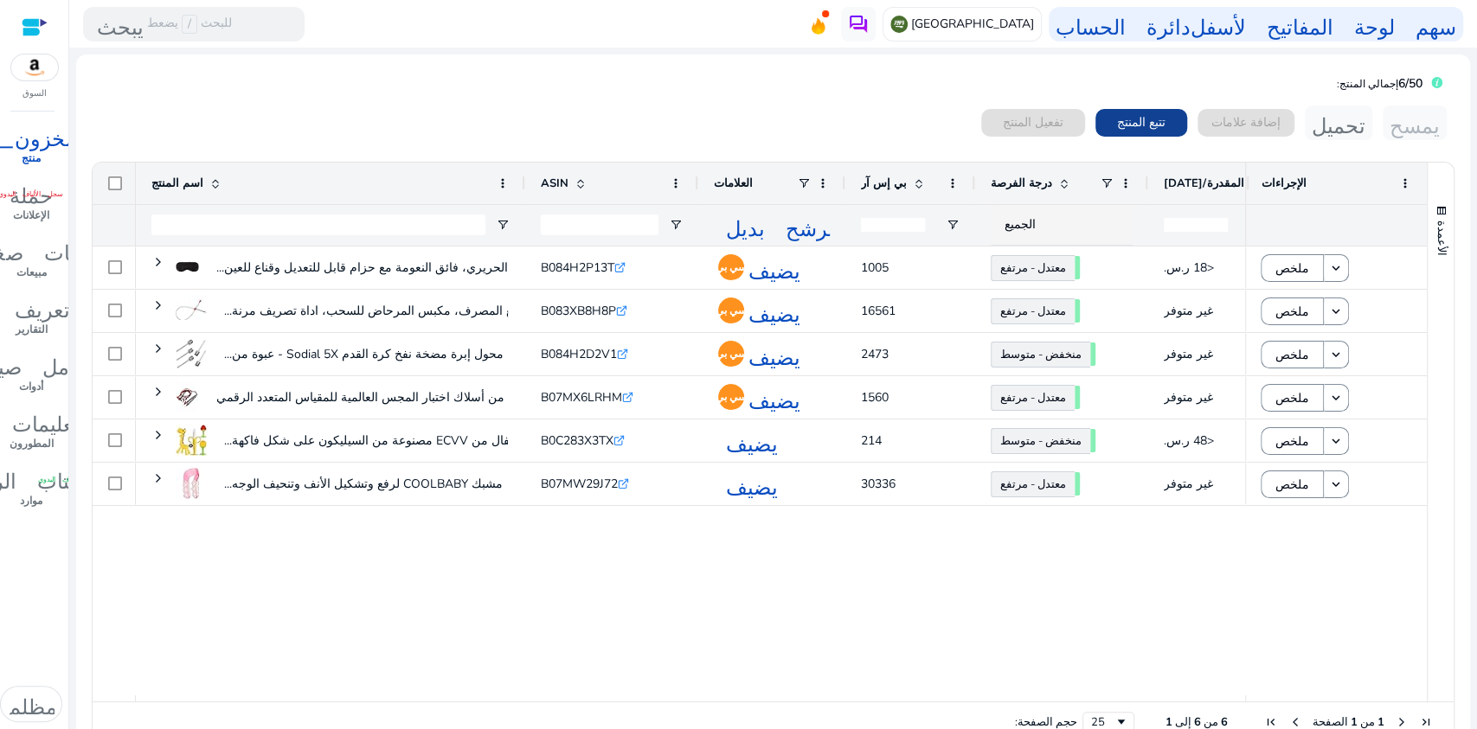
click at [1120, 119] on font "تتبع المنتج" at bounding box center [1141, 122] width 48 height 16
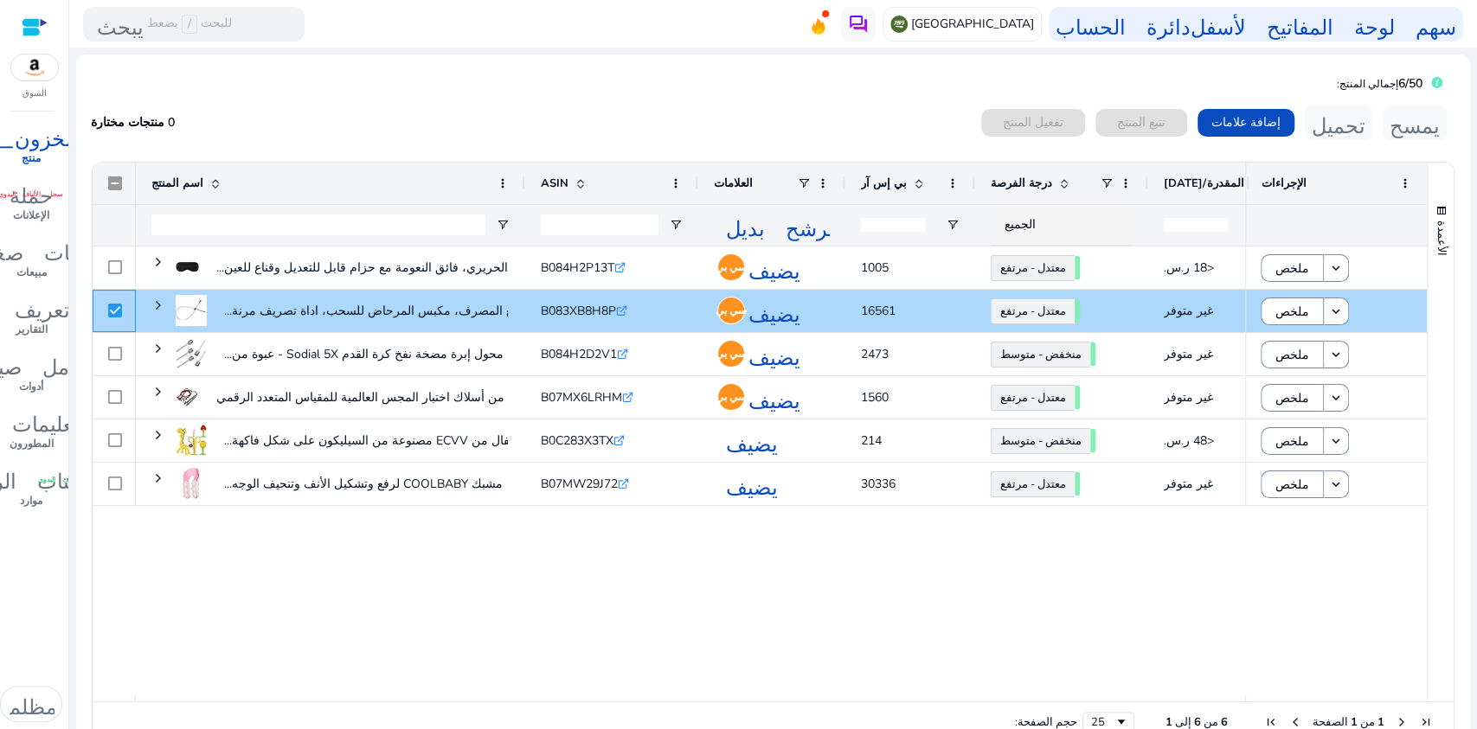
click at [106, 312] on div at bounding box center [114, 311] width 43 height 42
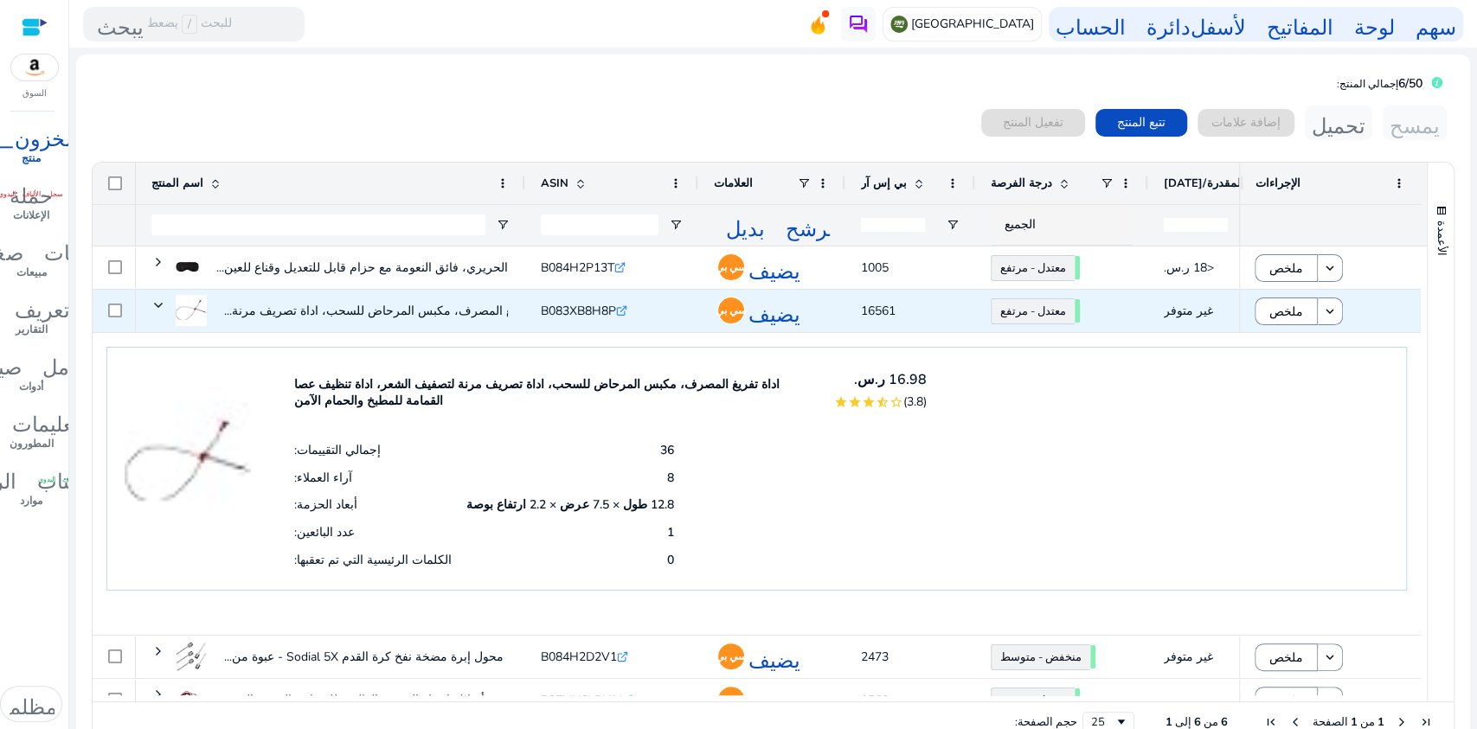
click at [163, 308] on span at bounding box center [158, 306] width 14 height 14
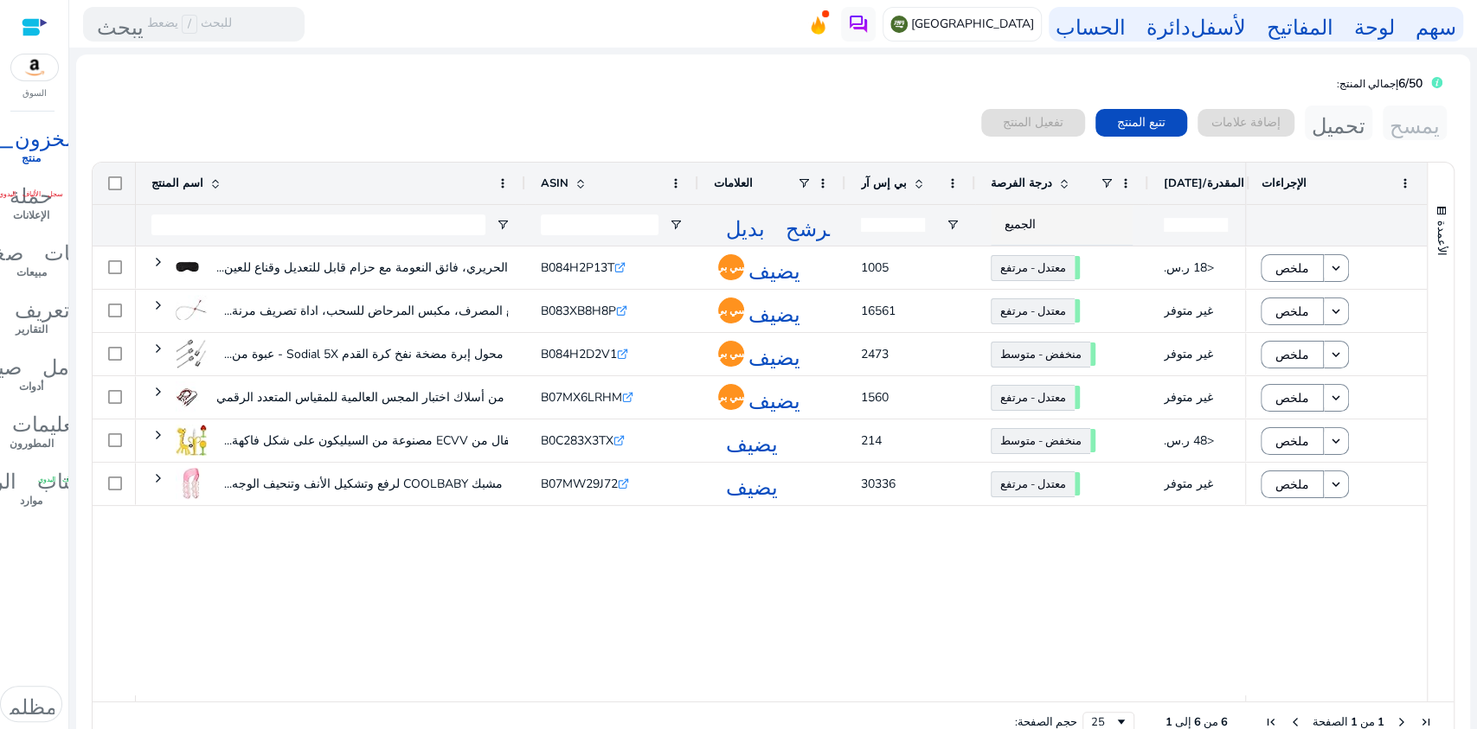
click at [1361, 568] on div "قناع النوم الحريري، فائق النعومة مع حزام قابل للتعديل وقناع للعين... B084H2P13T…" at bounding box center [760, 471] width 1334 height 449
click at [874, 118] on div "0 منتجات مختارة تفعيل المنتج تتبع المنتج إضافة علامات تحميل يمسح" at bounding box center [773, 123] width 1365 height 35
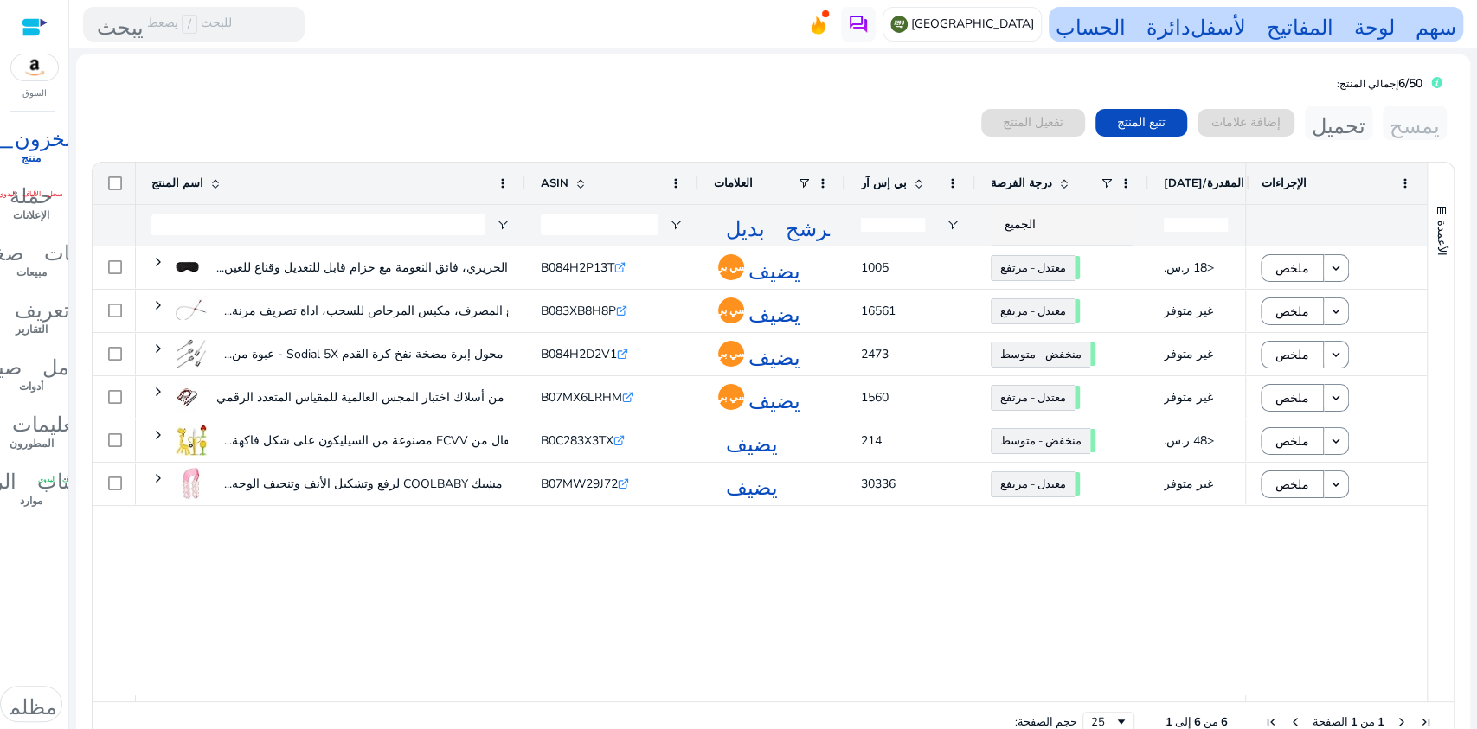
click at [1263, 27] on font "سهم لوحة المفاتيح لأسفل" at bounding box center [1324, 24] width 266 height 24
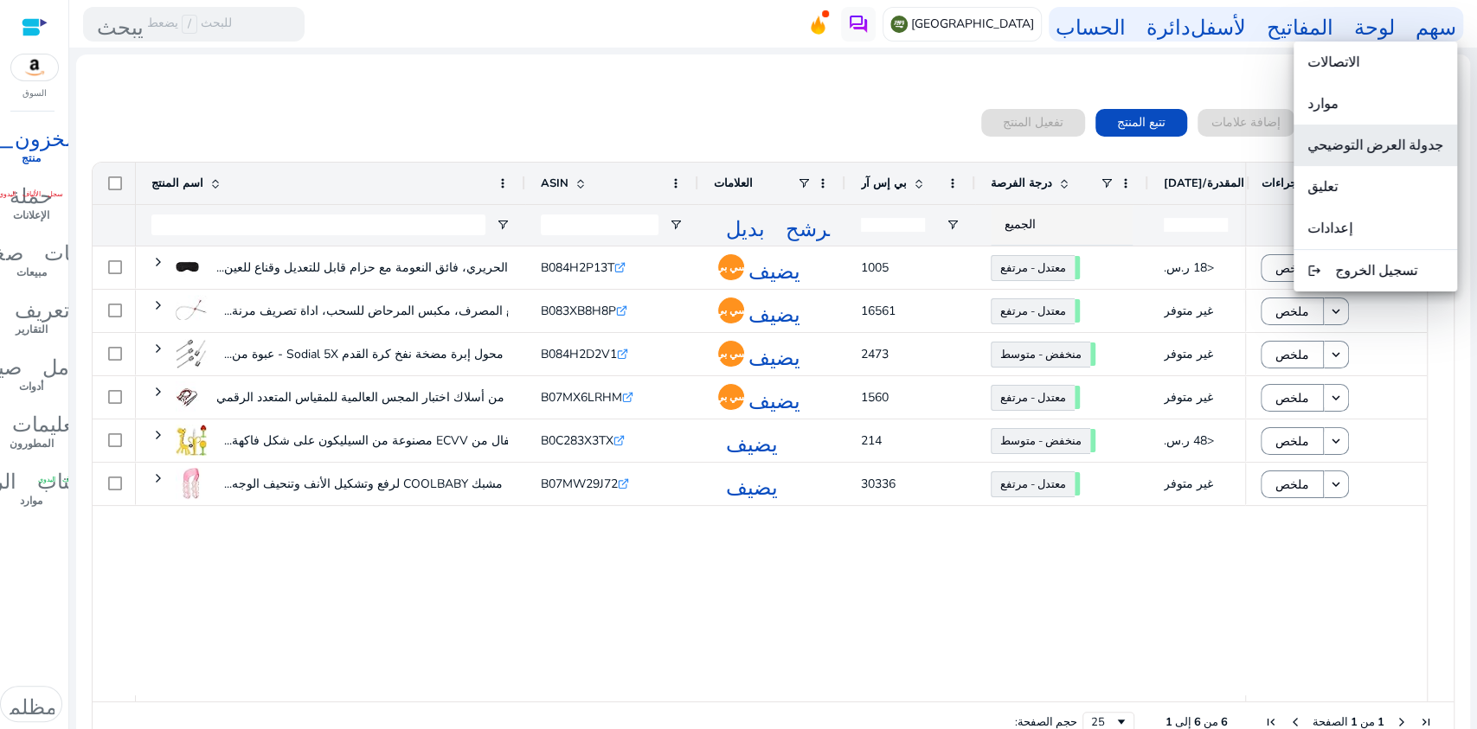
click at [1381, 137] on font "جدولة العرض التوضيحي" at bounding box center [1376, 145] width 136 height 19
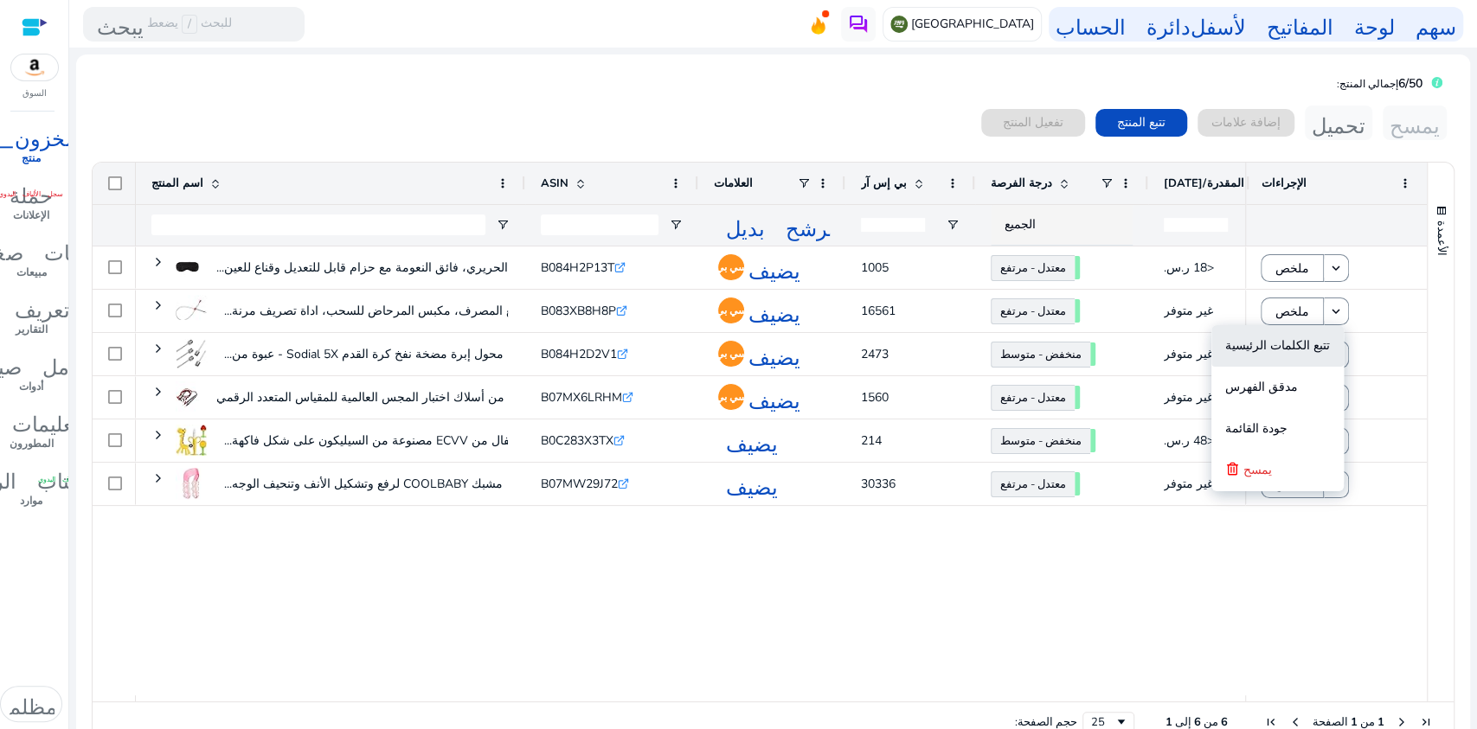
click at [1300, 355] on span "تتبع الكلمات الرئيسية" at bounding box center [1277, 346] width 105 height 35
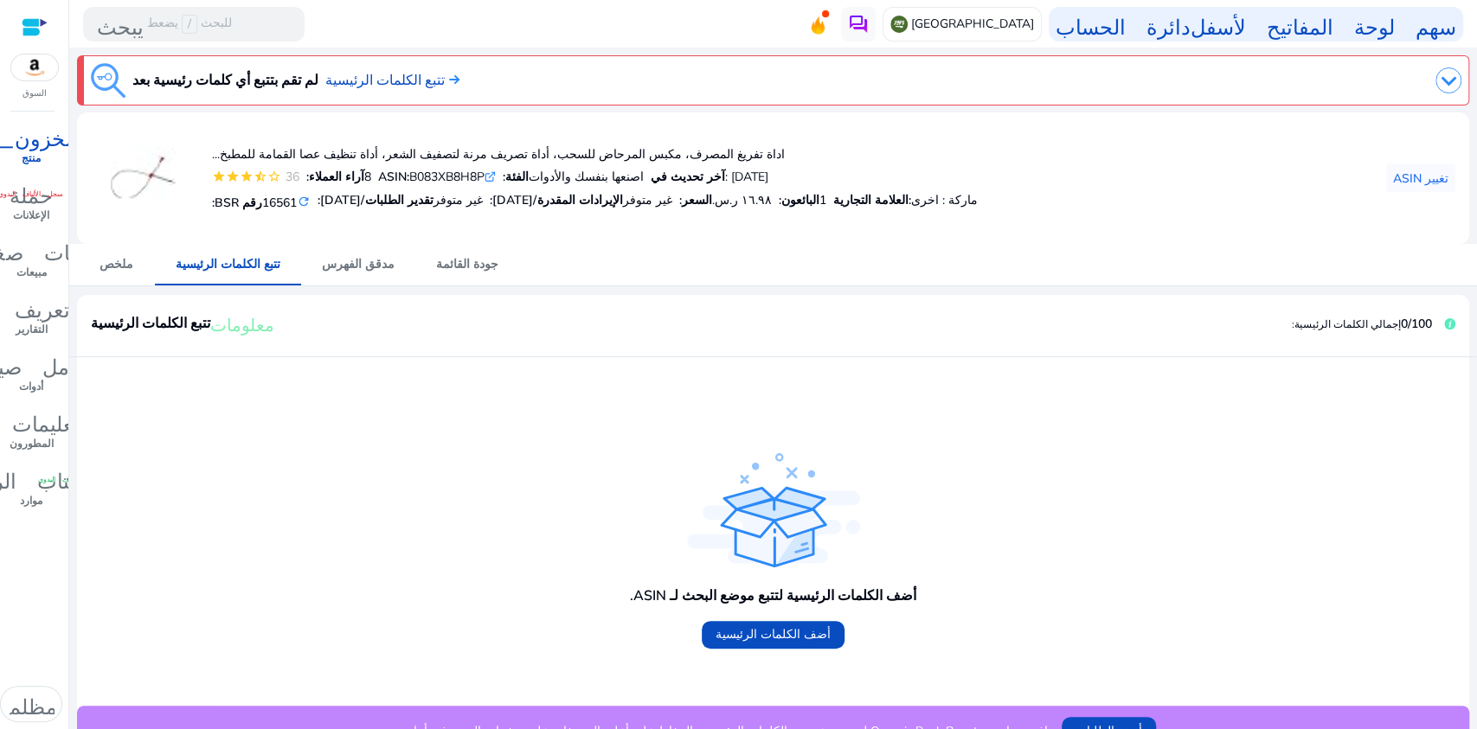
scroll to position [27, 0]
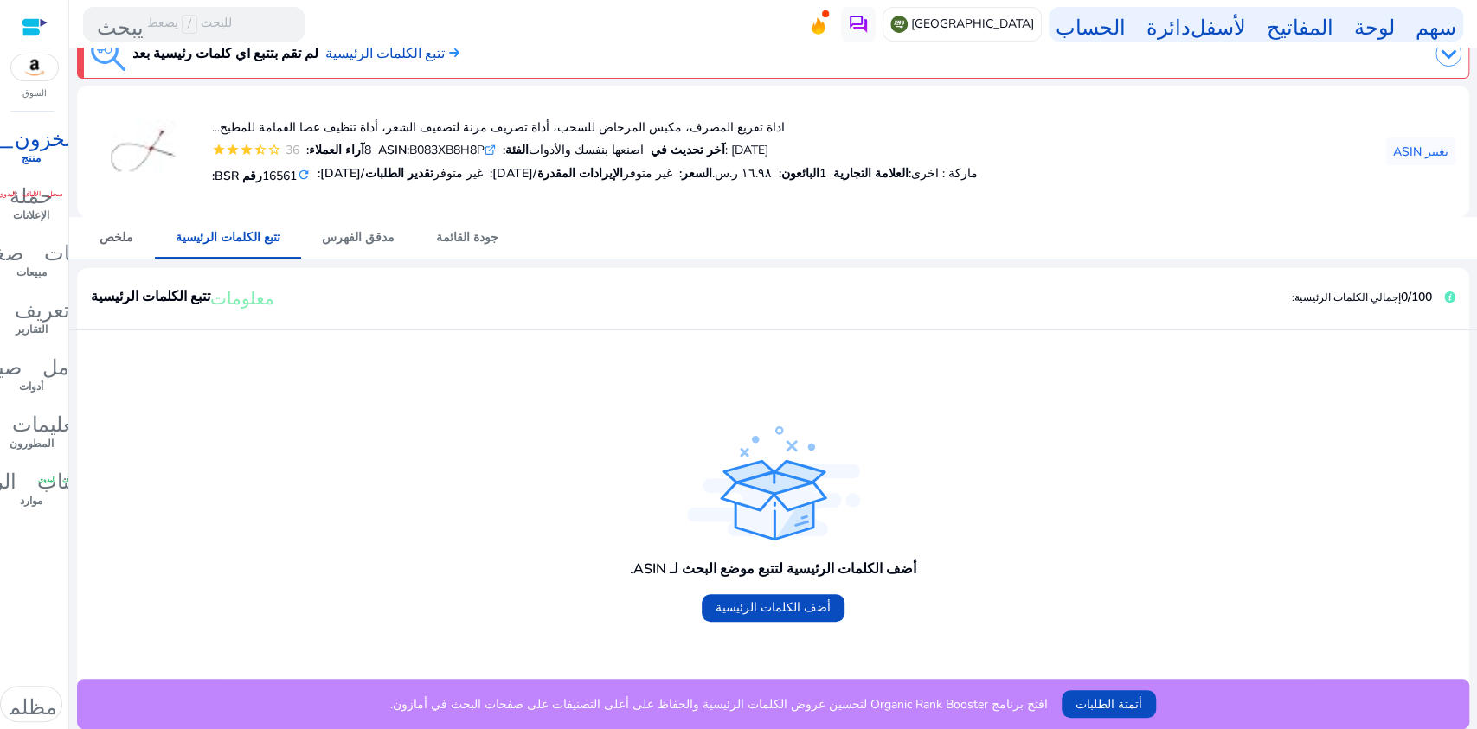
click at [120, 236] on font "ملخص" at bounding box center [117, 237] width 34 height 16
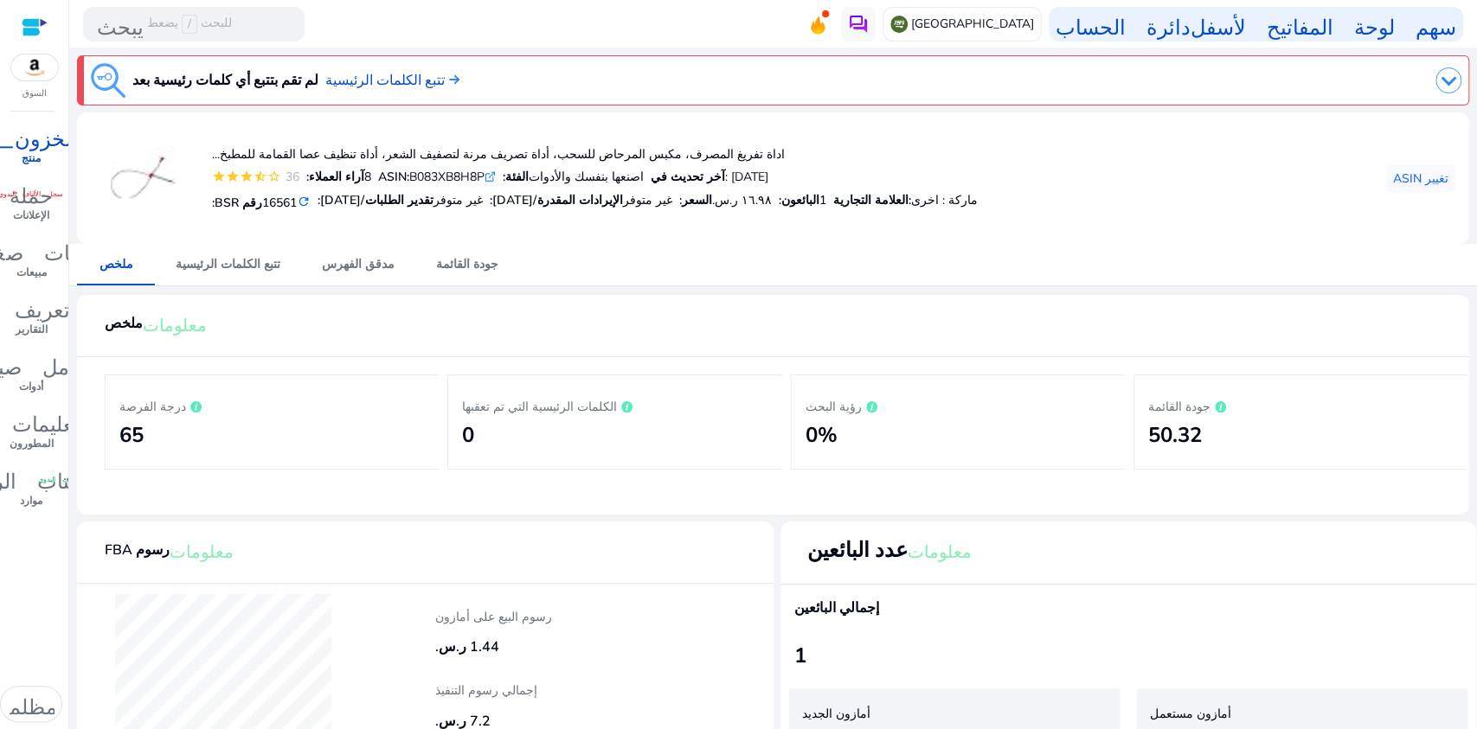
click at [301, 199] on mat-icon "refresh" at bounding box center [304, 202] width 14 height 16
click at [302, 200] on mat-icon "refresh" at bounding box center [304, 202] width 14 height 16
click at [333, 270] on font "مدقق الفهرس" at bounding box center [358, 264] width 73 height 16
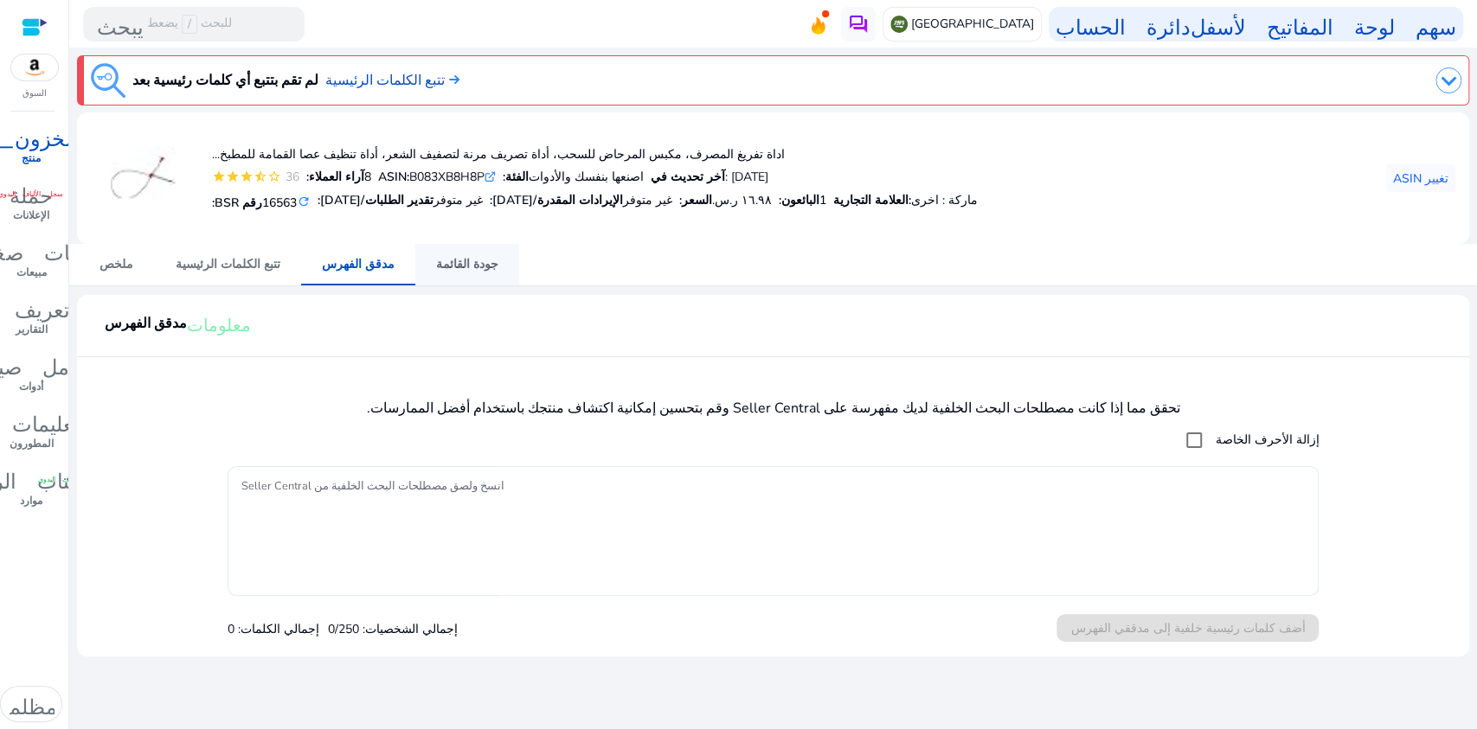
click at [442, 271] on font "جودة القائمة" at bounding box center [467, 264] width 62 height 16
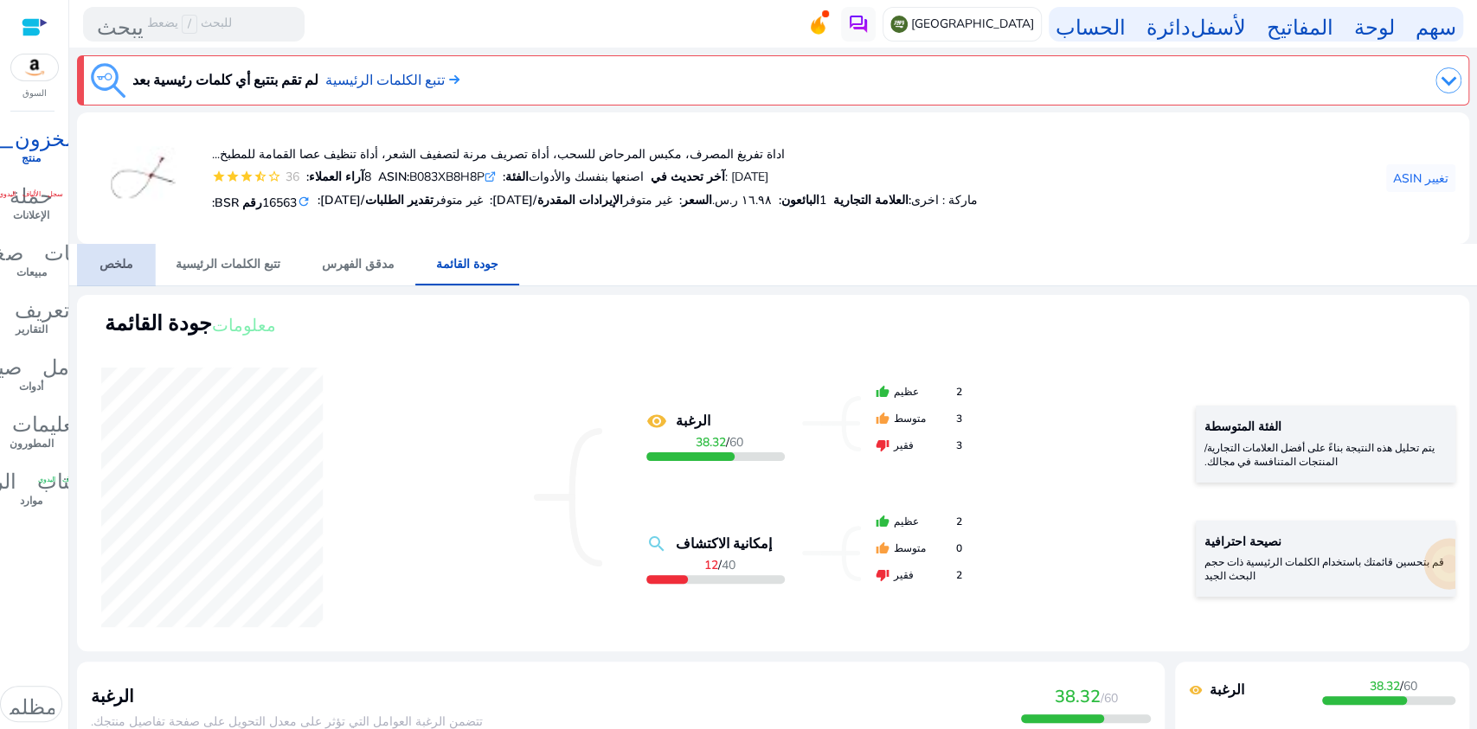
click at [119, 272] on span "ملخص" at bounding box center [117, 265] width 34 height 42
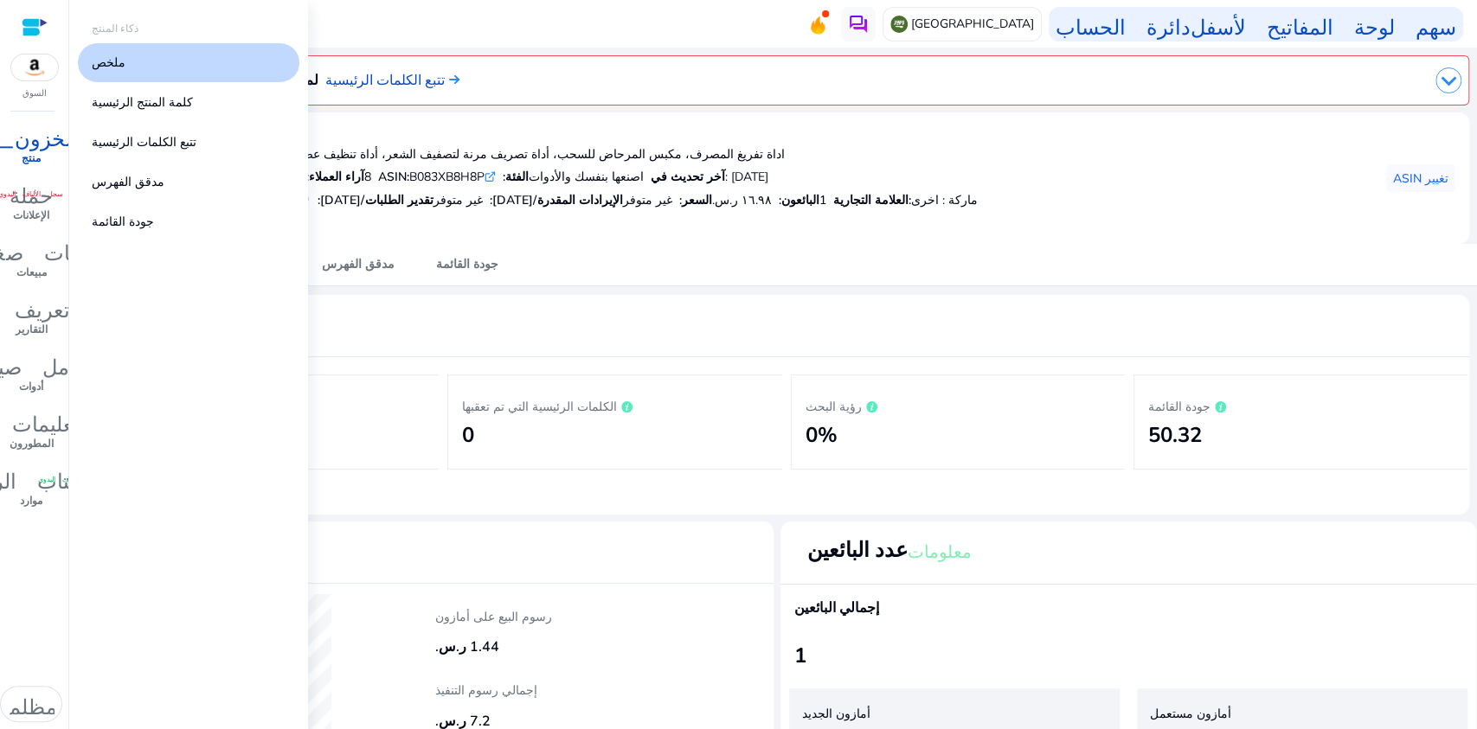
click at [40, 151] on font "منتج" at bounding box center [31, 158] width 19 height 14
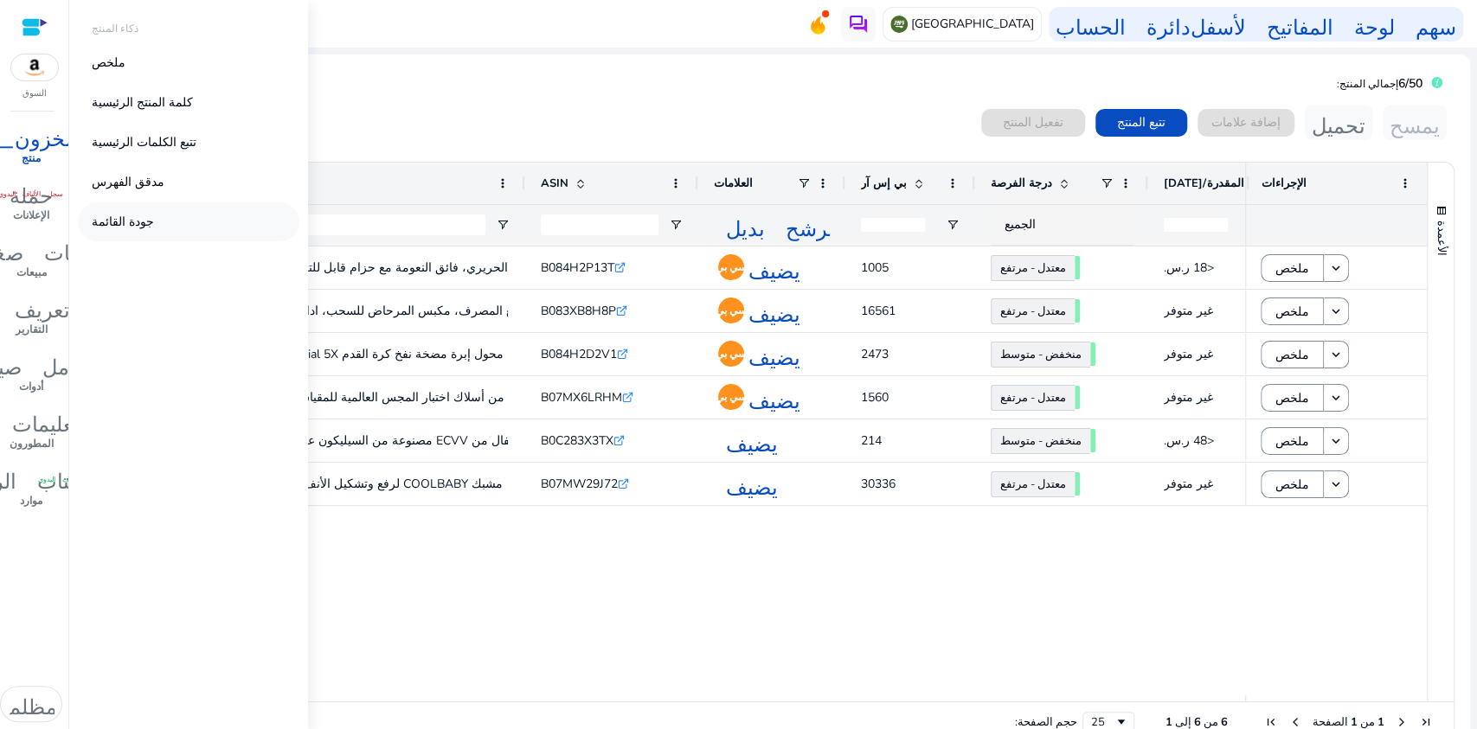
click at [122, 218] on font "جودة القائمة" at bounding box center [123, 222] width 62 height 16
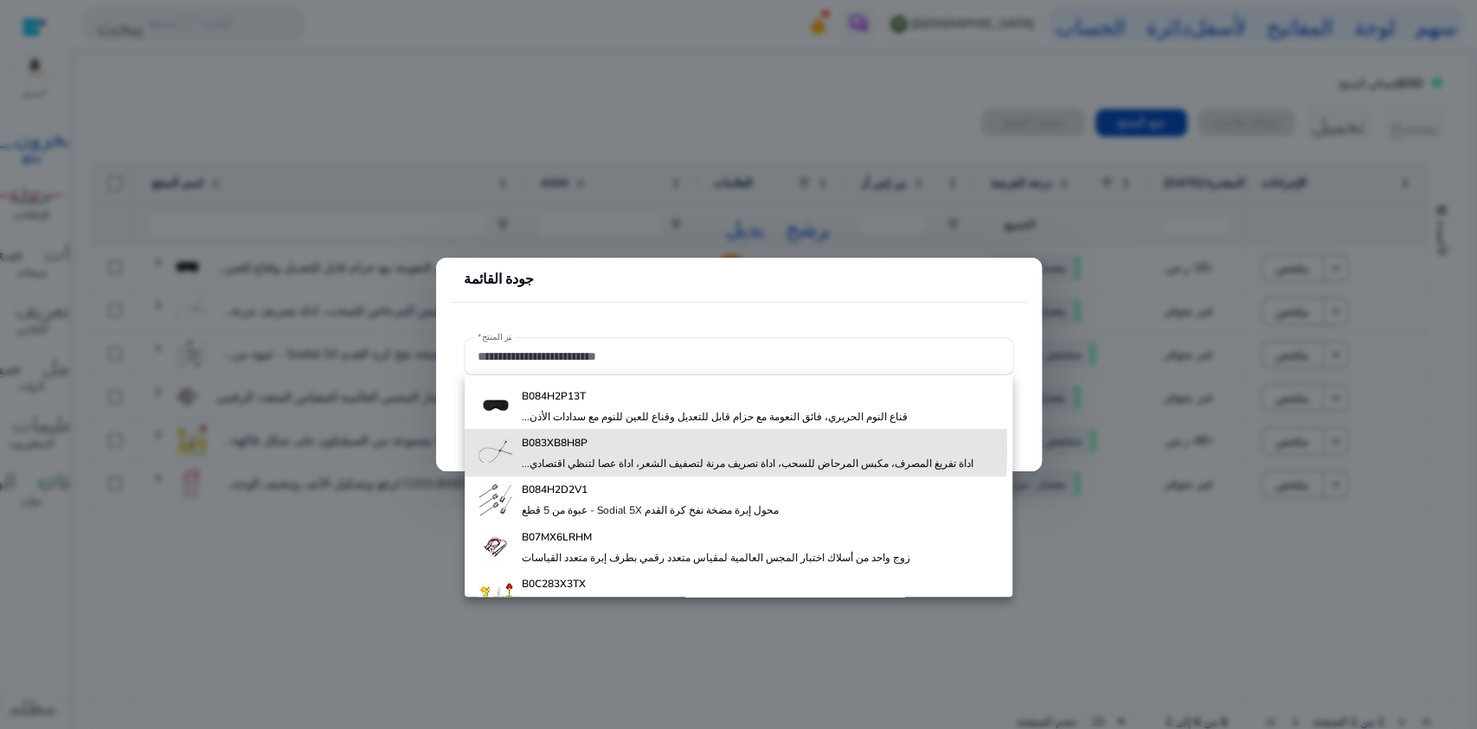
click at [654, 451] on div "B083XB8H8P اداة تفريغ المصرف، مكبس المرحاض للسحب، اداة تصريف مرنة لتصفيف الشعر،…" at bounding box center [748, 452] width 452 height 47
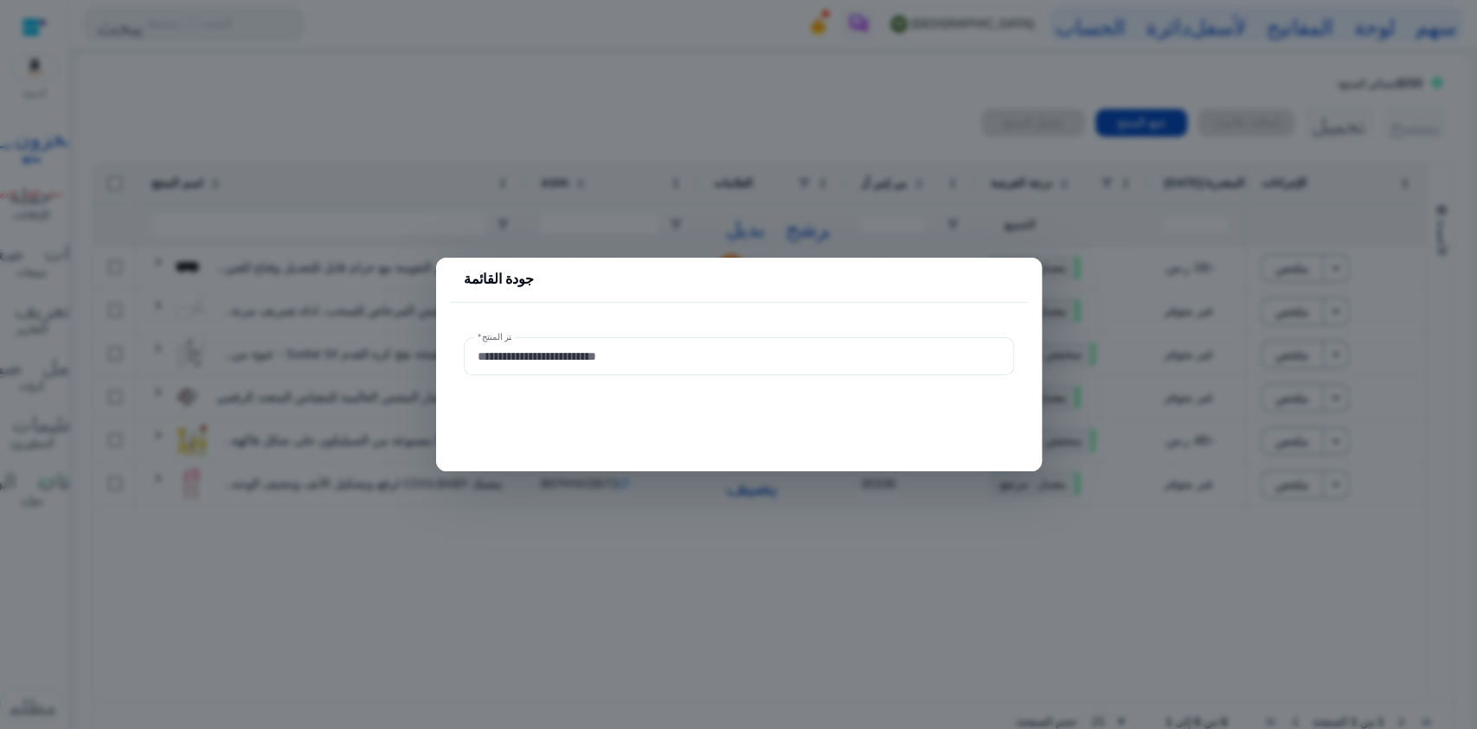
type input "**********"
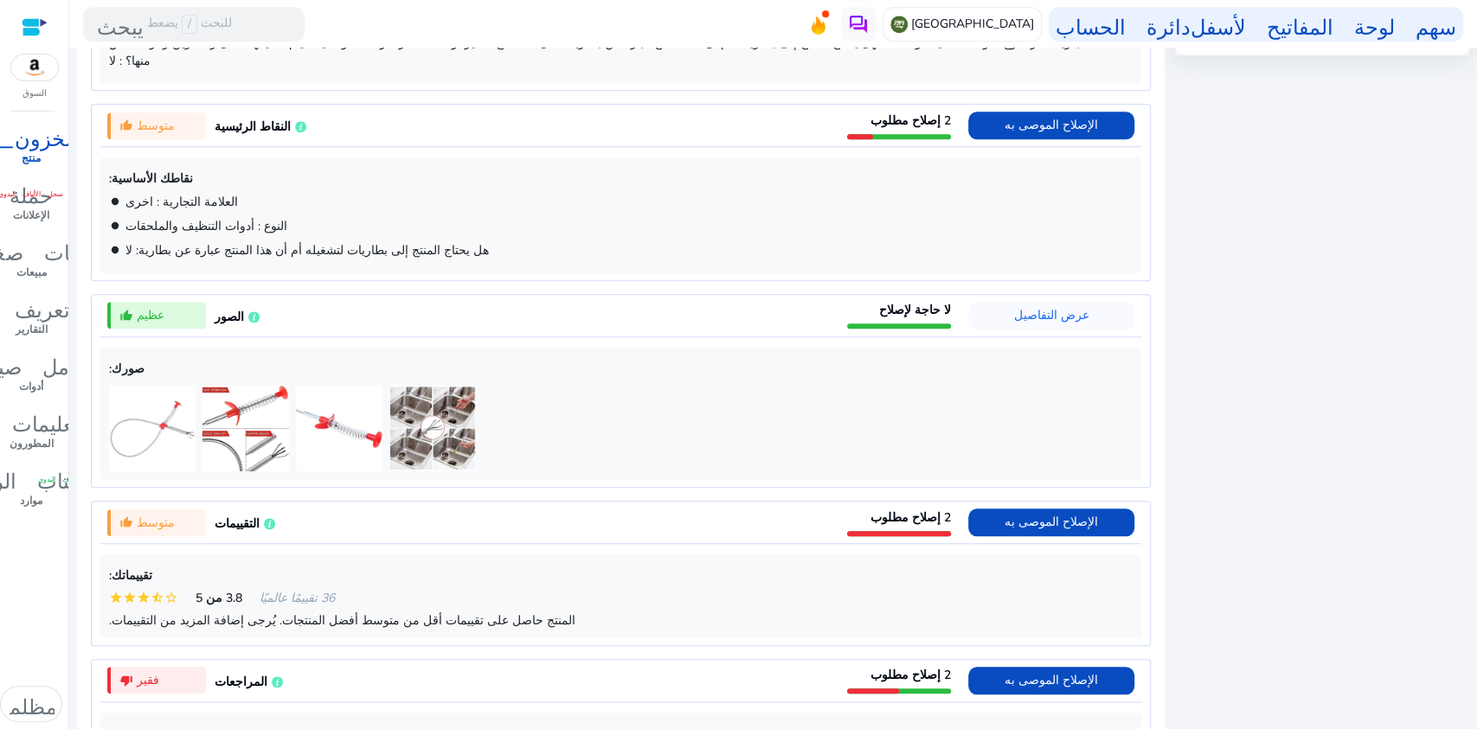
scroll to position [971, 0]
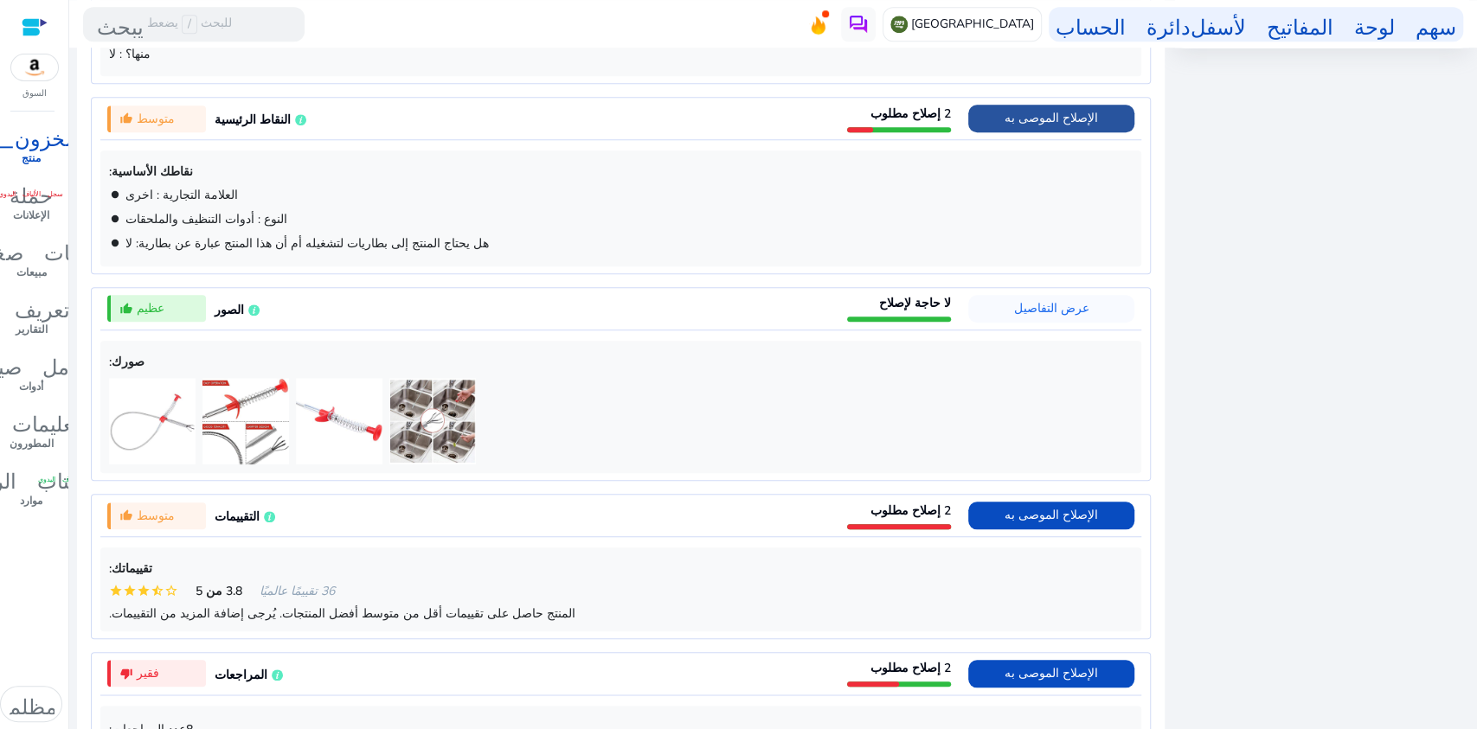
click at [1031, 110] on font "الإصلاح الموصى به" at bounding box center [1051, 118] width 93 height 16
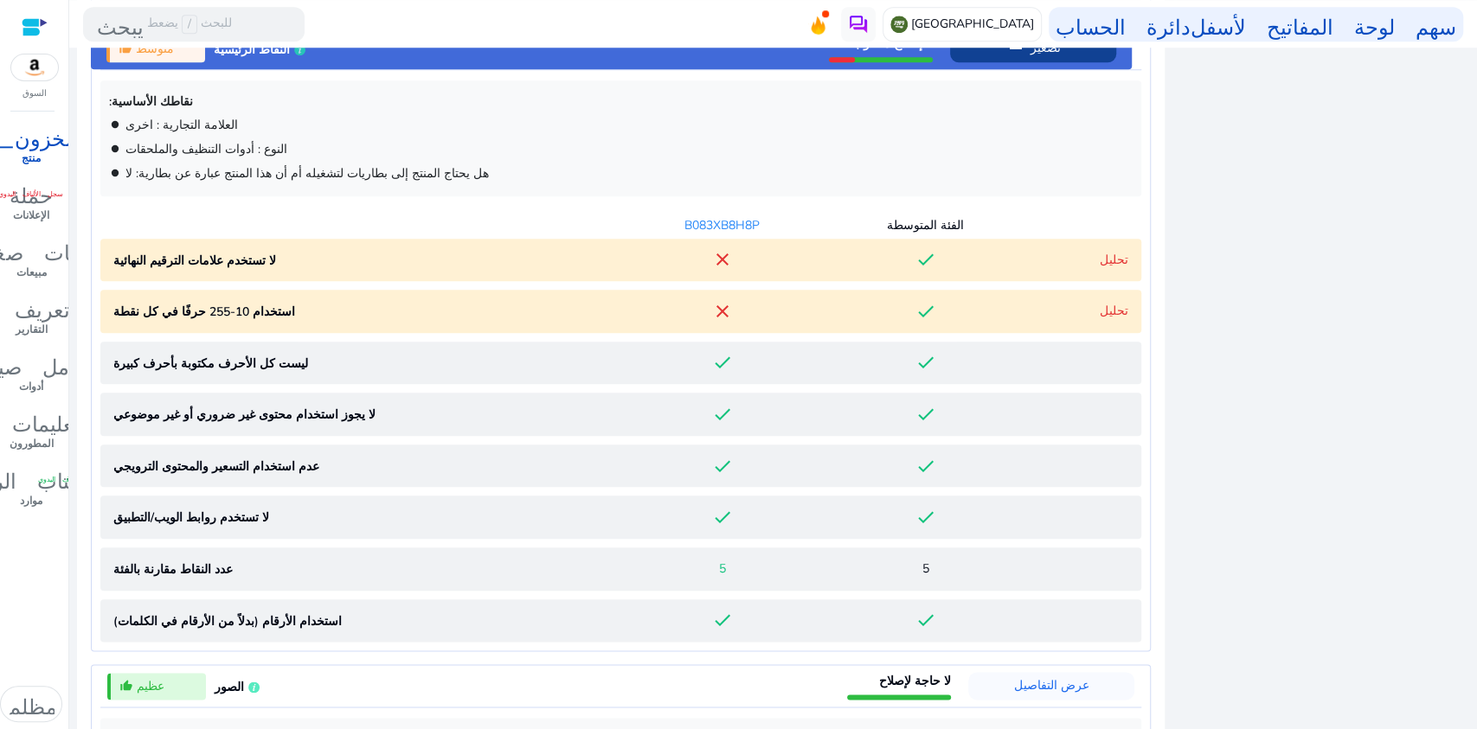
scroll to position [1047, 0]
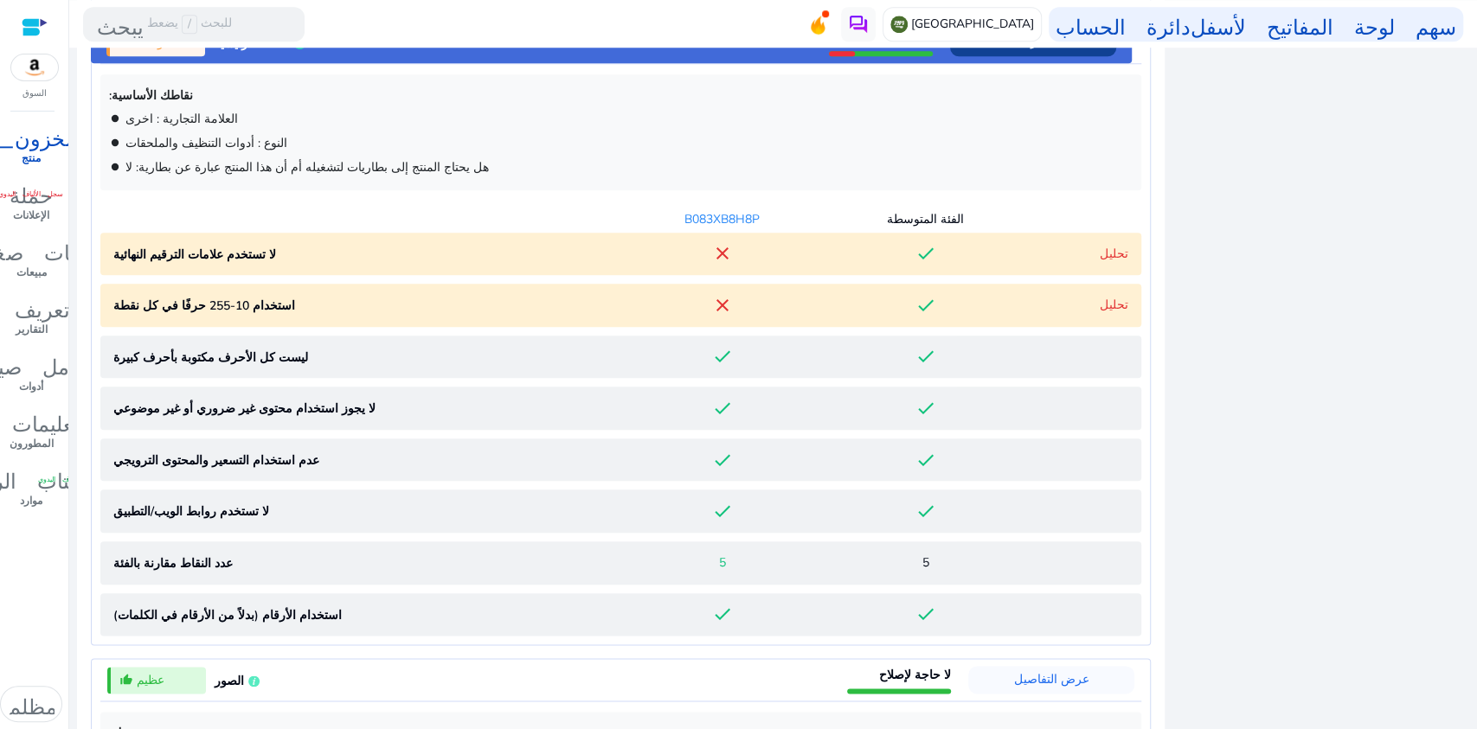
click at [1109, 297] on font "تحليل" at bounding box center [1114, 305] width 29 height 16
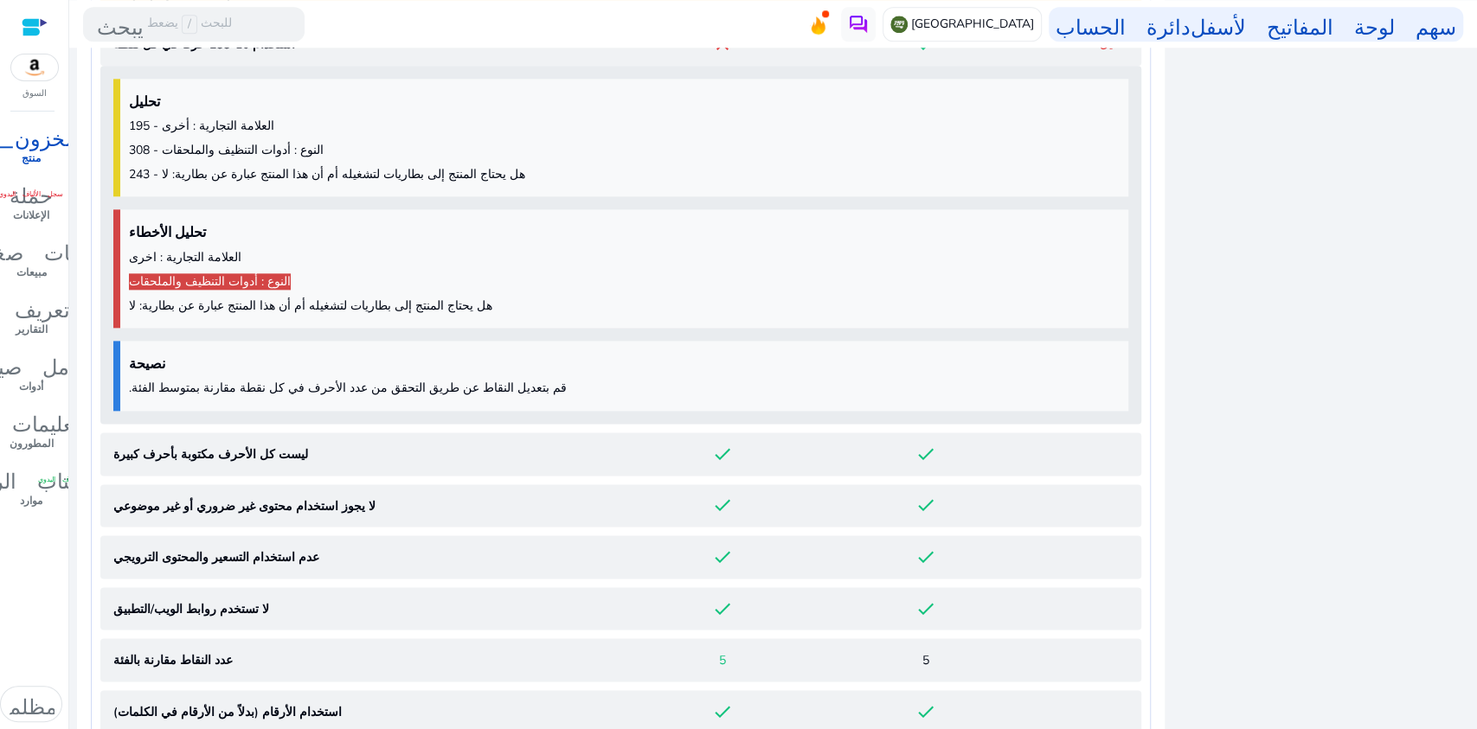
scroll to position [1309, 0]
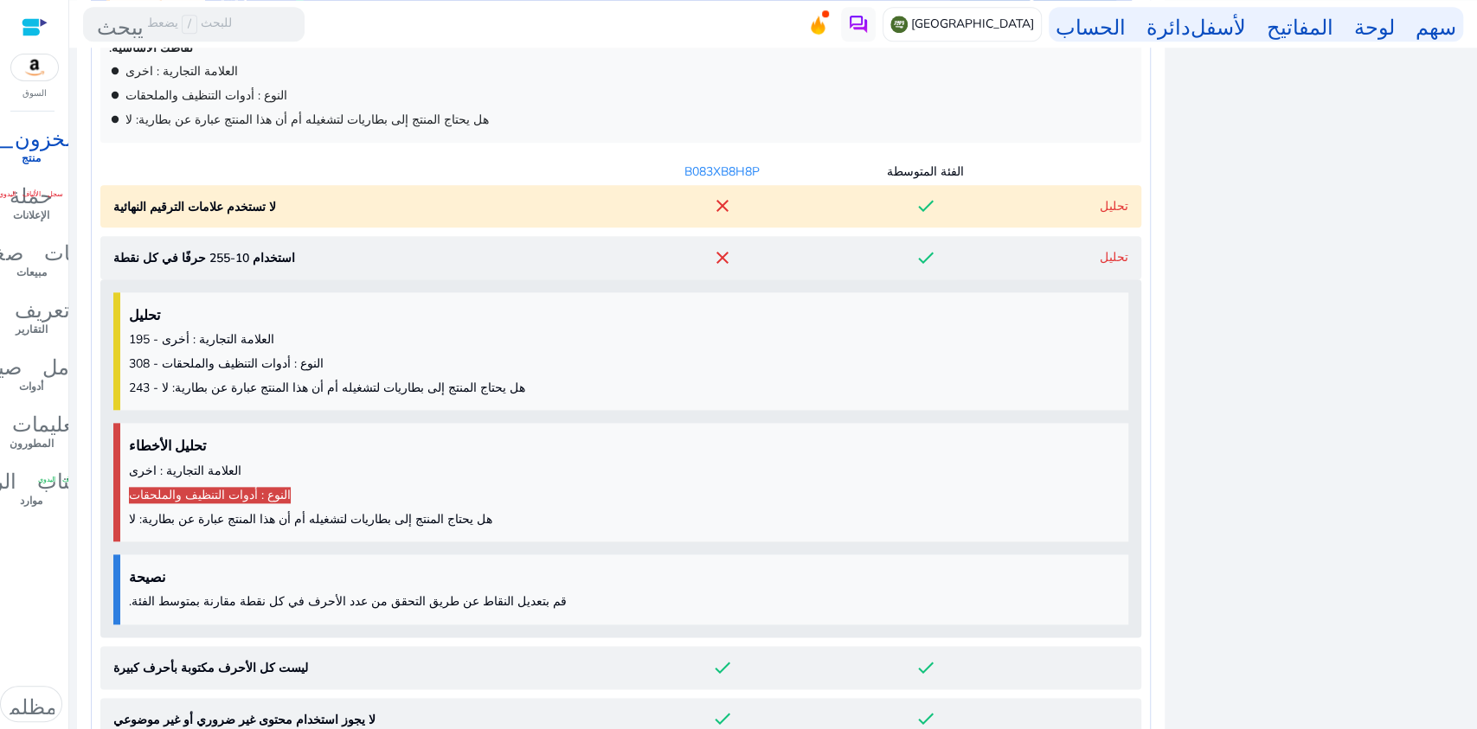
scroll to position [1090, 0]
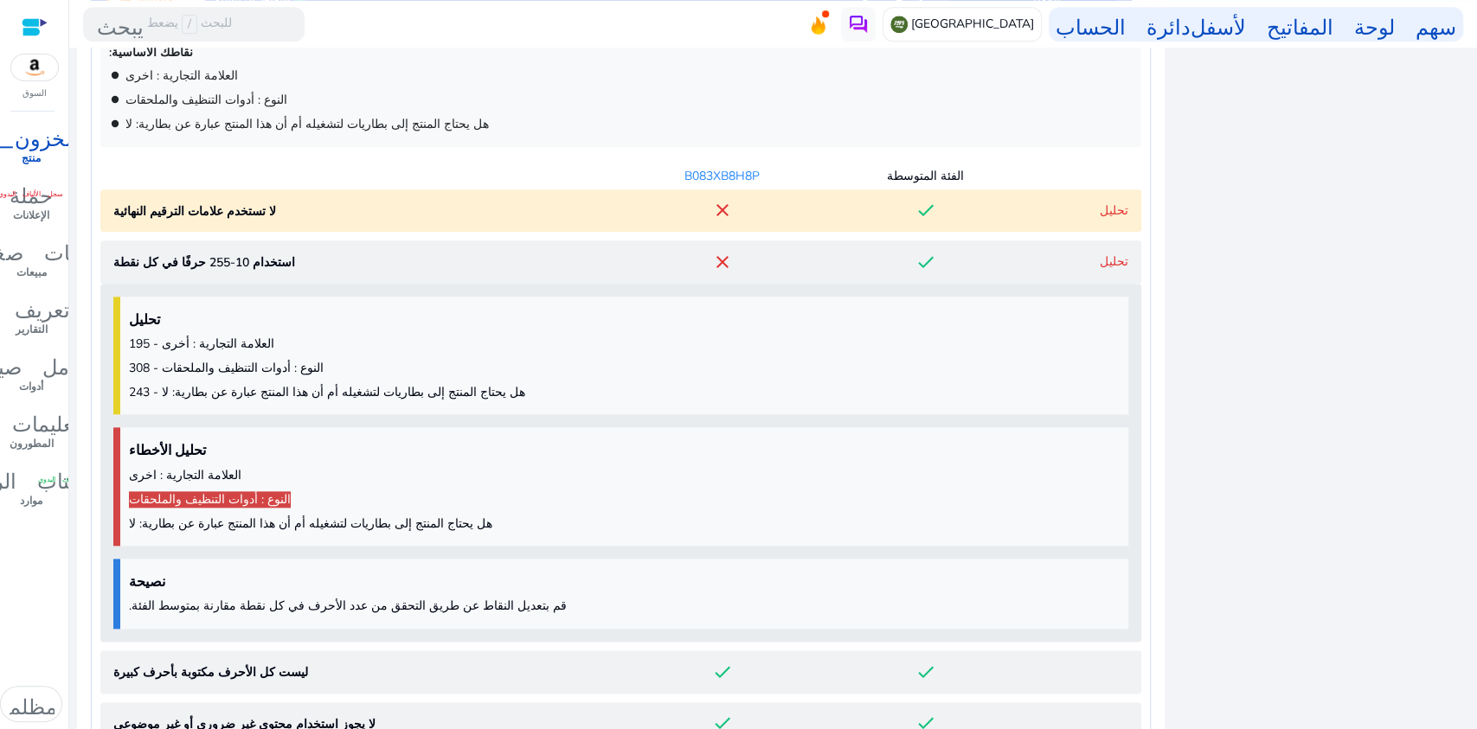
click at [1109, 202] on font "تحليل" at bounding box center [1114, 210] width 29 height 16
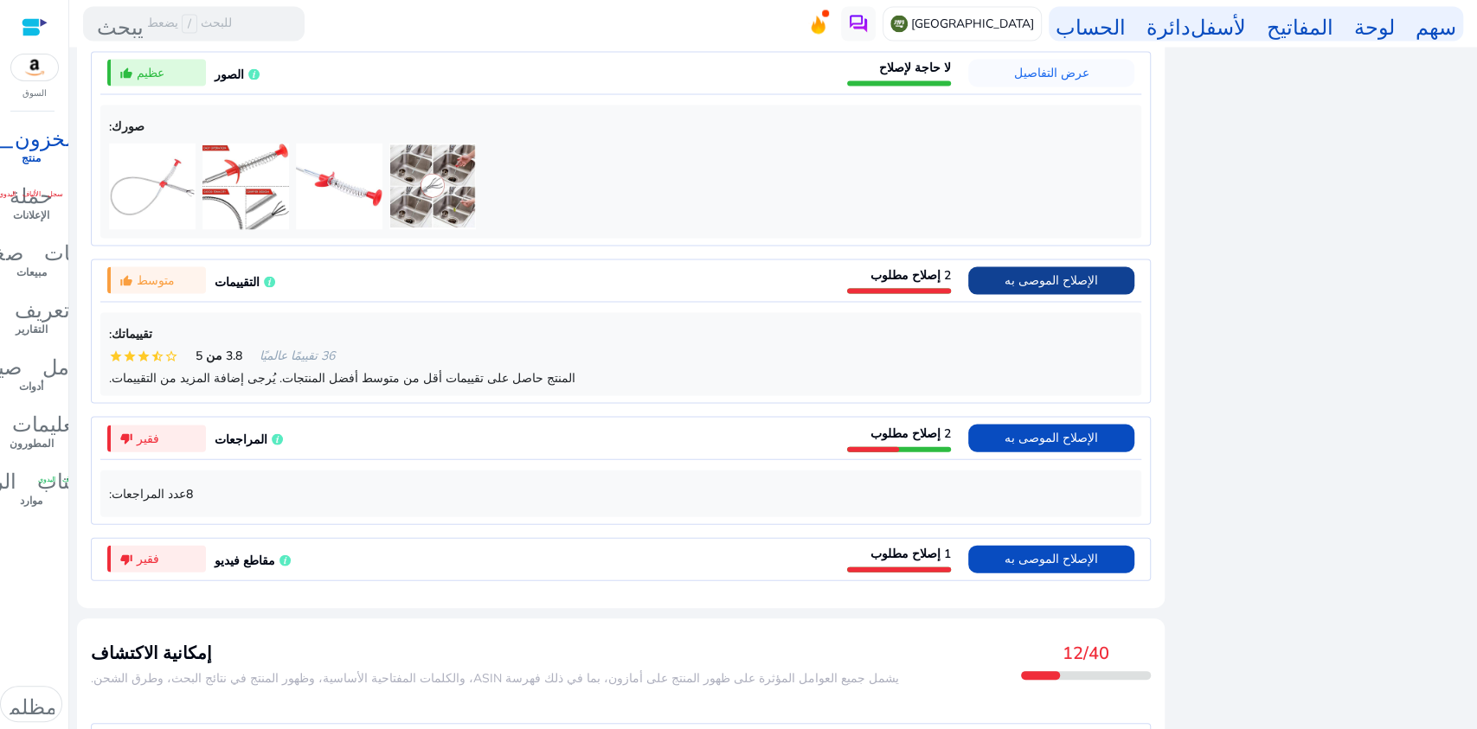
scroll to position [2328, 0]
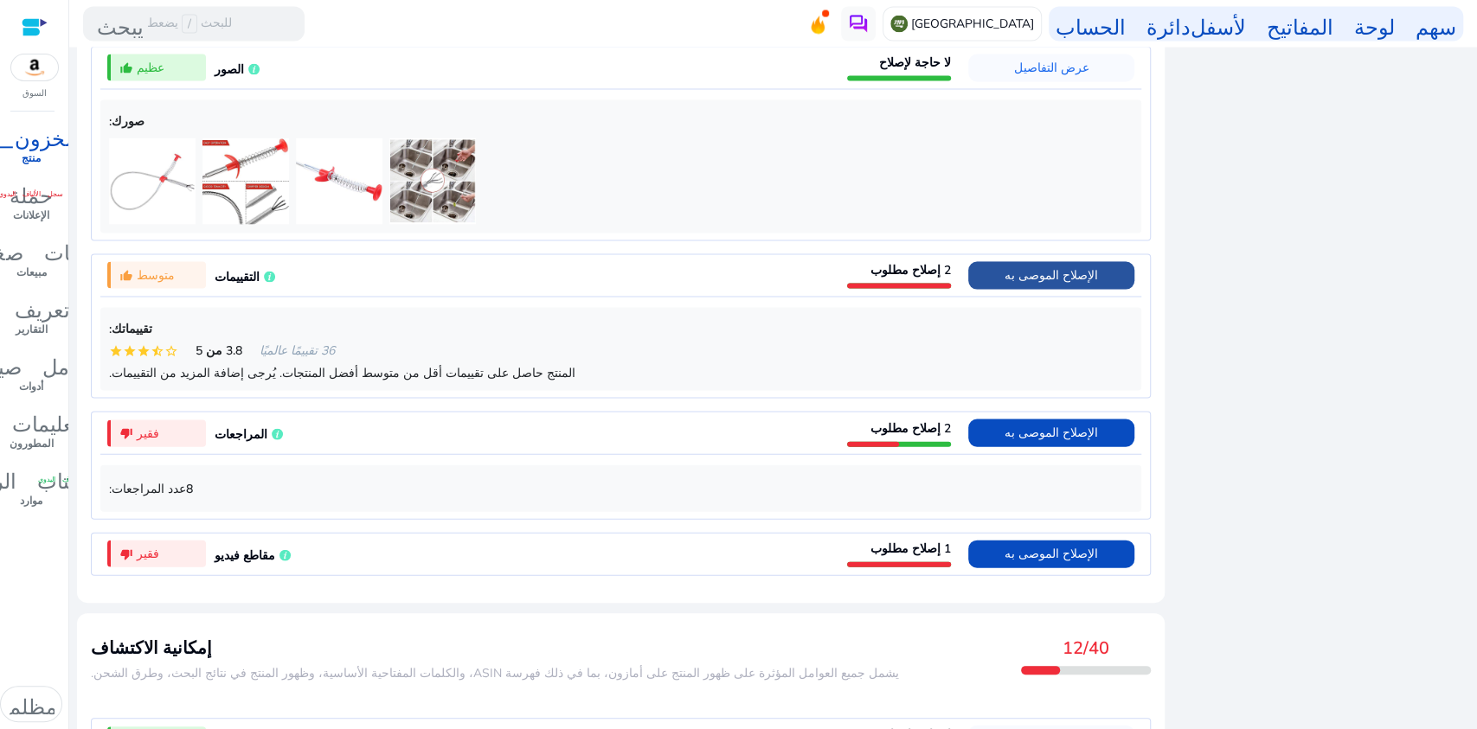
click at [1051, 273] on font "الإصلاح الموصى به" at bounding box center [1051, 275] width 93 height 16
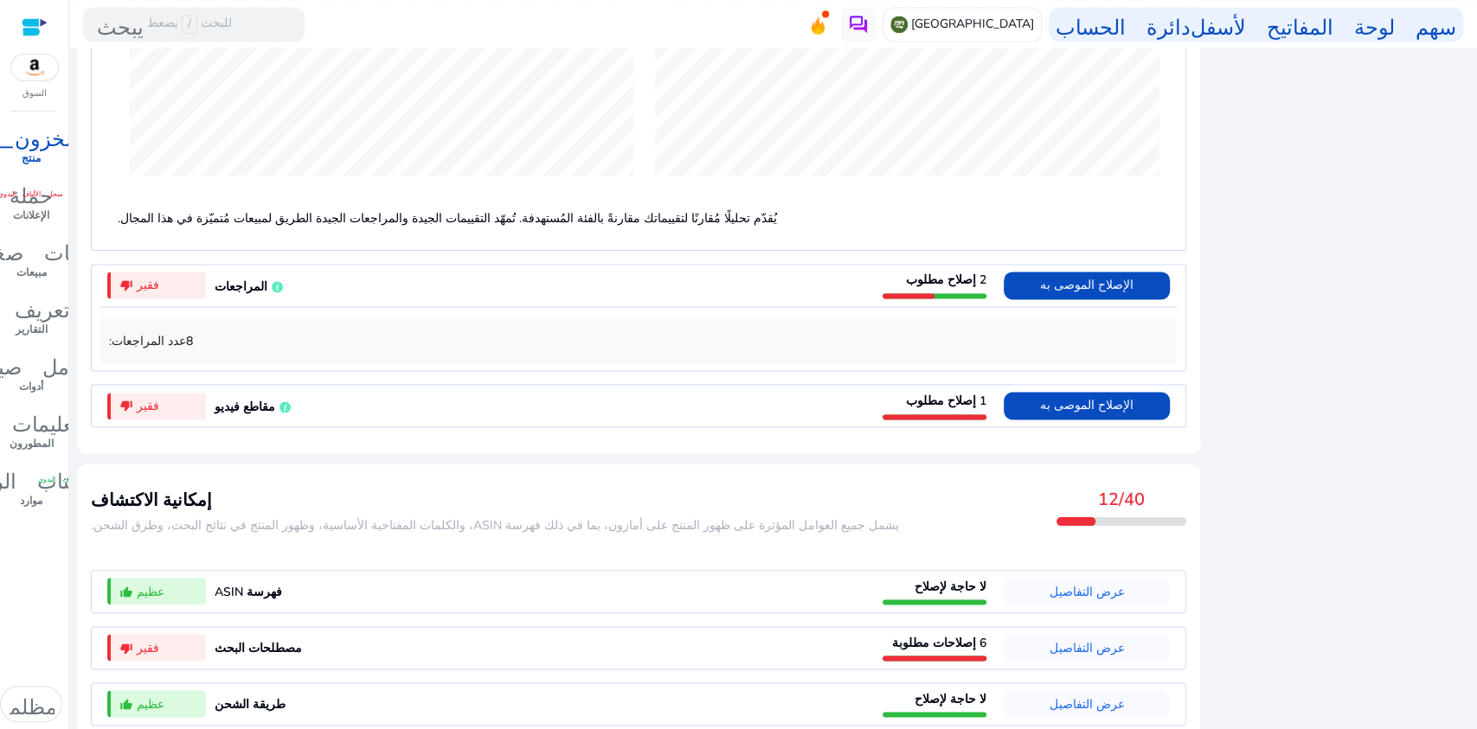
scroll to position [1695, 0]
click at [1081, 398] on font "الإصلاح الموصى به" at bounding box center [1086, 404] width 93 height 16
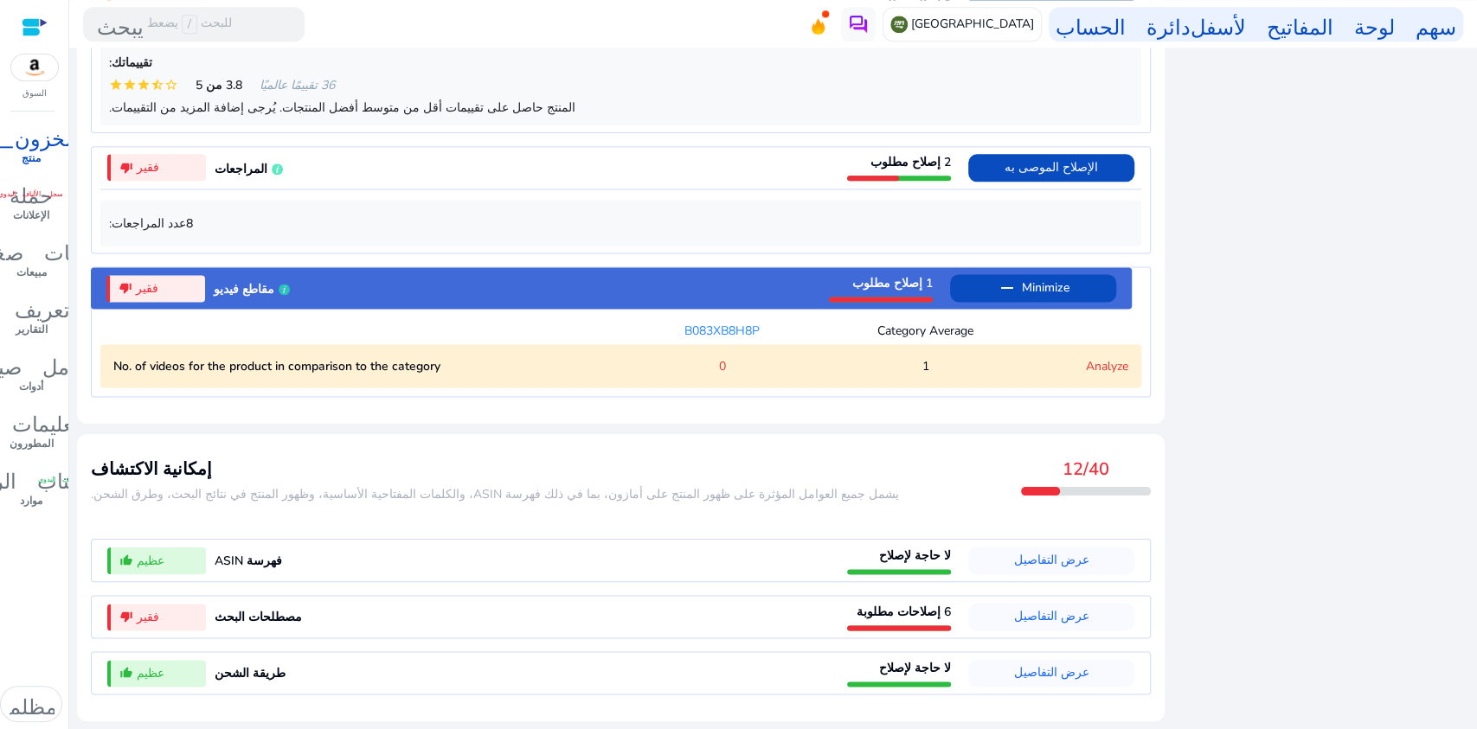
scroll to position [1469, 0]
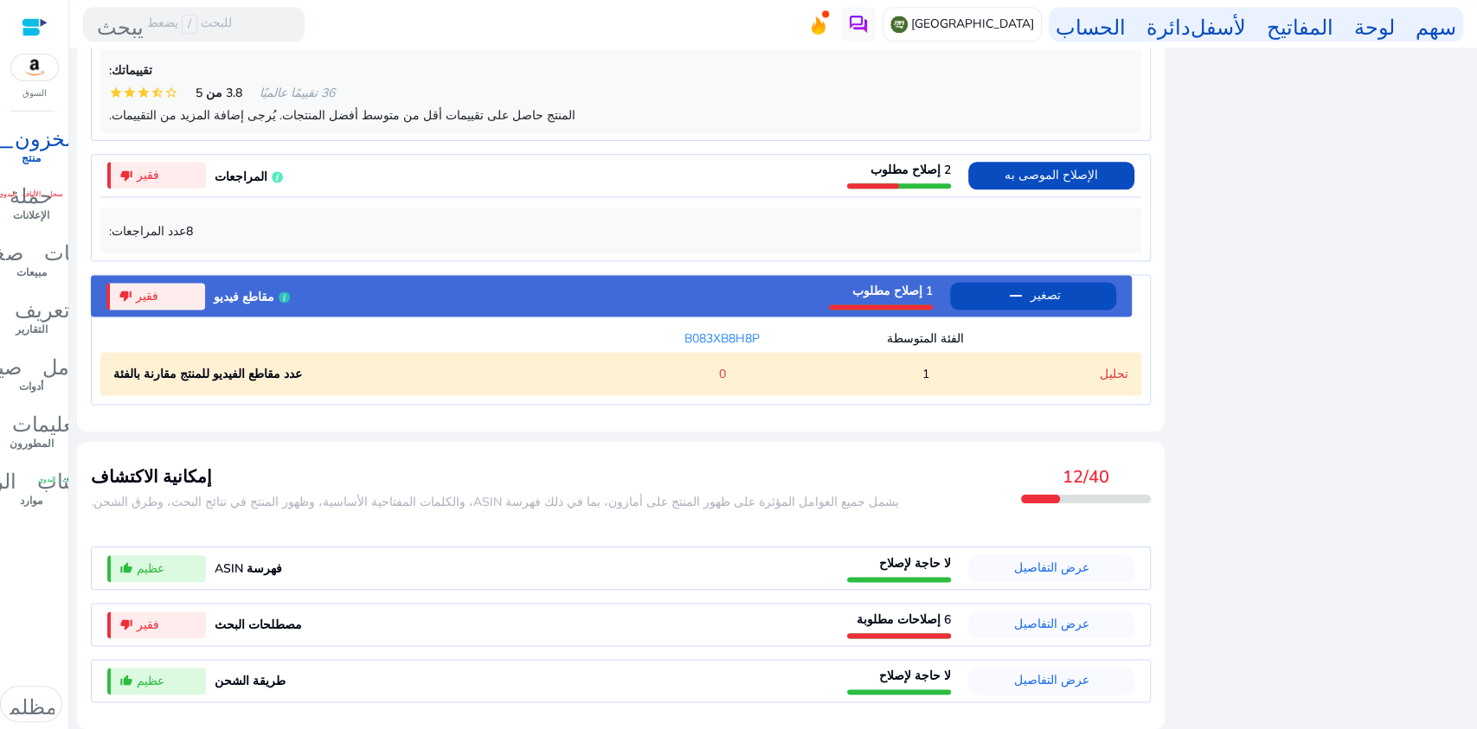
click at [1108, 366] on font "تحليل" at bounding box center [1114, 374] width 29 height 16
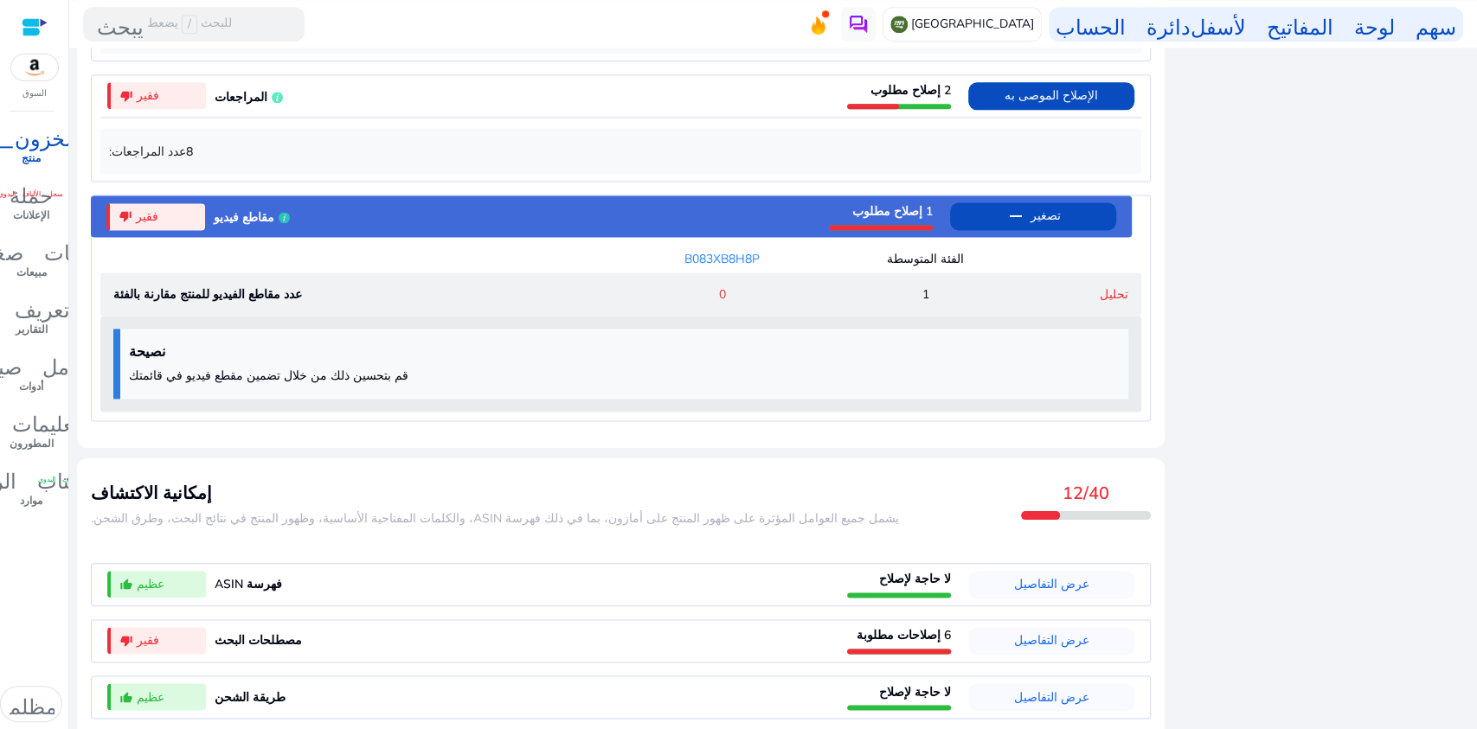
scroll to position [1565, 0]
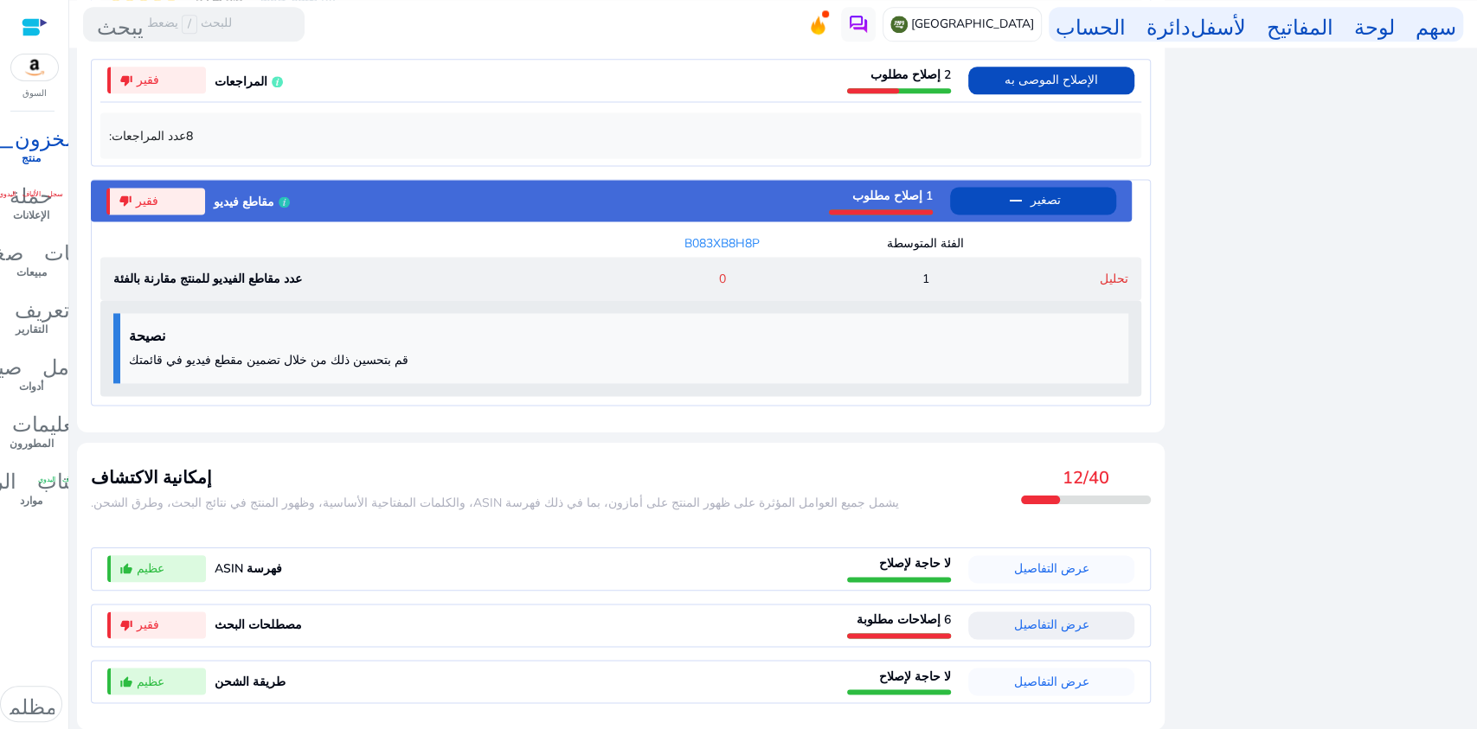
click at [1057, 622] on font "عرض التفاصيل" at bounding box center [1051, 625] width 75 height 16
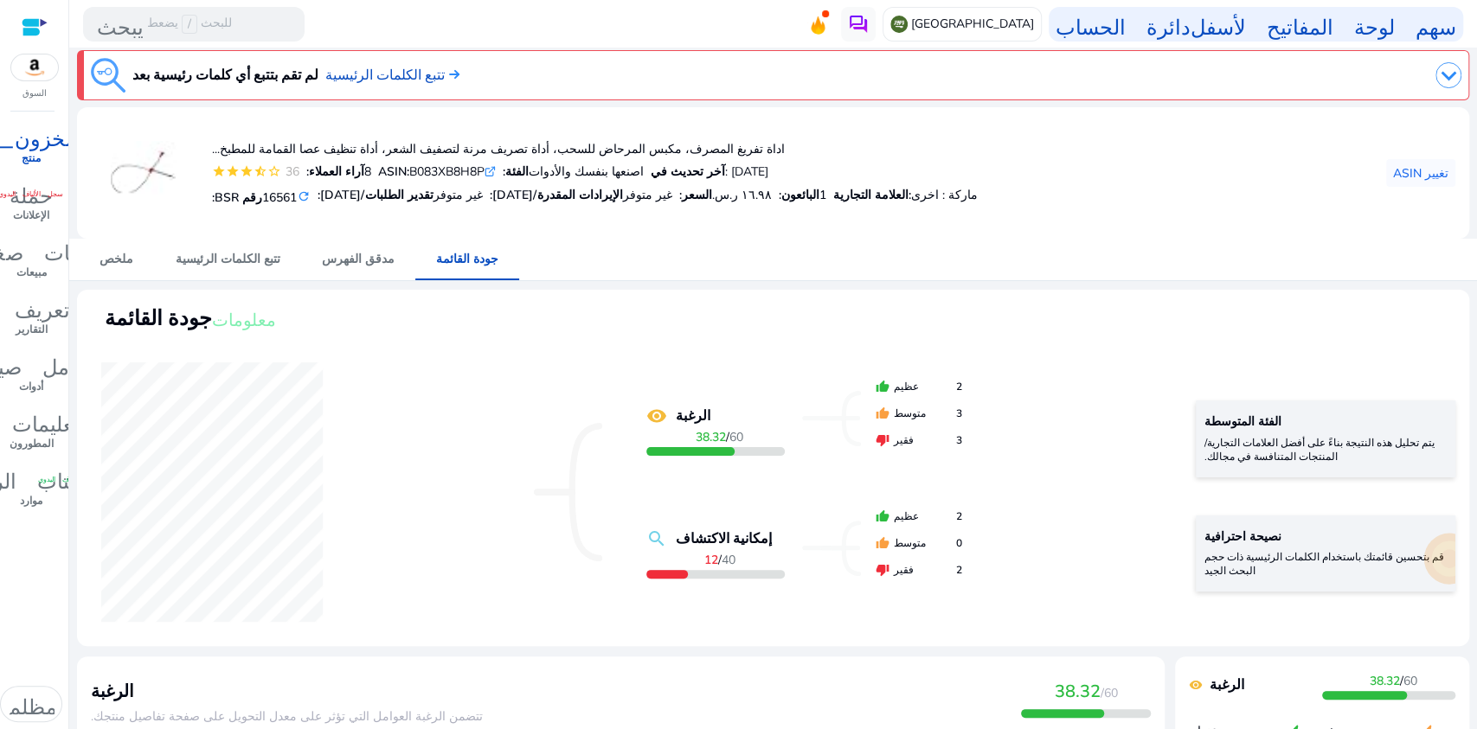
scroll to position [0, 0]
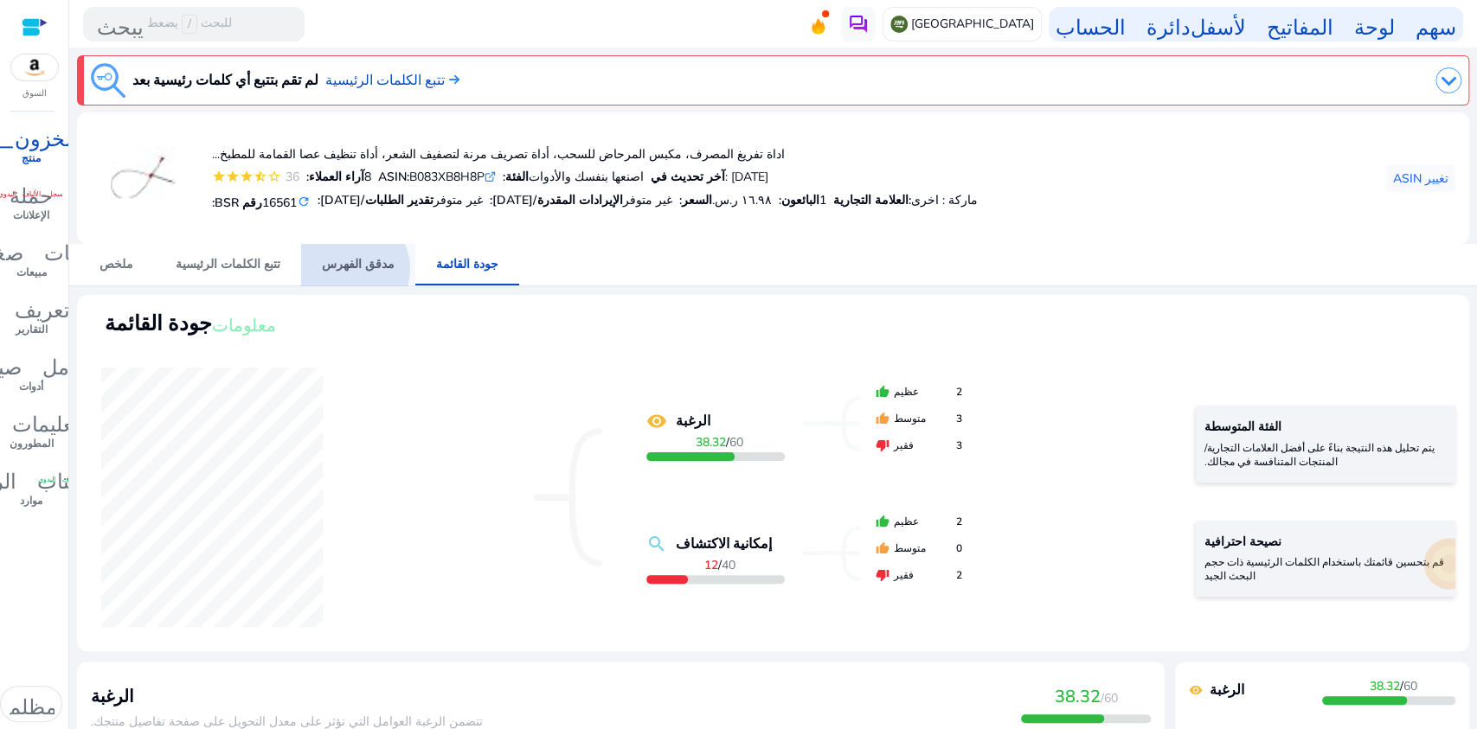
click at [331, 268] on font "مدقق الفهرس" at bounding box center [358, 264] width 73 height 16
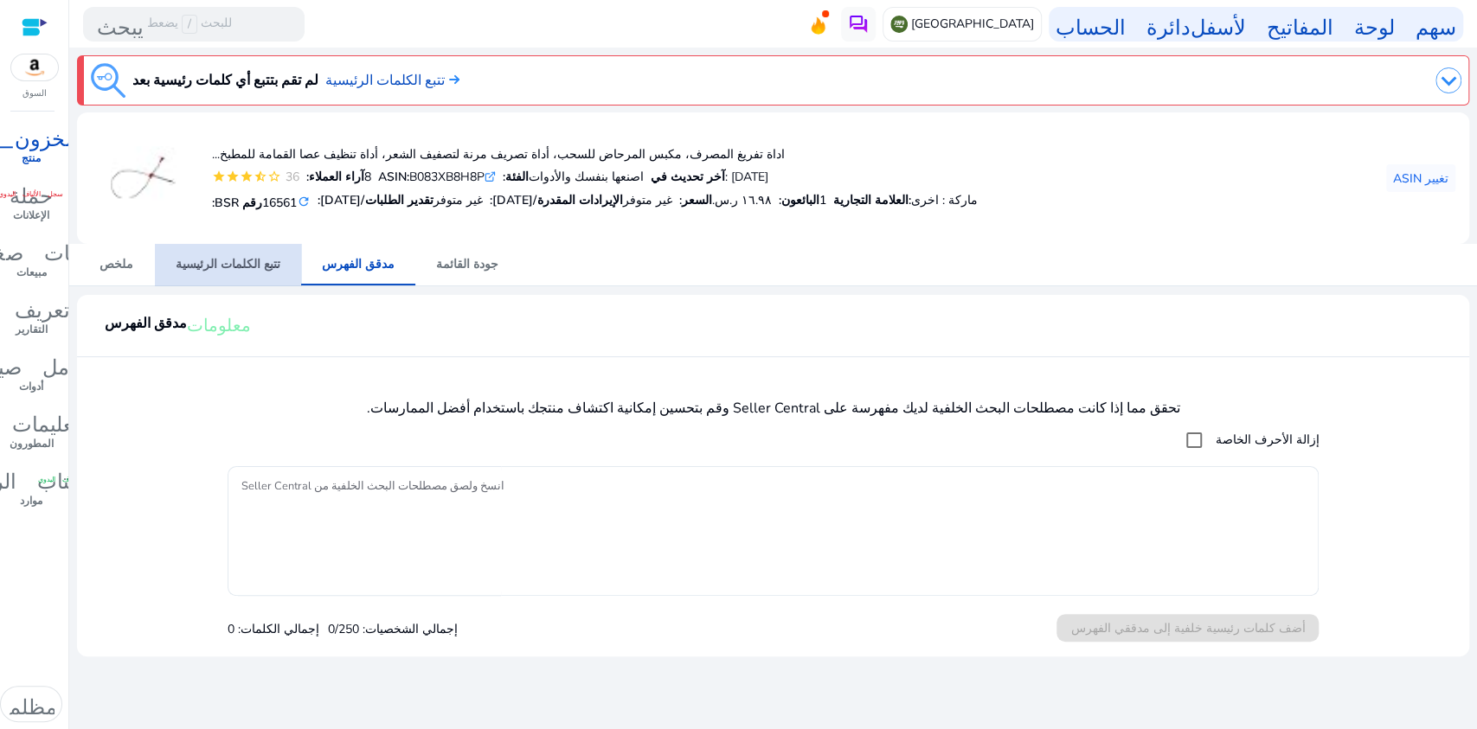
click at [229, 267] on font "تتبع الكلمات الرئيسية" at bounding box center [228, 264] width 105 height 16
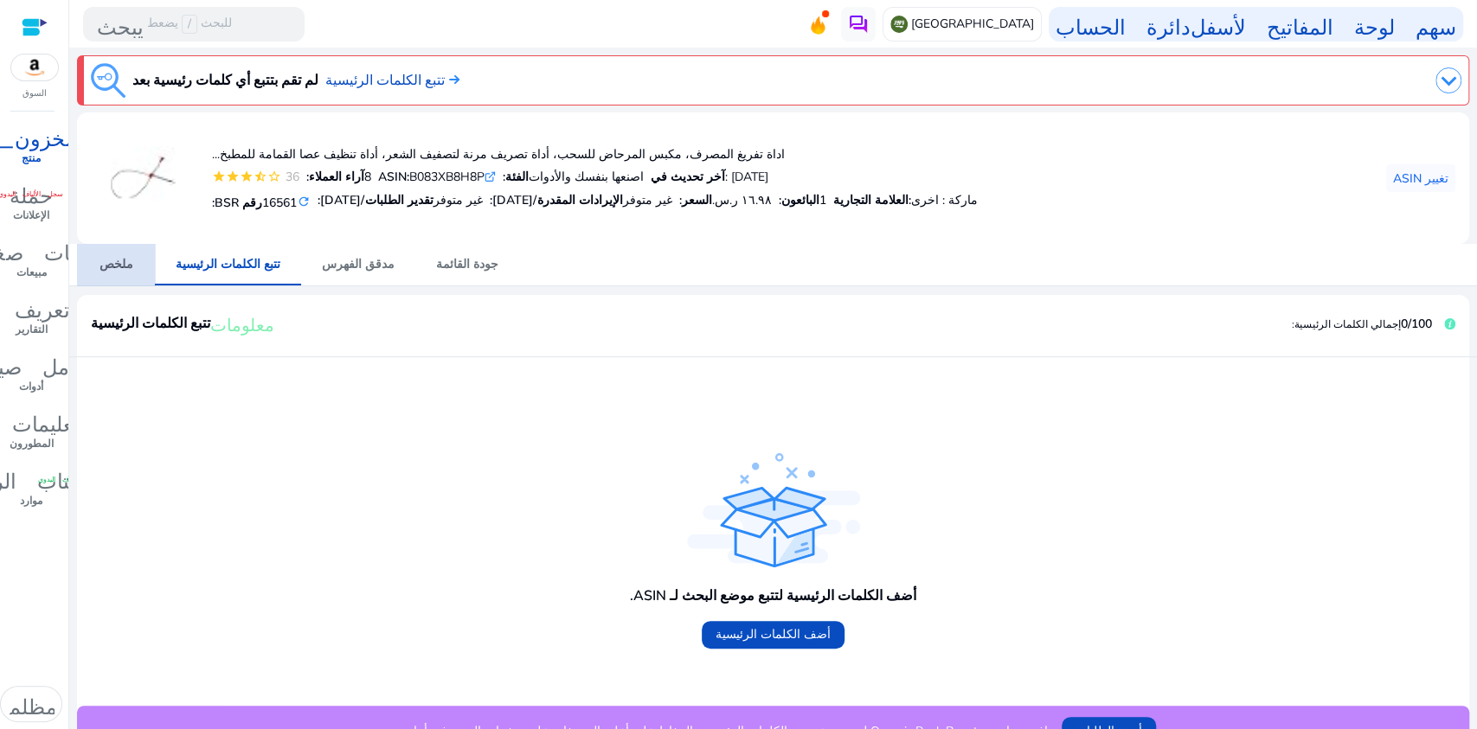
click at [128, 263] on font "ملخص" at bounding box center [117, 264] width 34 height 16
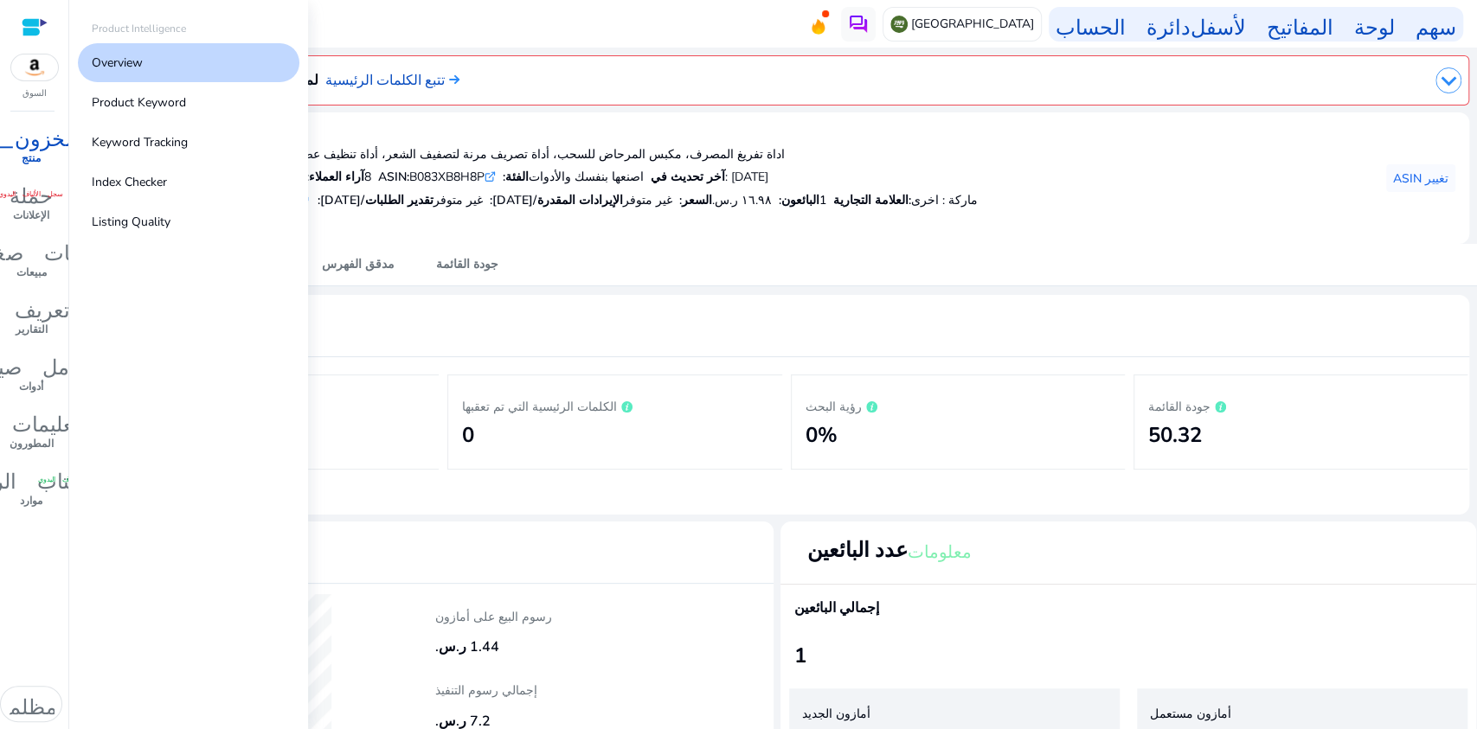
click at [18, 147] on font "المخزون_2" at bounding box center [31, 136] width 117 height 24
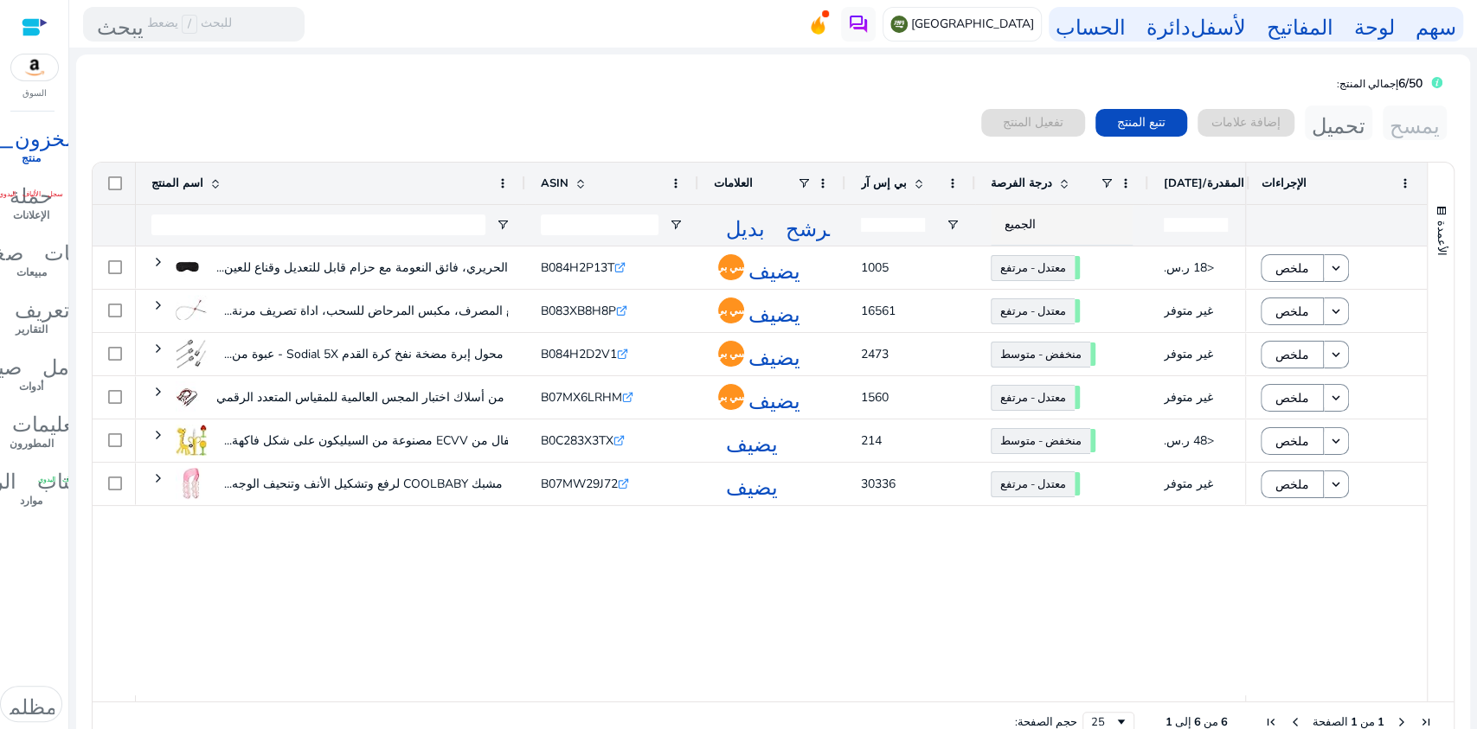
click at [717, 666] on div "قناع النوم الحريري، فائق النعومة مع حزام قابل للتعديل وقناع للعين... B084H2P13T…" at bounding box center [690, 471] width 1109 height 449
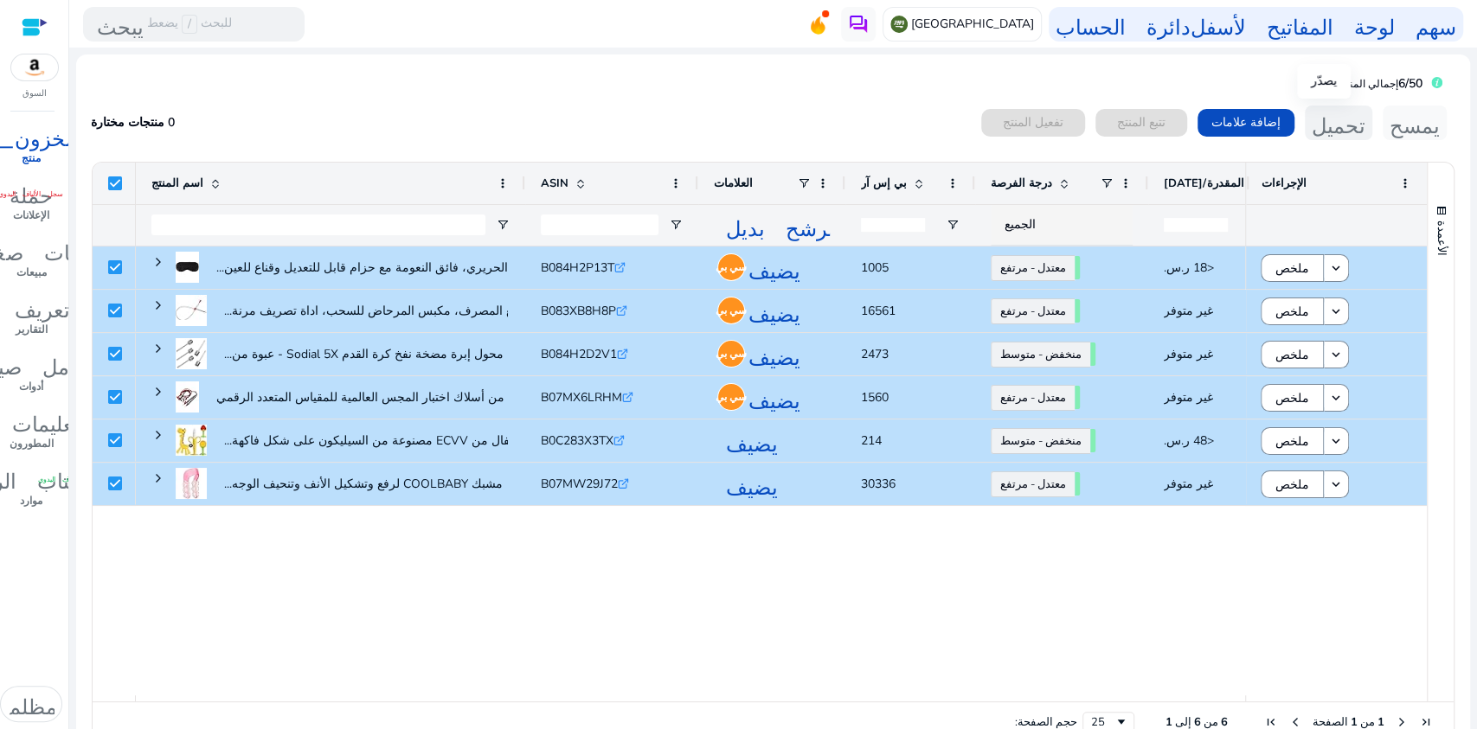
click at [1331, 121] on font "تحميل" at bounding box center [1339, 123] width 54 height 24
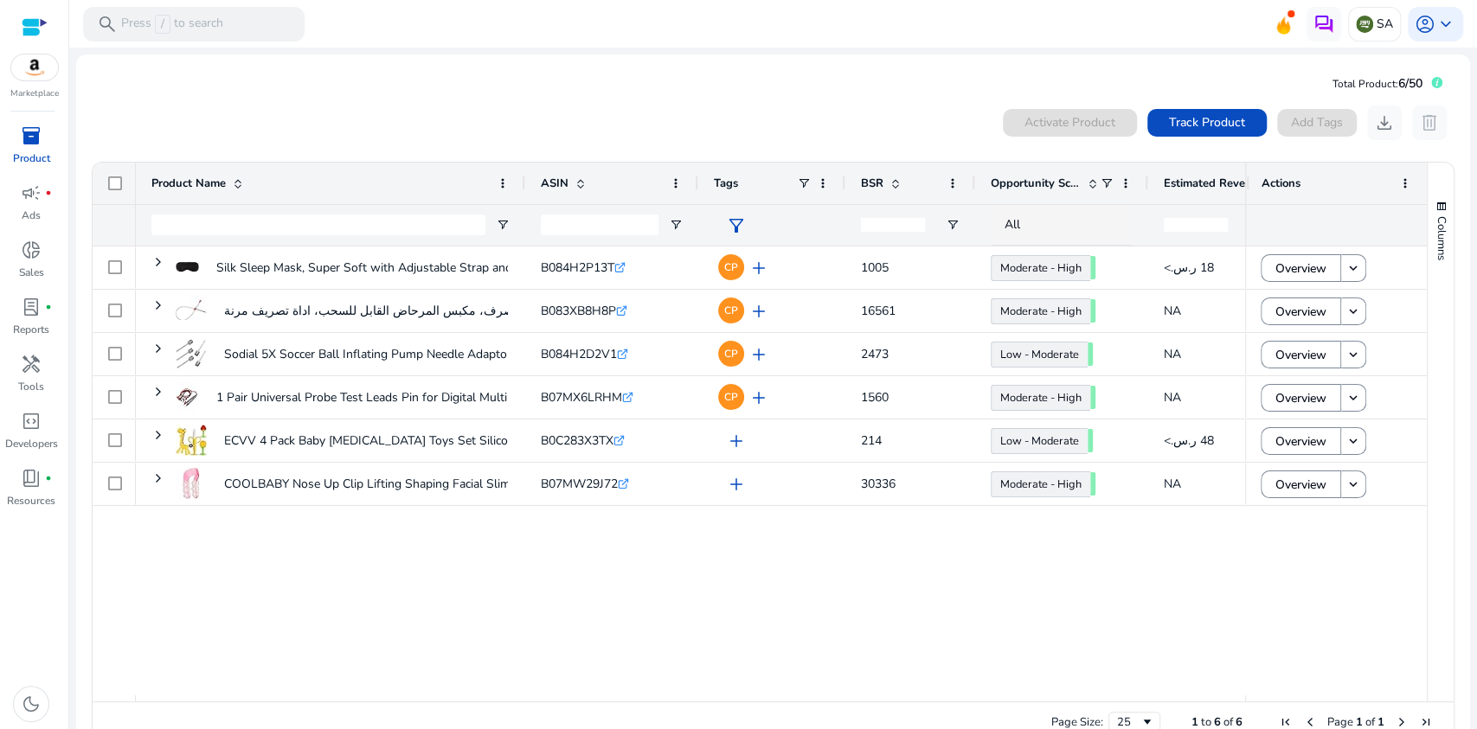
click at [857, 589] on div "Silk Sleep Mask, Super Soft with Adjustable Strap and Eye Mask... B084H2P13T .s…" at bounding box center [690, 471] width 1109 height 449
